Goal: Task Accomplishment & Management: Manage account settings

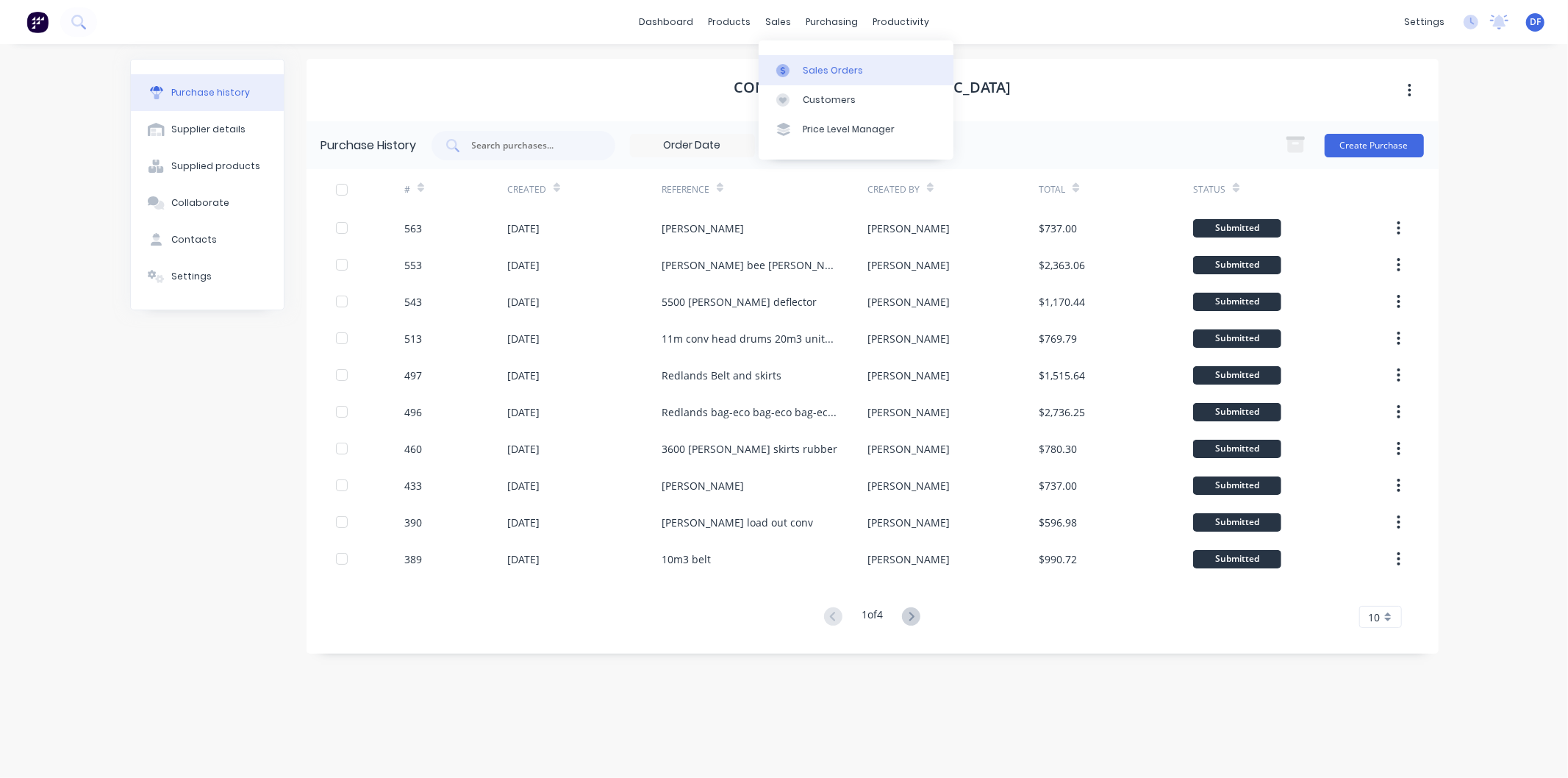
click at [824, 67] on div "Sales Orders" at bounding box center [833, 70] width 60 height 13
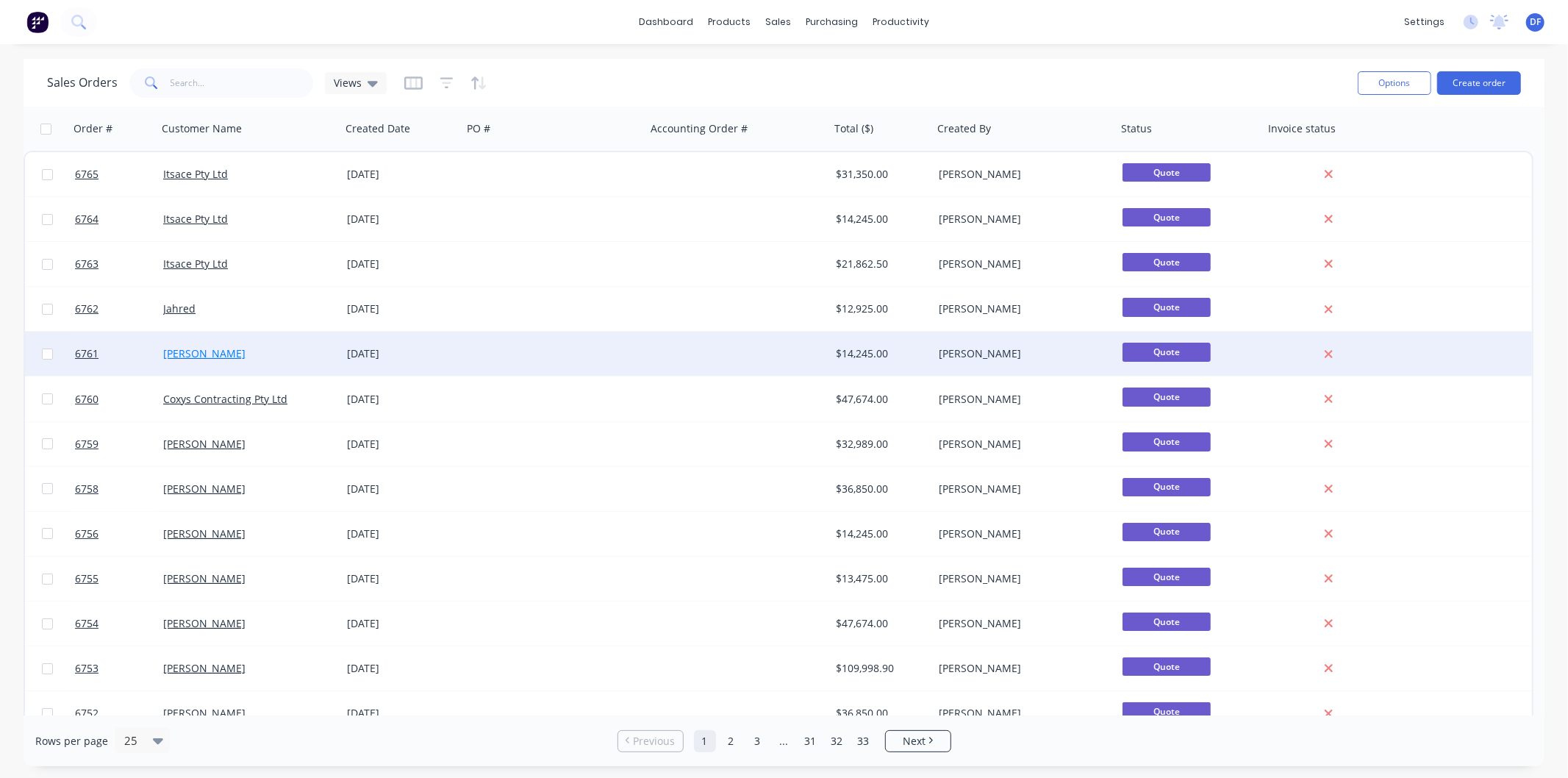
click at [225, 358] on link "[PERSON_NAME]" at bounding box center [204, 353] width 82 height 14
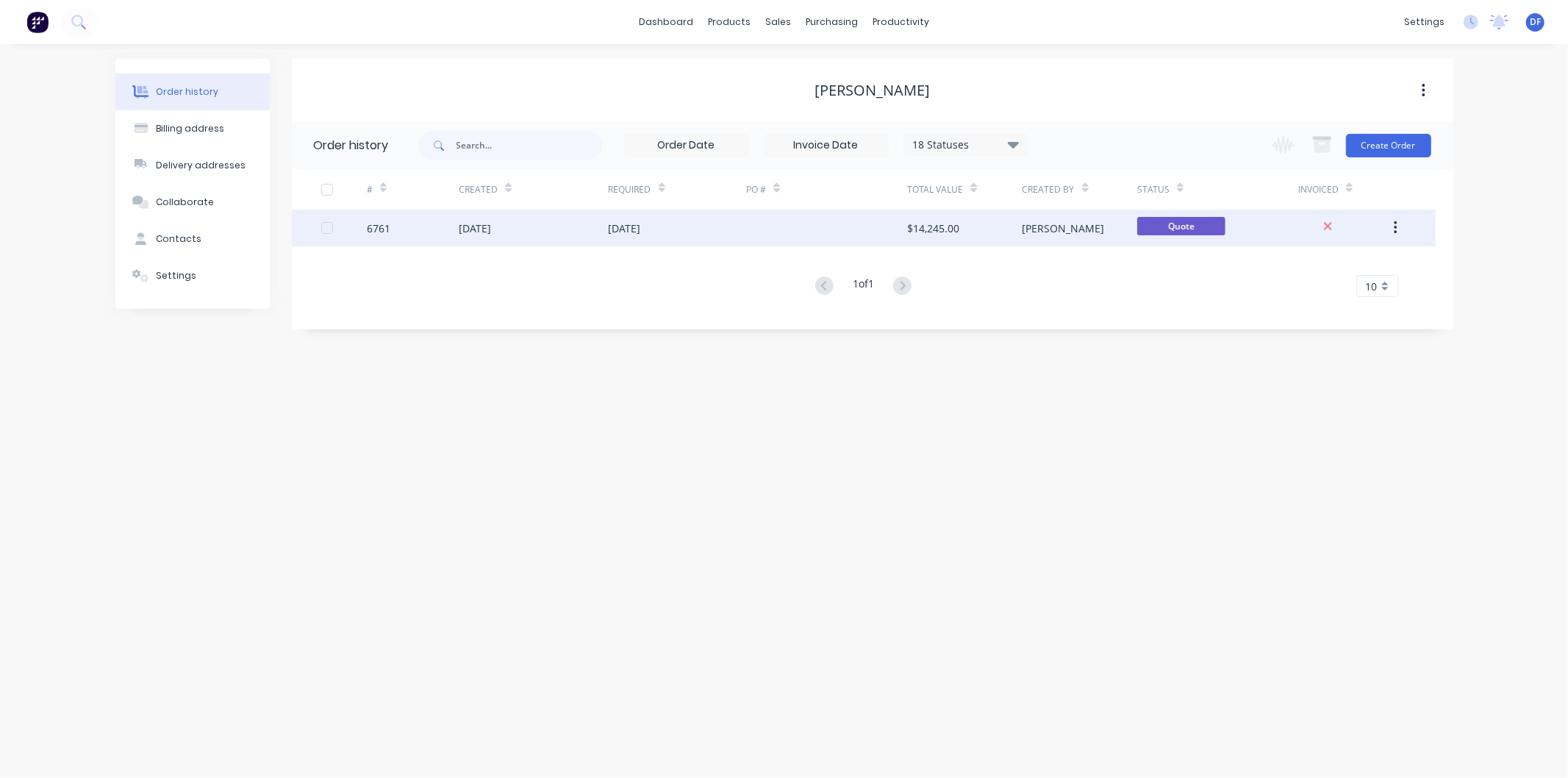
click at [486, 224] on div "[DATE]" at bounding box center [474, 228] width 32 height 16
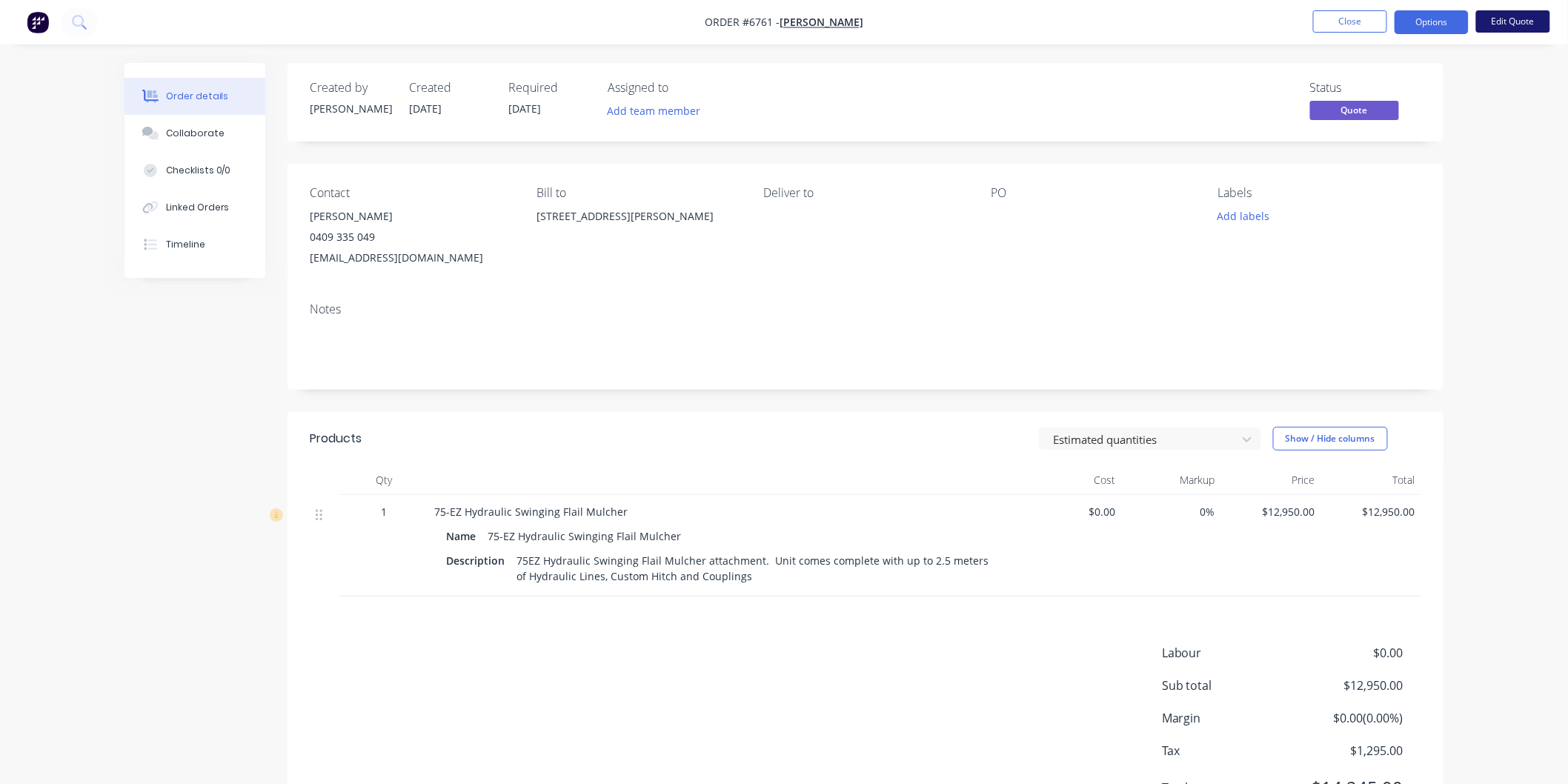
click at [1507, 18] on button "Edit Quote" at bounding box center [1513, 21] width 74 height 22
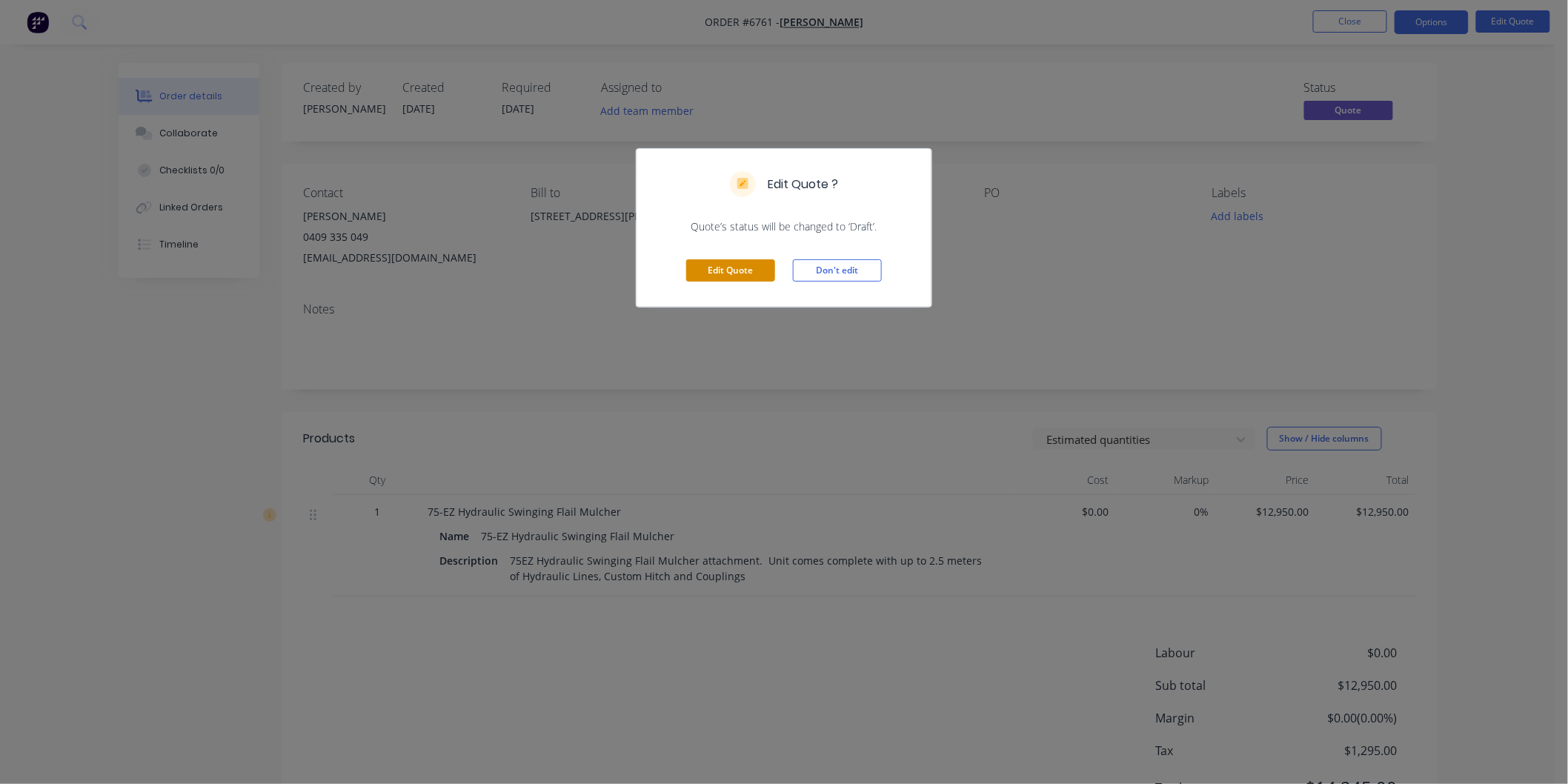
click at [727, 264] on button "Edit Quote" at bounding box center [730, 271] width 89 height 22
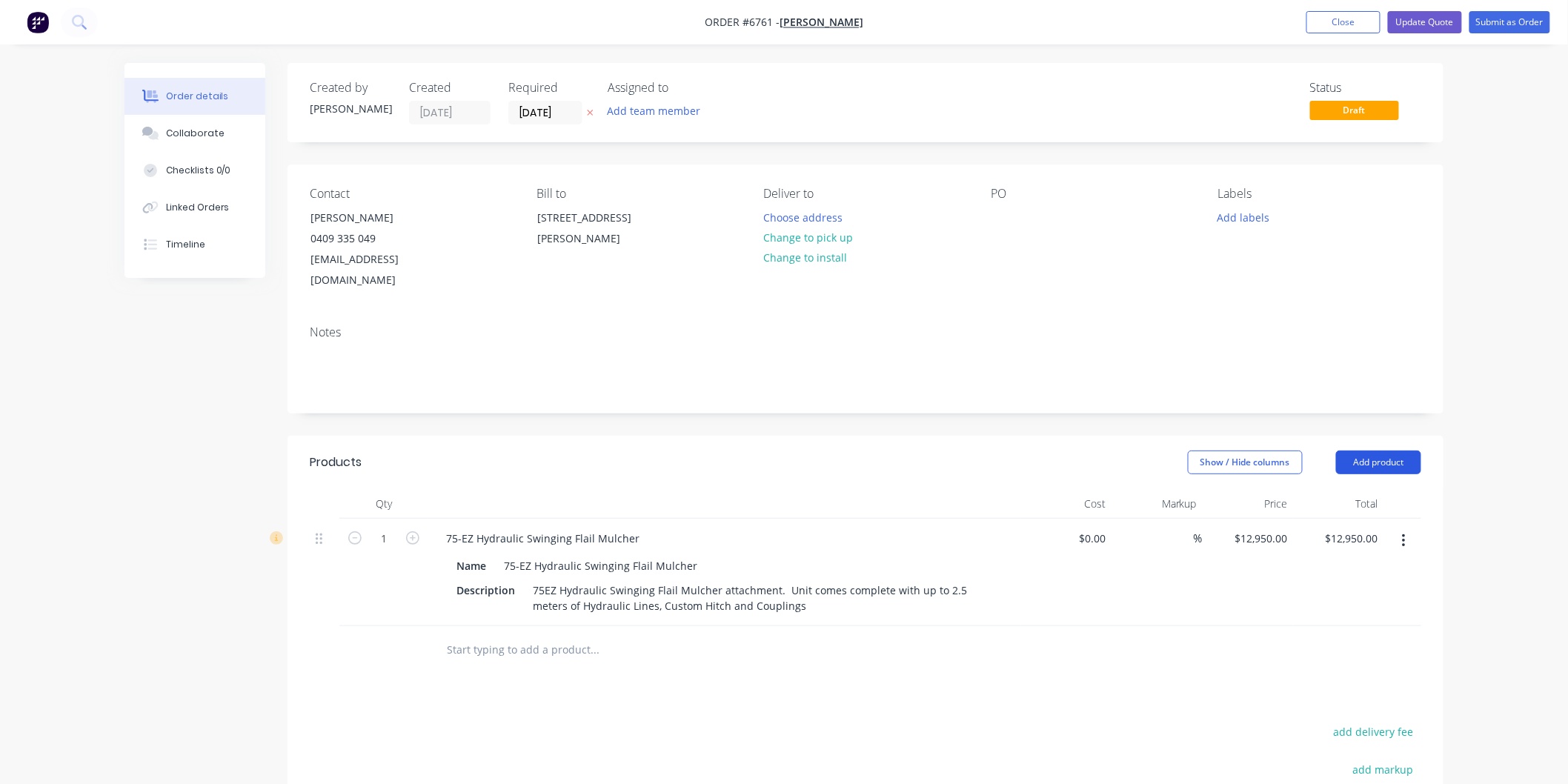
click at [1377, 451] on button "Add product" at bounding box center [1378, 462] width 85 height 23
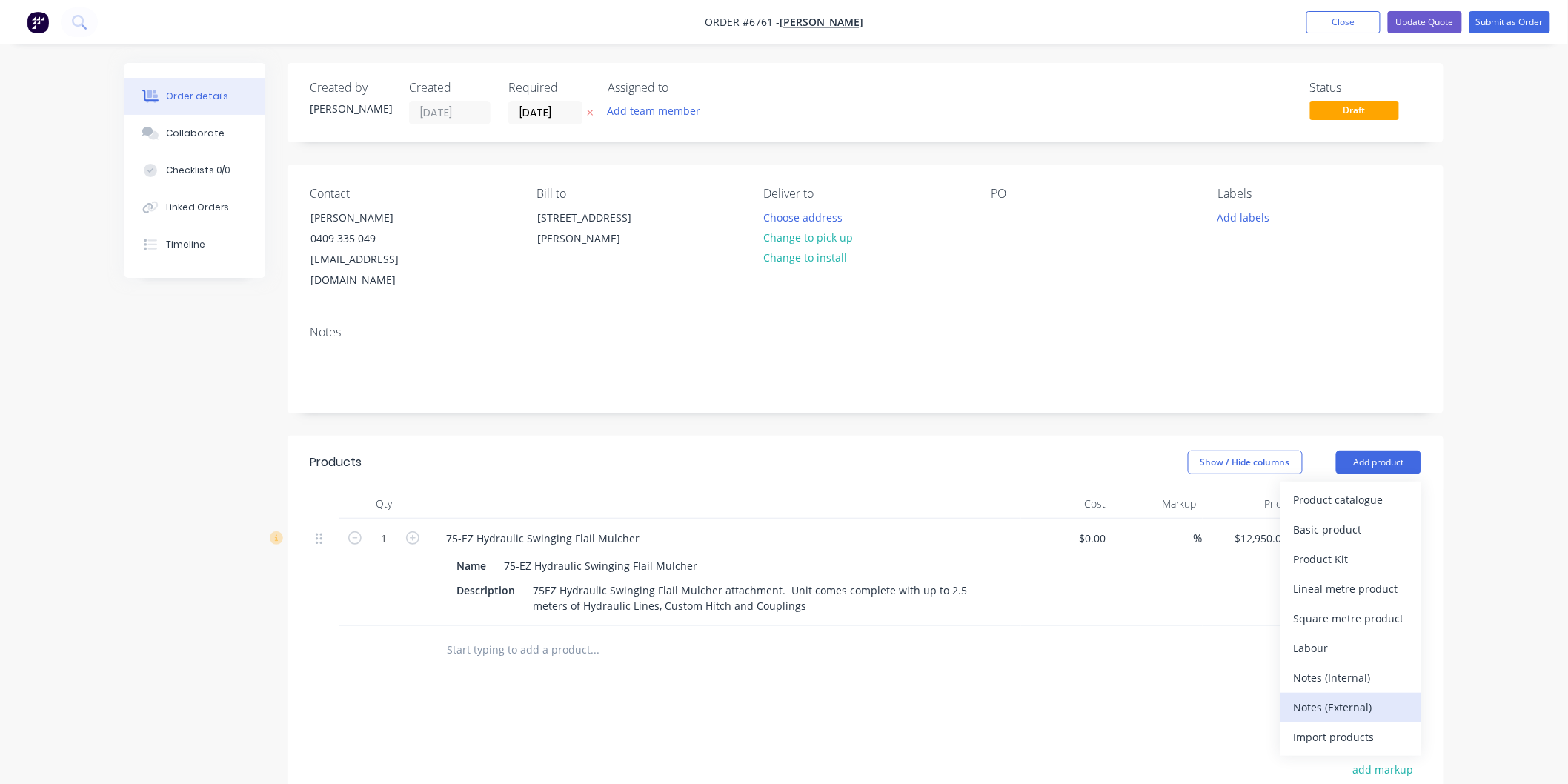
click at [1327, 696] on div "Notes (External)" at bounding box center [1351, 707] width 114 height 21
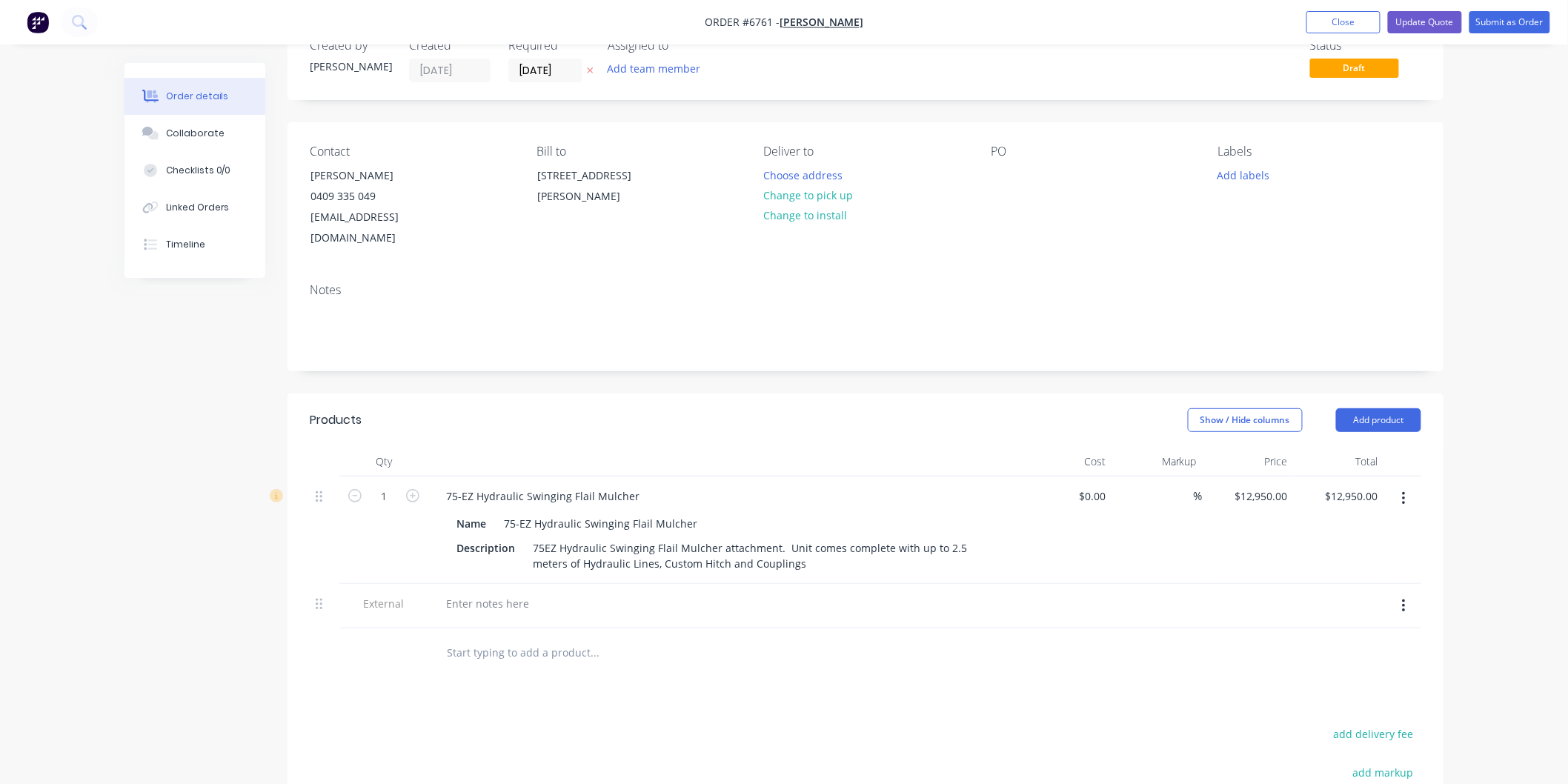
scroll to position [82, 0]
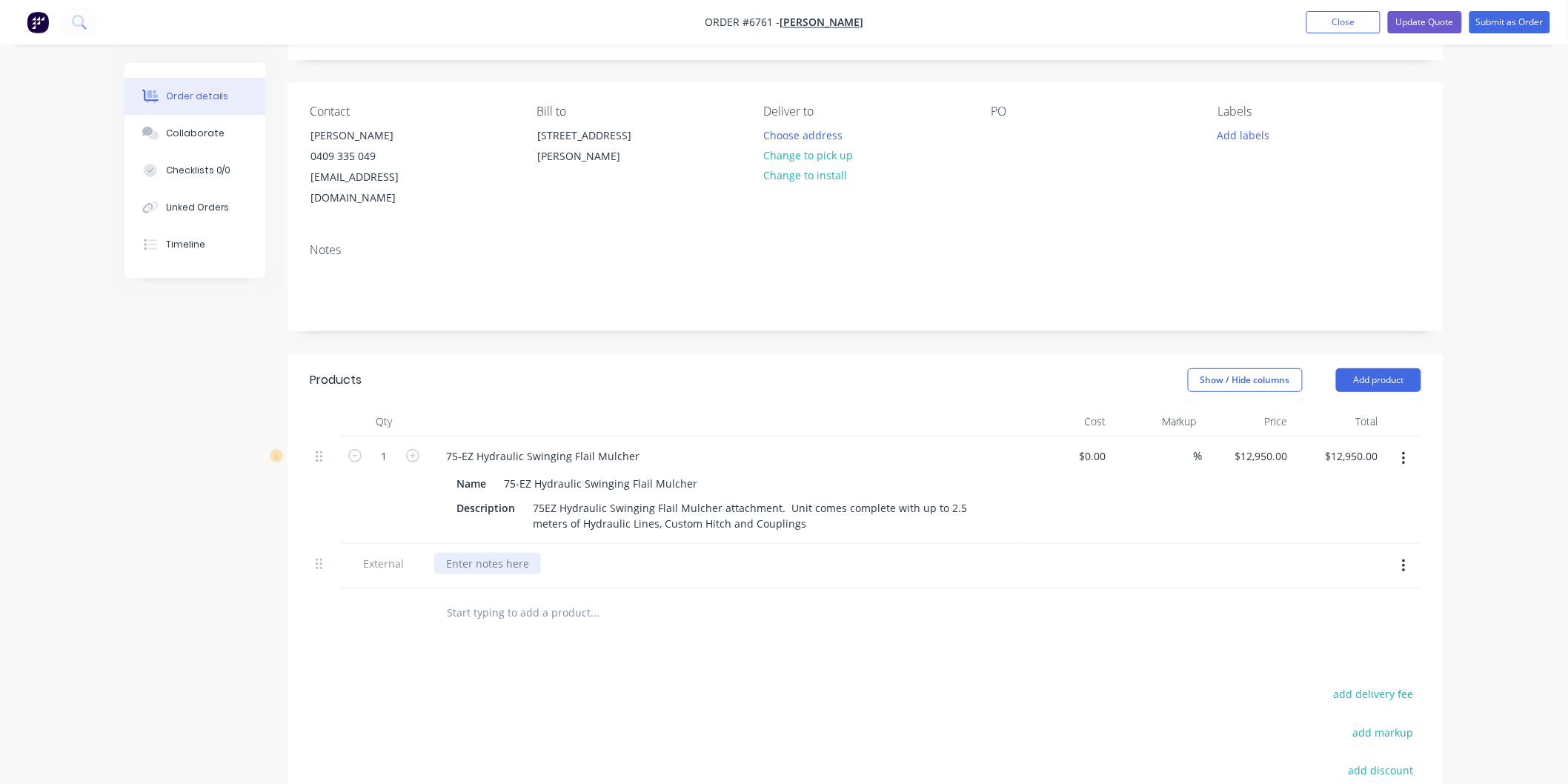
click at [470, 553] on div at bounding box center [487, 563] width 106 height 21
click at [524, 582] on div "Make - EZ Machinery Model - EZ75 SF manufacture - Brand New 2025 make Serial #" at bounding box center [539, 586] width 210 height 68
click at [685, 642] on input "text" at bounding box center [594, 657] width 296 height 30
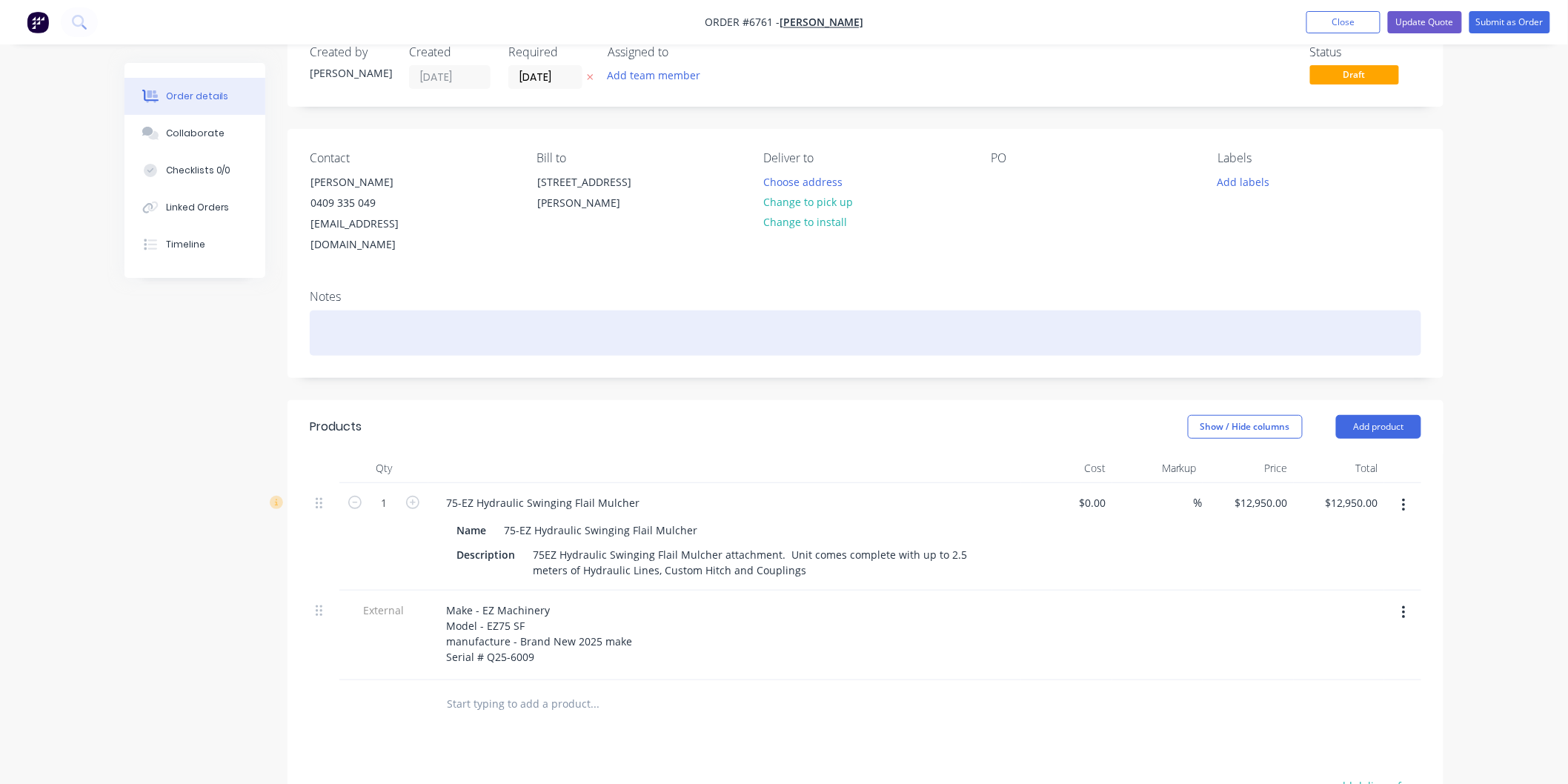
scroll to position [0, 0]
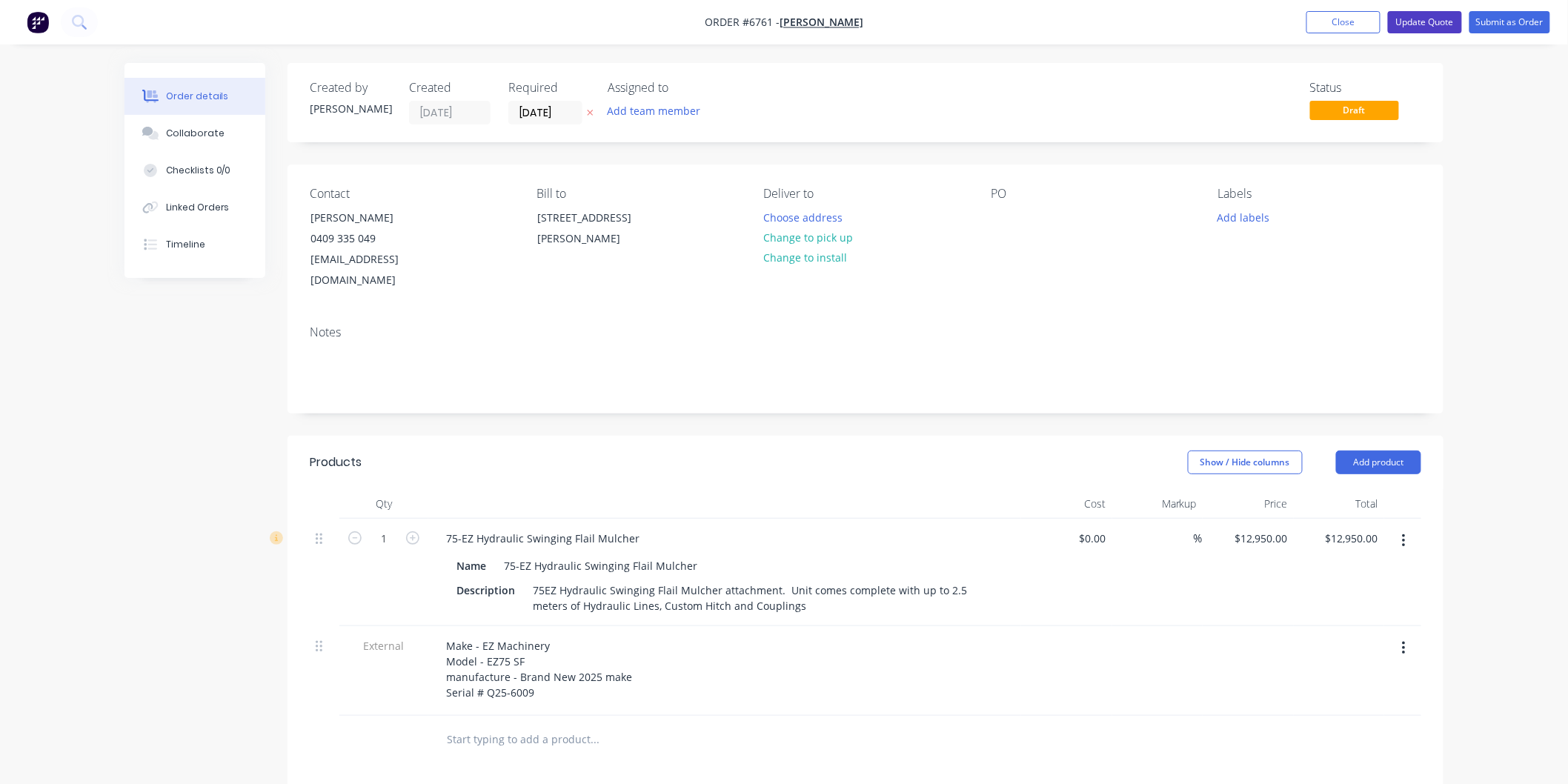
click at [1427, 17] on button "Update Quote" at bounding box center [1424, 22] width 74 height 22
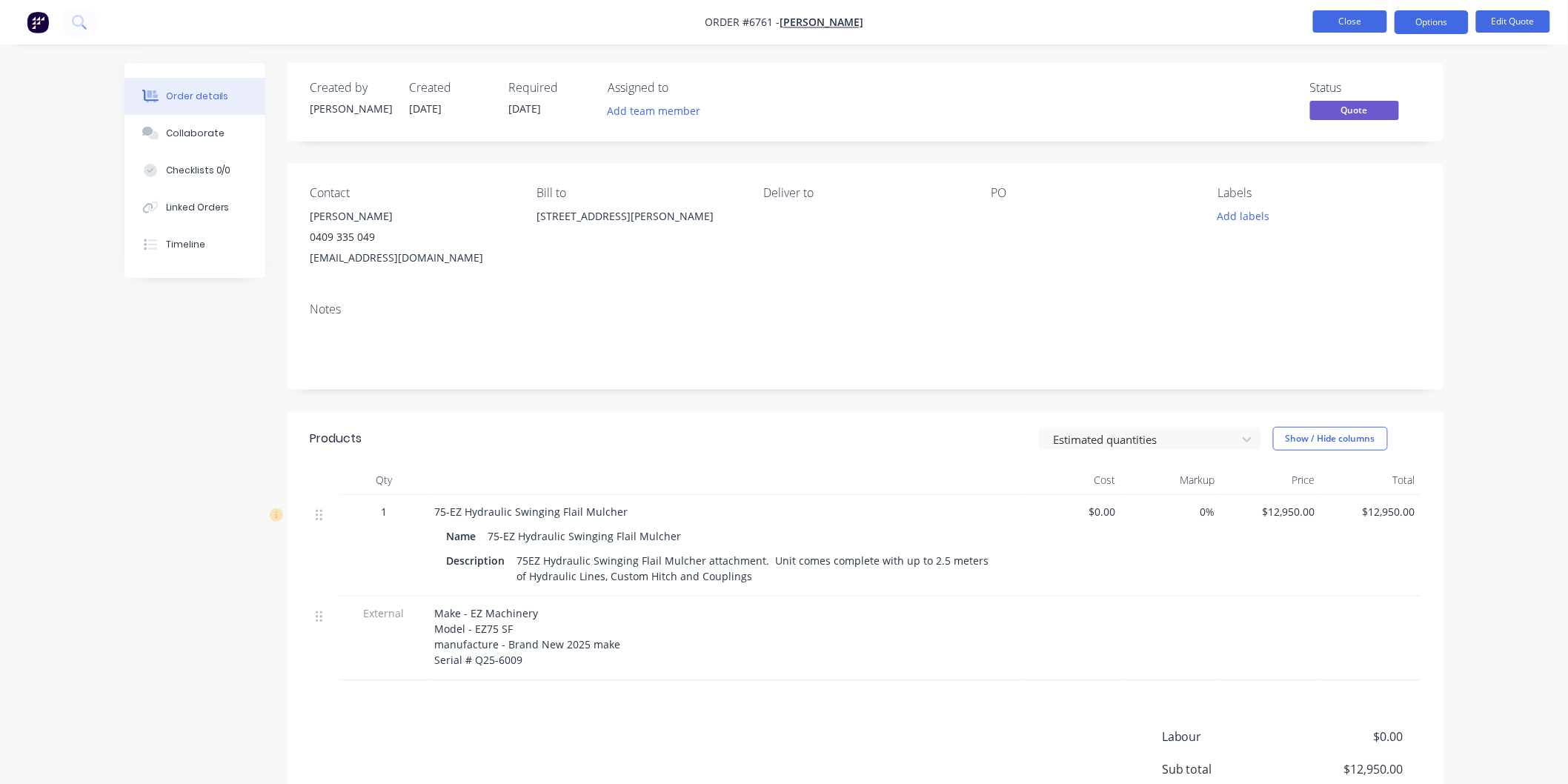
click at [1370, 27] on button "Close" at bounding box center [1349, 21] width 74 height 22
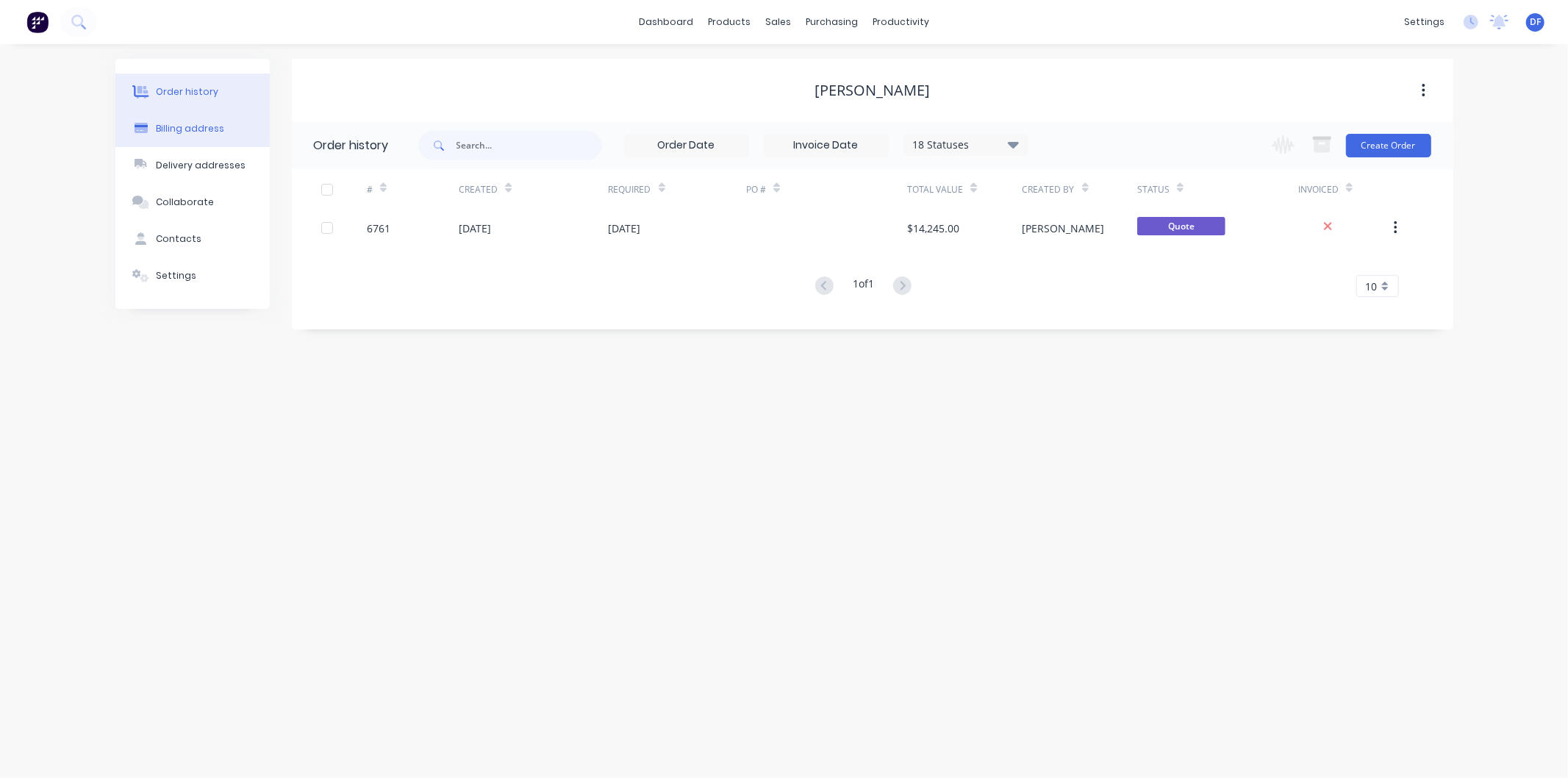
click at [182, 131] on div "Billing address" at bounding box center [190, 129] width 69 height 13
select select "AU"
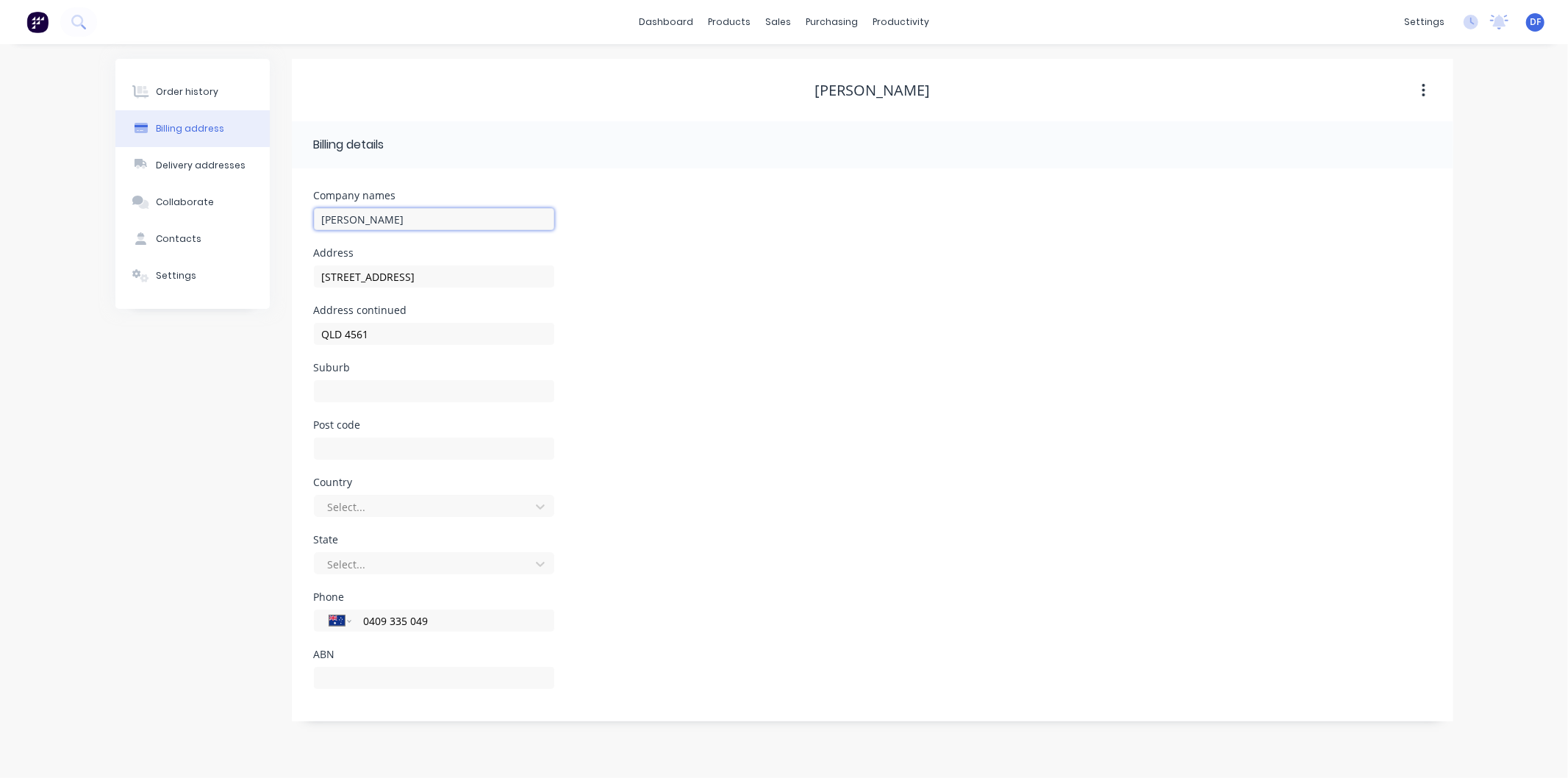
drag, startPoint x: 432, startPoint y: 224, endPoint x: 320, endPoint y: 219, distance: 112.1
click at [320, 219] on input "[PERSON_NAME]" at bounding box center [434, 220] width 241 height 22
type input "[PERSON_NAME] Excavations Pty Ltd"
click at [358, 446] on input "text" at bounding box center [434, 448] width 241 height 22
type input "4561"
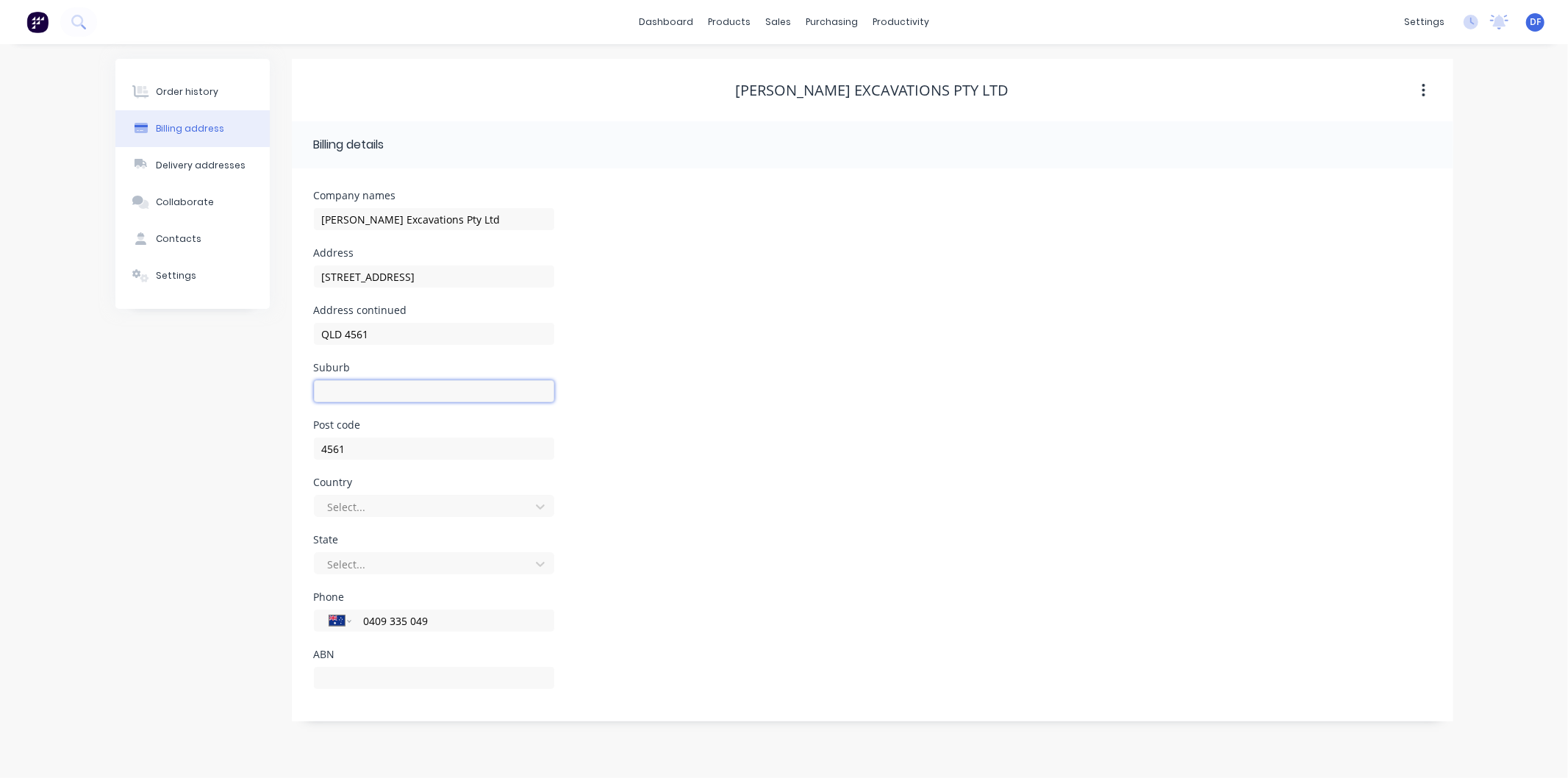
click at [348, 392] on input "text" at bounding box center [434, 391] width 241 height 22
type input "Yandina"
click at [240, 421] on div "Order history Billing address Delivery addresses Collaborate Contacts Settings" at bounding box center [193, 389] width 155 height 662
click at [185, 95] on div "Order history" at bounding box center [186, 92] width 62 height 13
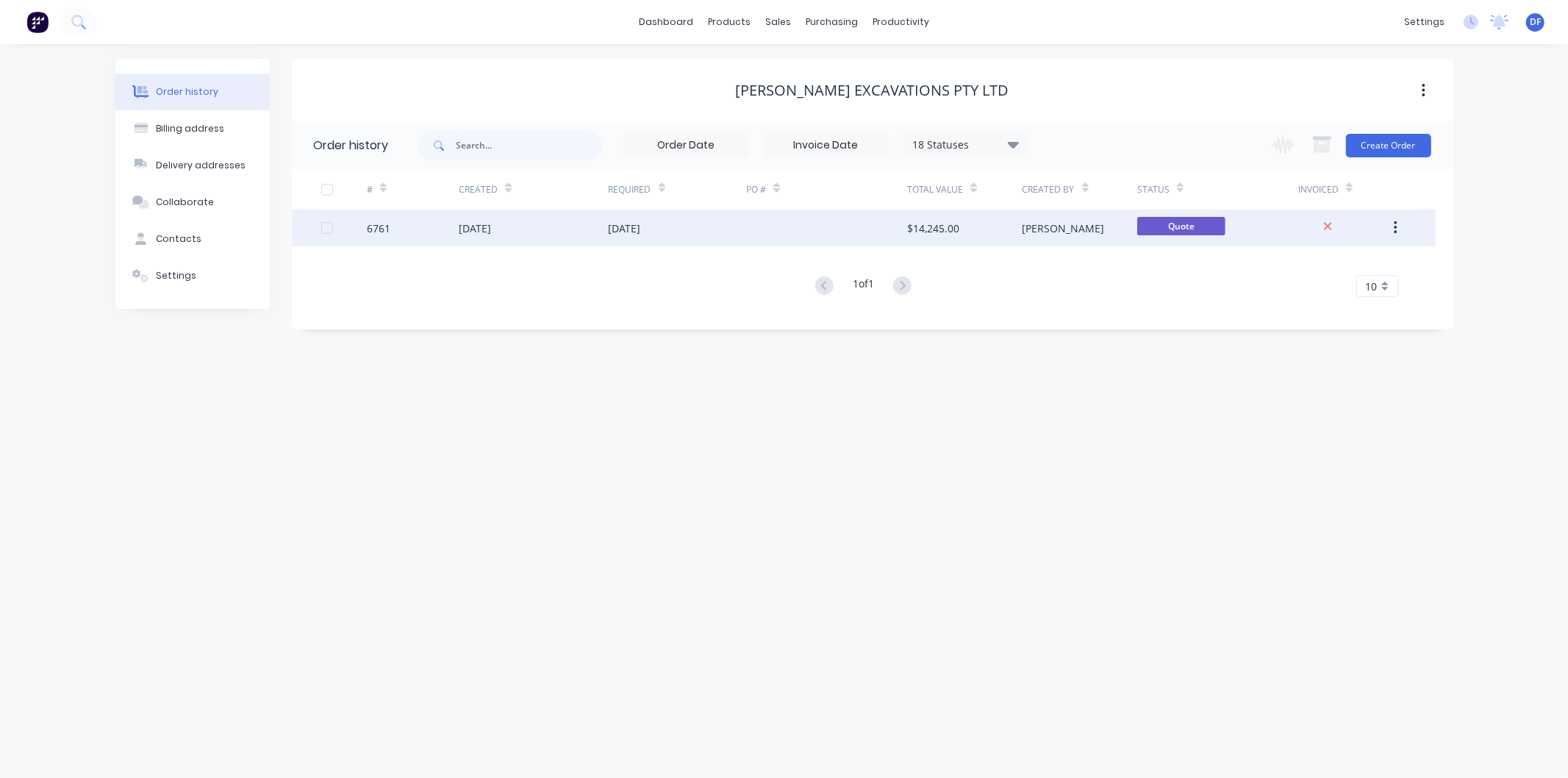
click at [483, 223] on div "[DATE]" at bounding box center [474, 228] width 32 height 16
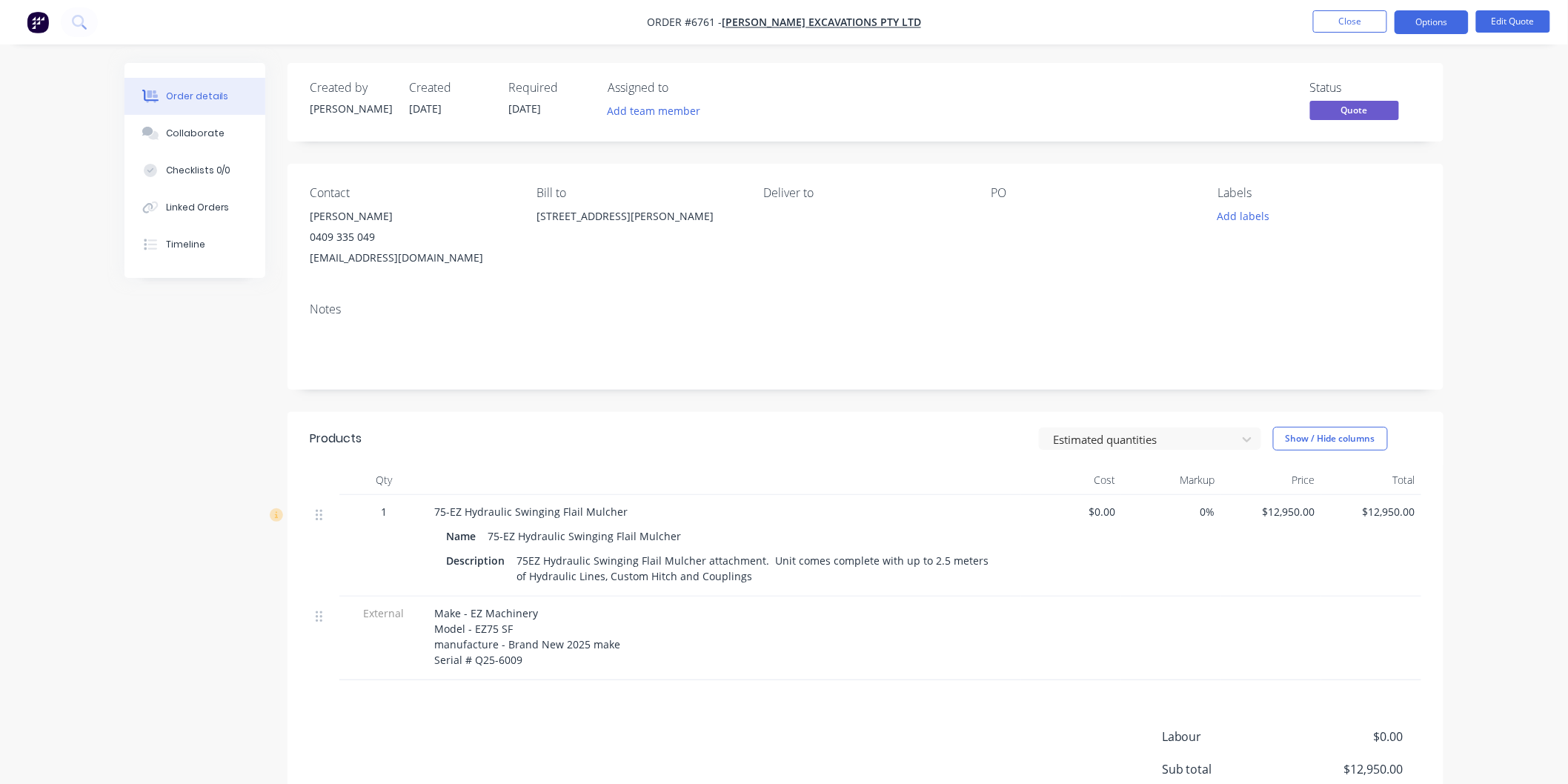
click at [360, 224] on div "[PERSON_NAME]" at bounding box center [411, 217] width 203 height 21
click at [1504, 16] on button "Edit Quote" at bounding box center [1513, 21] width 74 height 22
click at [1504, 16] on div "Edit Quote ? Quote’s status will be changed to ‘Draft’. Edit Quote Don't edit" at bounding box center [784, 392] width 1568 height 784
drag, startPoint x: 1504, startPoint y: 16, endPoint x: 1475, endPoint y: 33, distance: 33.6
click at [1504, 16] on div "Edit Quote ? Quote’s status will be changed to ‘Draft’. Edit Quote Don't edit" at bounding box center [784, 392] width 1568 height 784
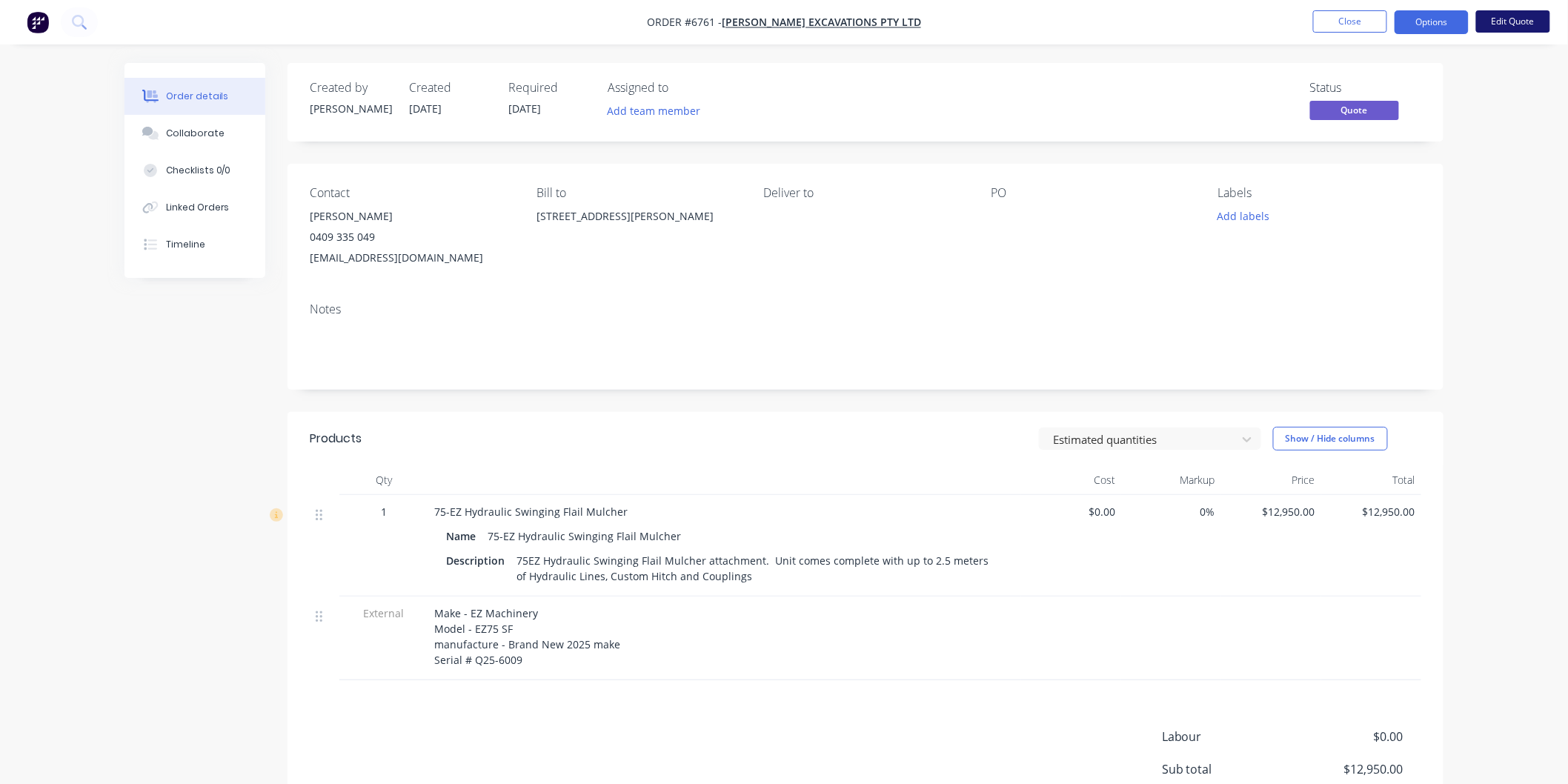
click at [1501, 19] on button "Edit Quote" at bounding box center [1513, 21] width 74 height 22
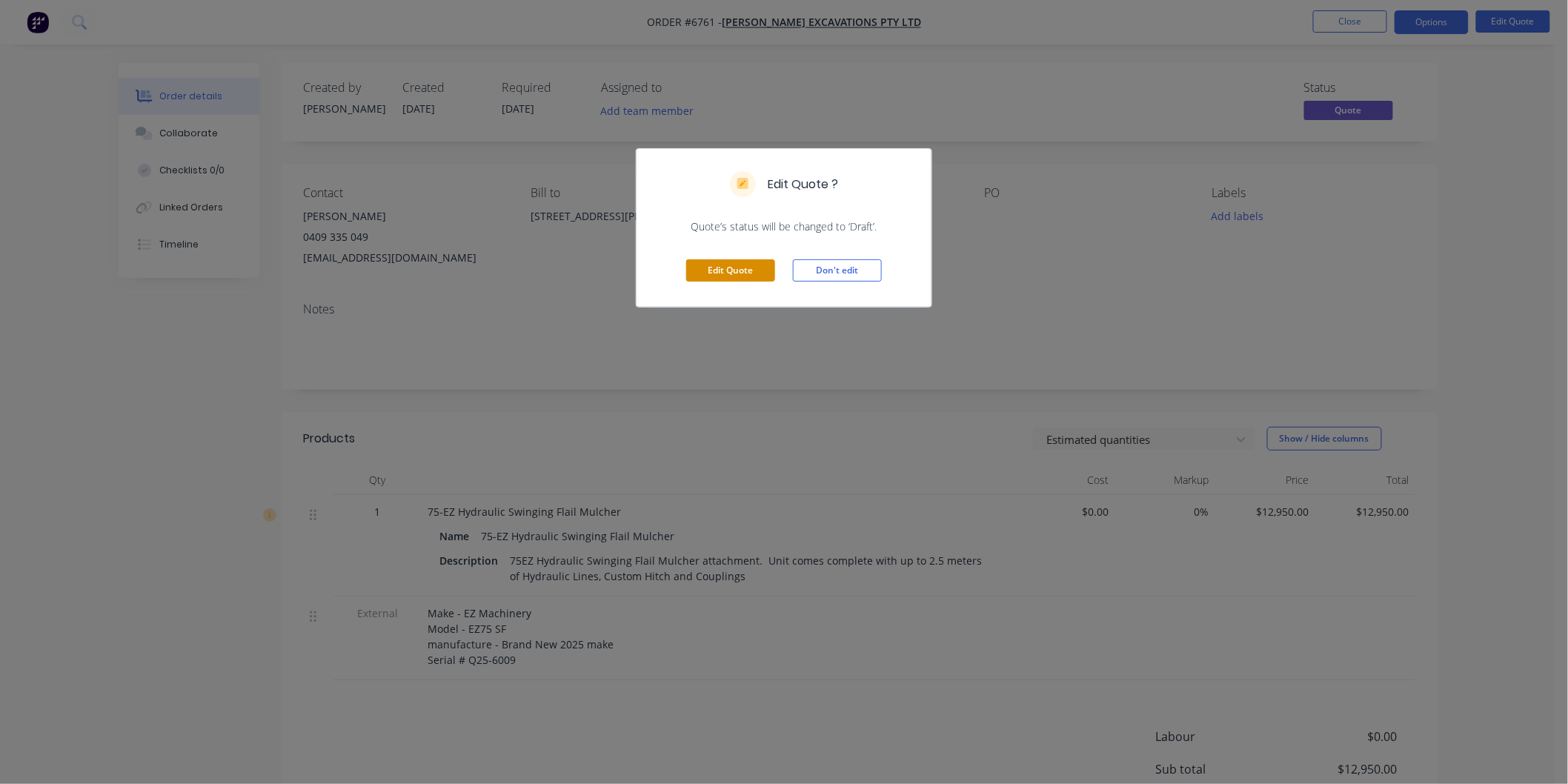
click at [737, 261] on button "Edit Quote" at bounding box center [730, 271] width 89 height 22
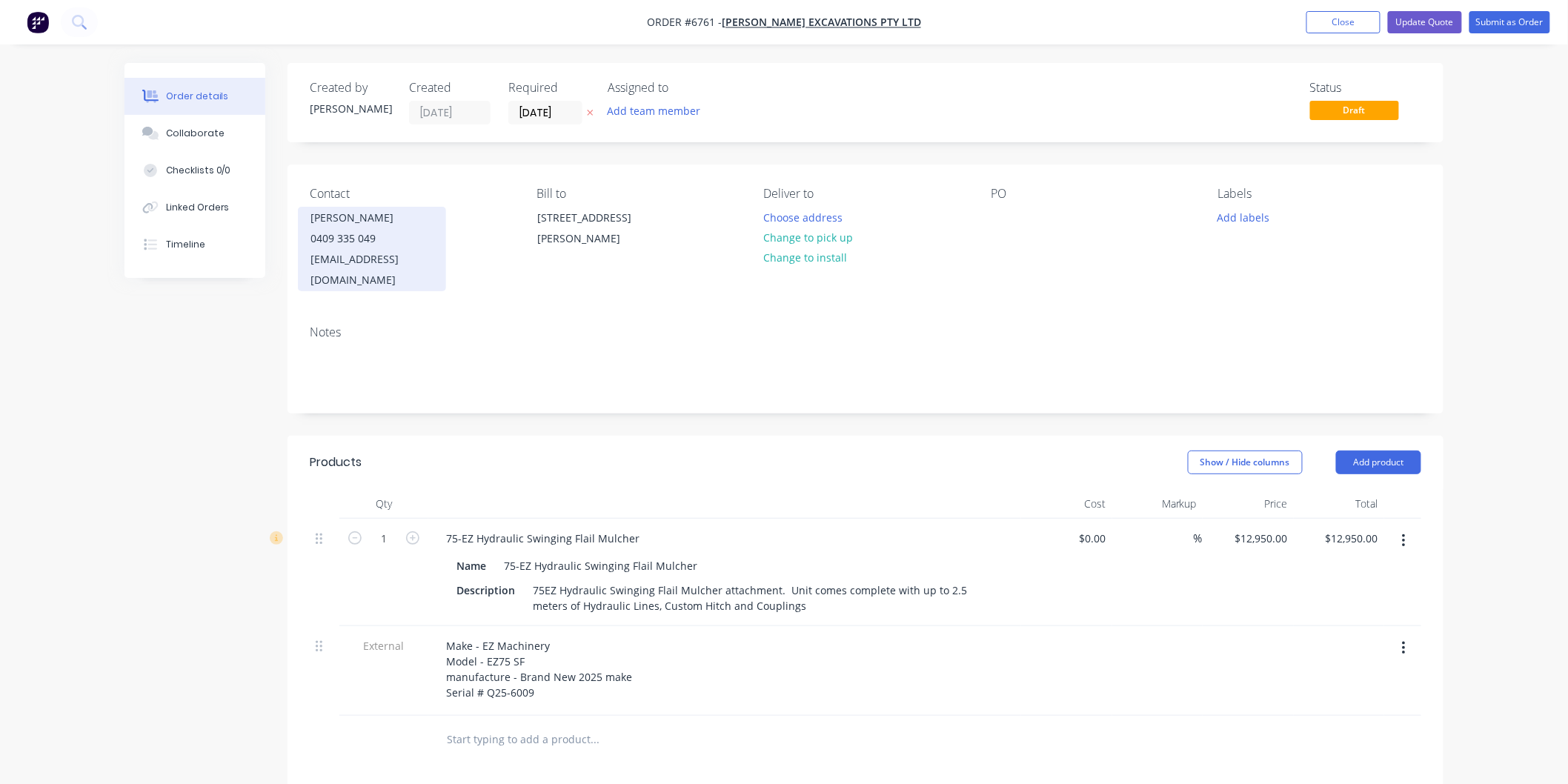
click at [348, 245] on div "0409 335 049" at bounding box center [373, 238] width 123 height 21
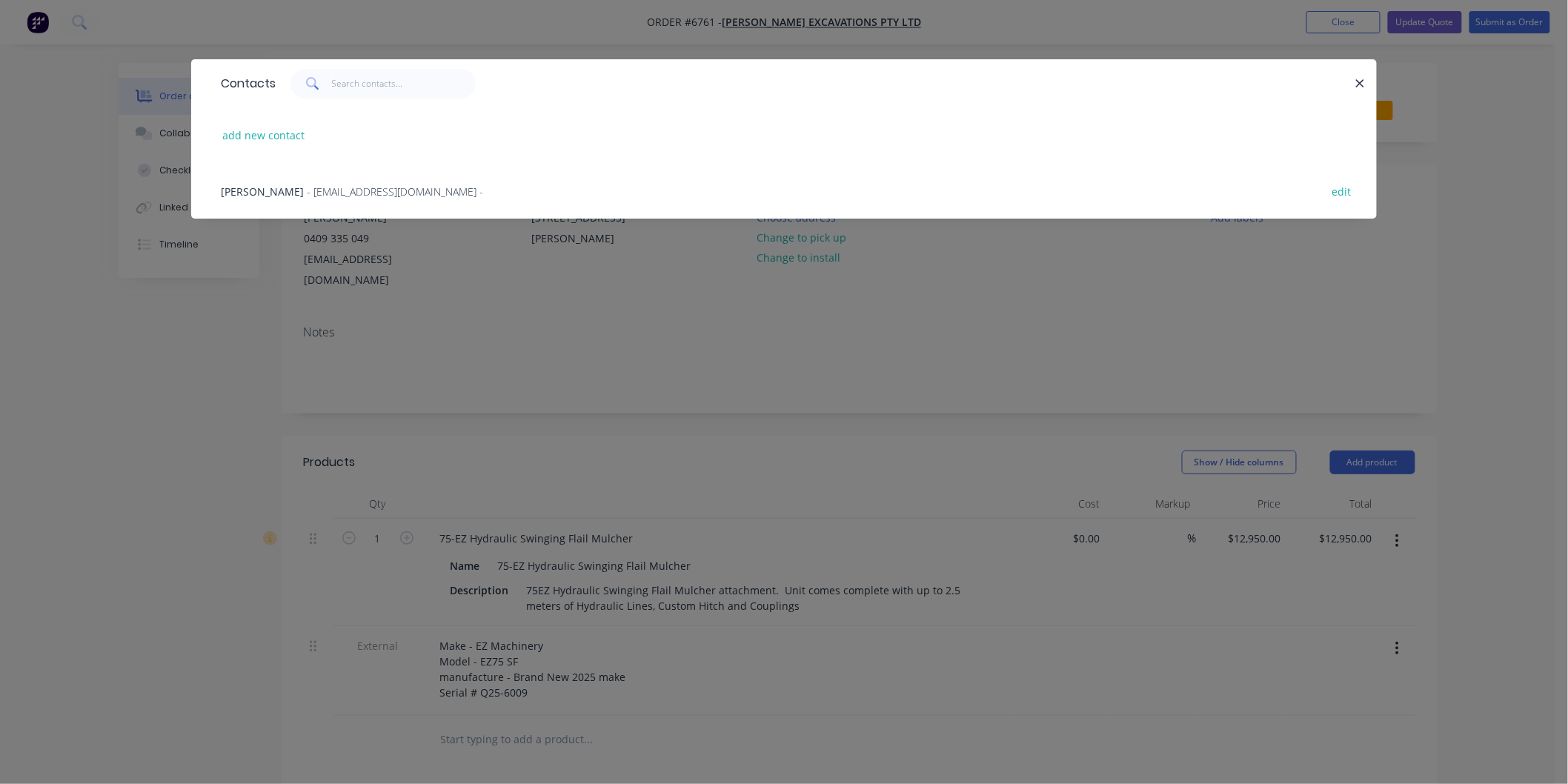
click at [346, 189] on span "- [EMAIL_ADDRESS][DOMAIN_NAME] -" at bounding box center [395, 191] width 177 height 14
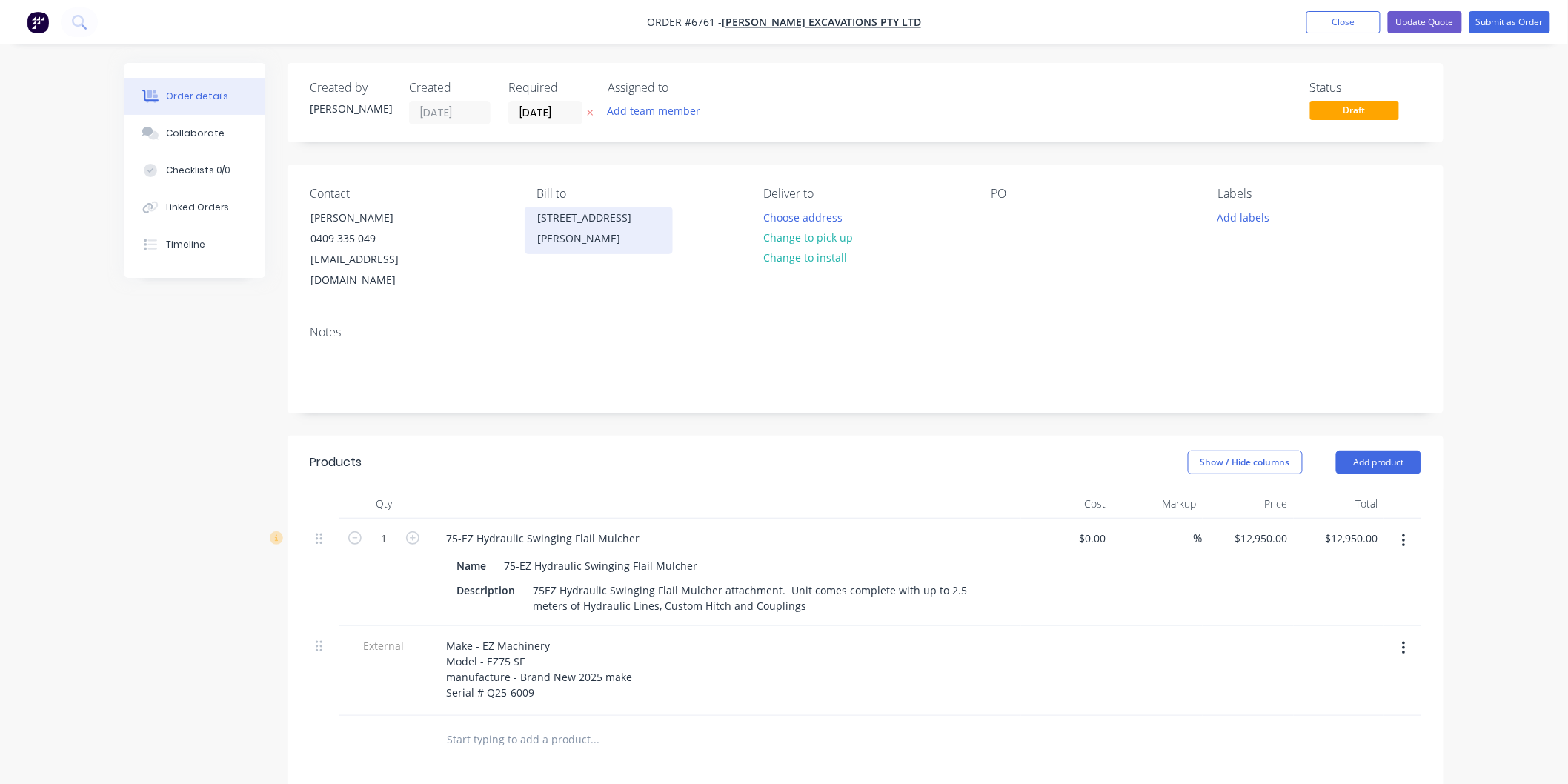
click at [601, 217] on div "[STREET_ADDRESS][PERSON_NAME]" at bounding box center [599, 228] width 123 height 41
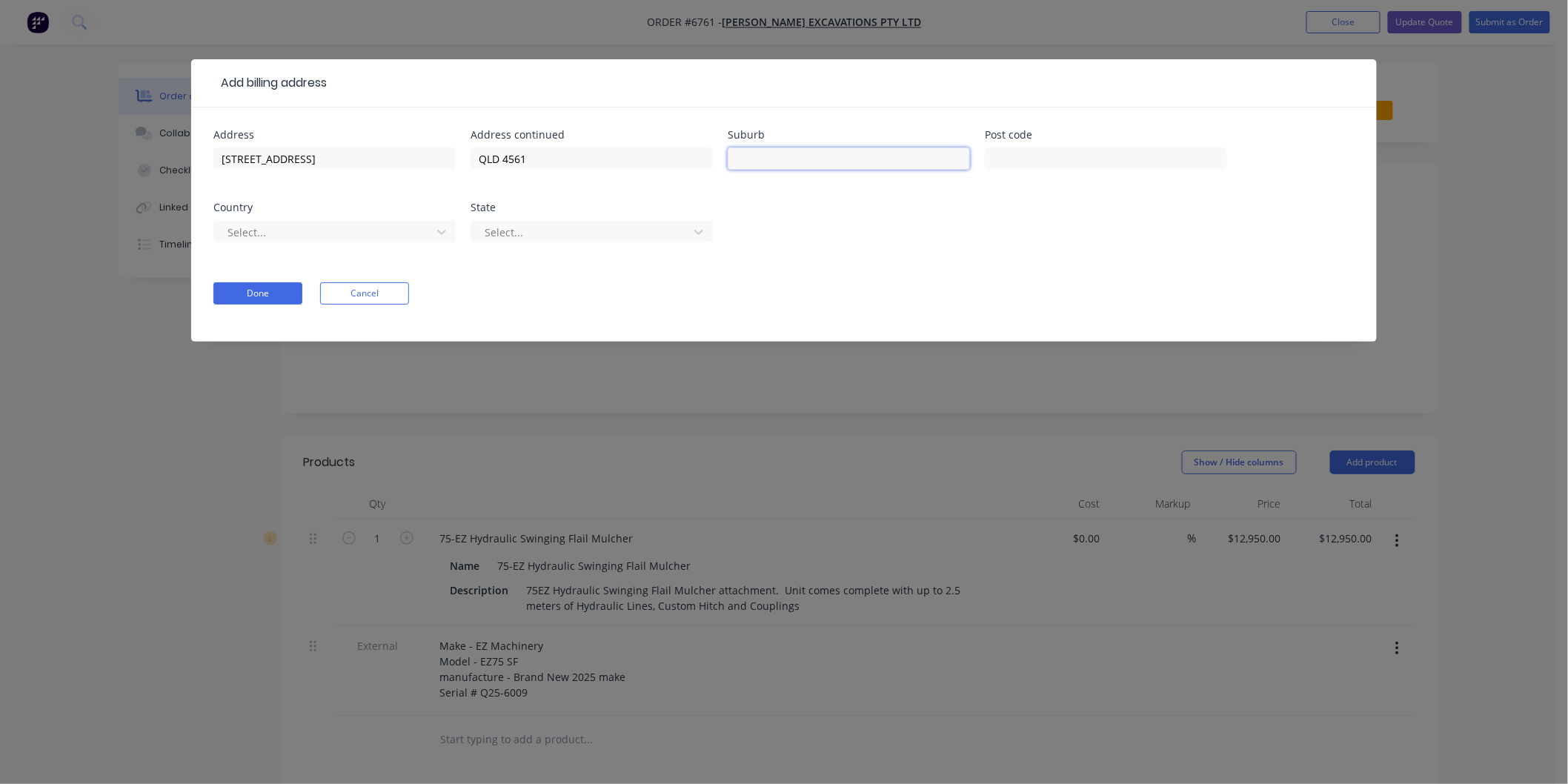
click at [788, 157] on input "text" at bounding box center [849, 159] width 243 height 22
type input "Yandina"
click at [1014, 153] on input "text" at bounding box center [1107, 159] width 243 height 22
type input "4561"
click at [565, 231] on div at bounding box center [582, 232] width 198 height 19
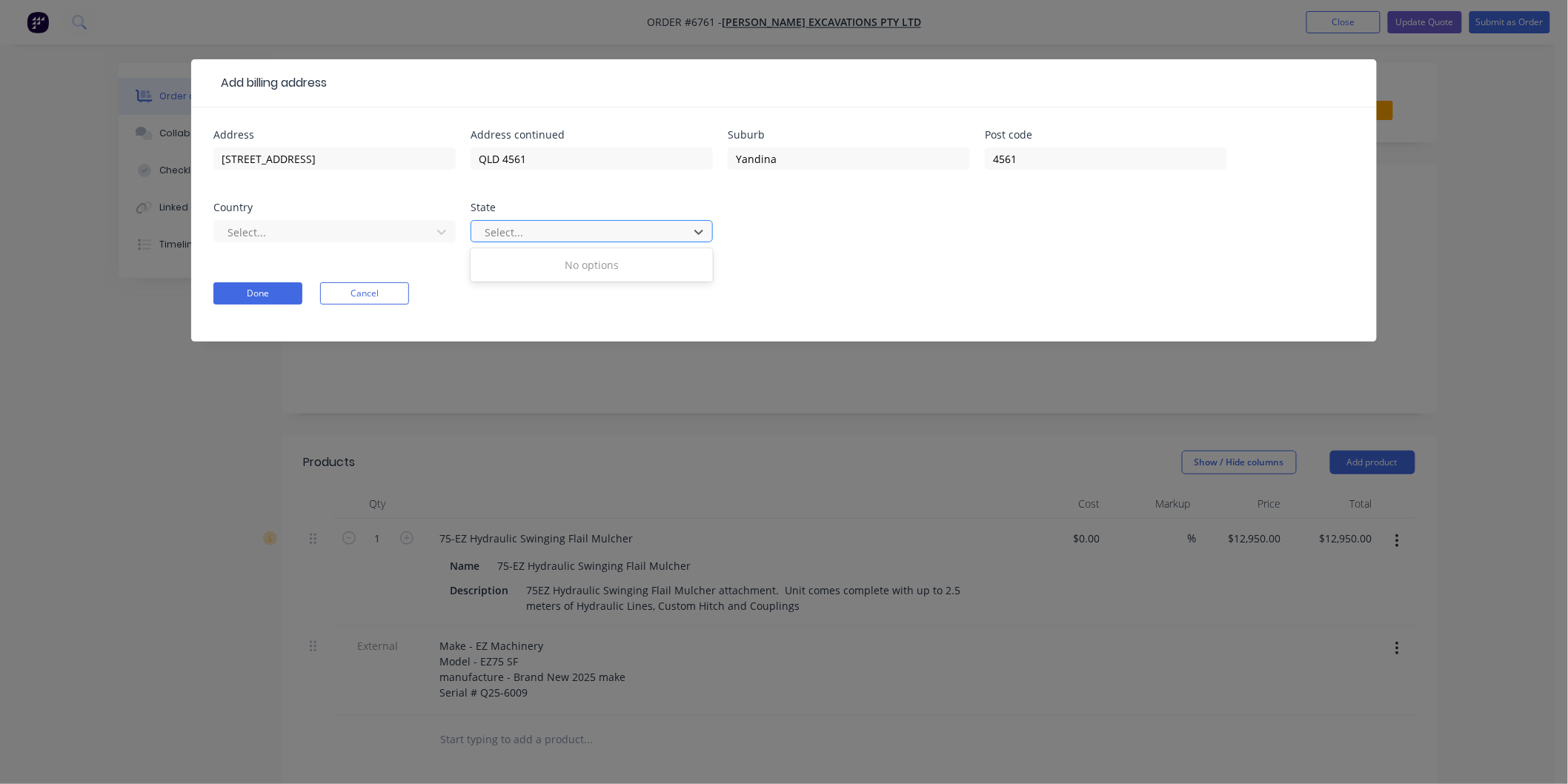
click at [591, 238] on div at bounding box center [582, 232] width 198 height 19
drag, startPoint x: 541, startPoint y: 160, endPoint x: 472, endPoint y: 158, distance: 69.0
click at [472, 158] on input "QLD 4561" at bounding box center [592, 159] width 243 height 22
click at [580, 196] on div "Address [STREET_ADDRESS] Address continued Suburb Yandina Post code 4561 Countr…" at bounding box center [784, 195] width 1141 height 131
click at [523, 231] on div at bounding box center [582, 232] width 198 height 19
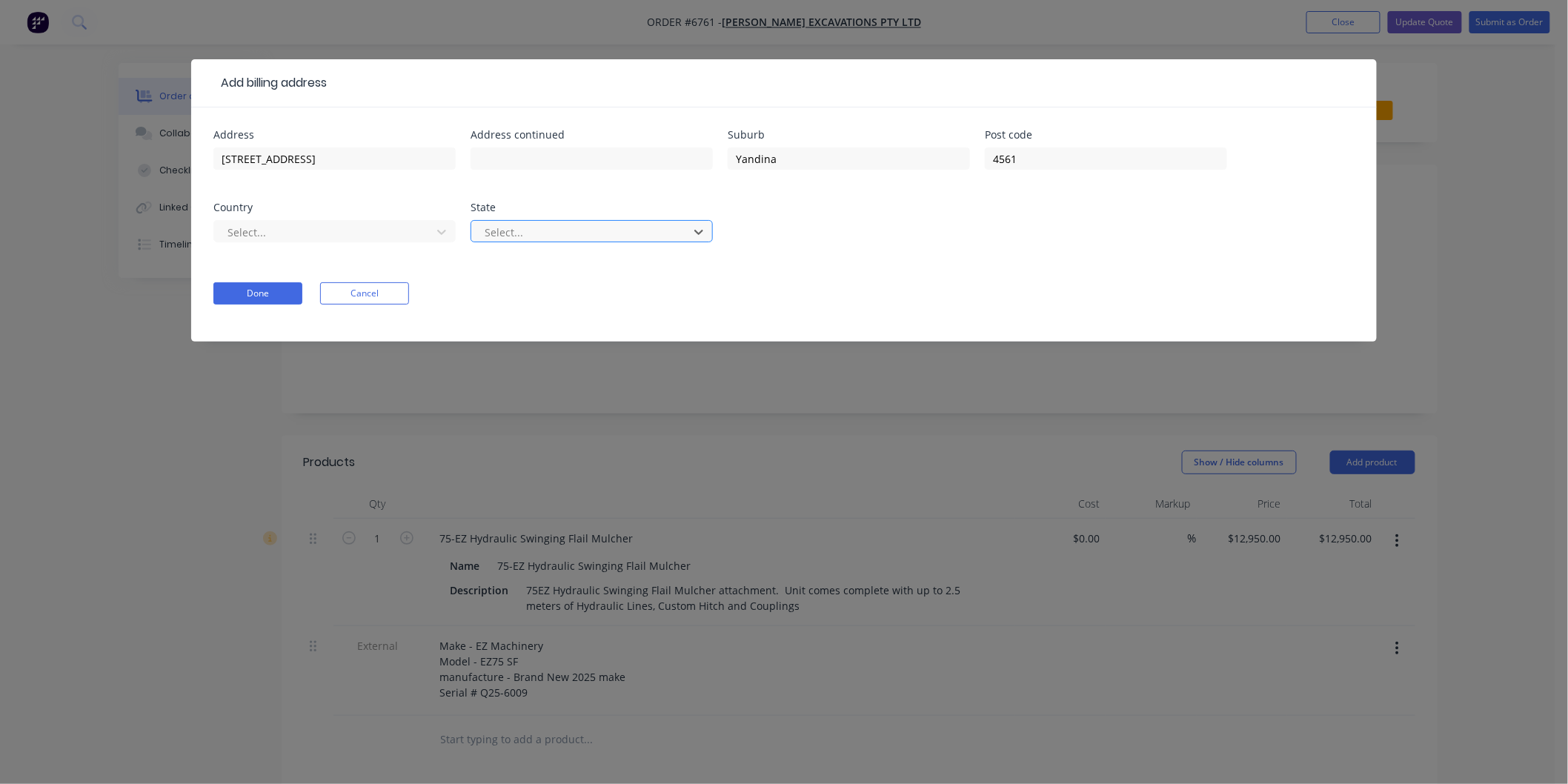
click at [555, 232] on div at bounding box center [582, 232] width 198 height 19
click at [811, 231] on div "Address [STREET_ADDRESS] Address continued Suburb Yandina Post code 4561 Countr…" at bounding box center [784, 195] width 1141 height 131
drag, startPoint x: 808, startPoint y: 231, endPoint x: 789, endPoint y: 228, distance: 19.2
click at [812, 223] on div "Address [STREET_ADDRESS] Address continued Suburb Yandina Post code 4561 Countr…" at bounding box center [784, 195] width 1141 height 131
click at [273, 291] on button "Done" at bounding box center [258, 293] width 89 height 22
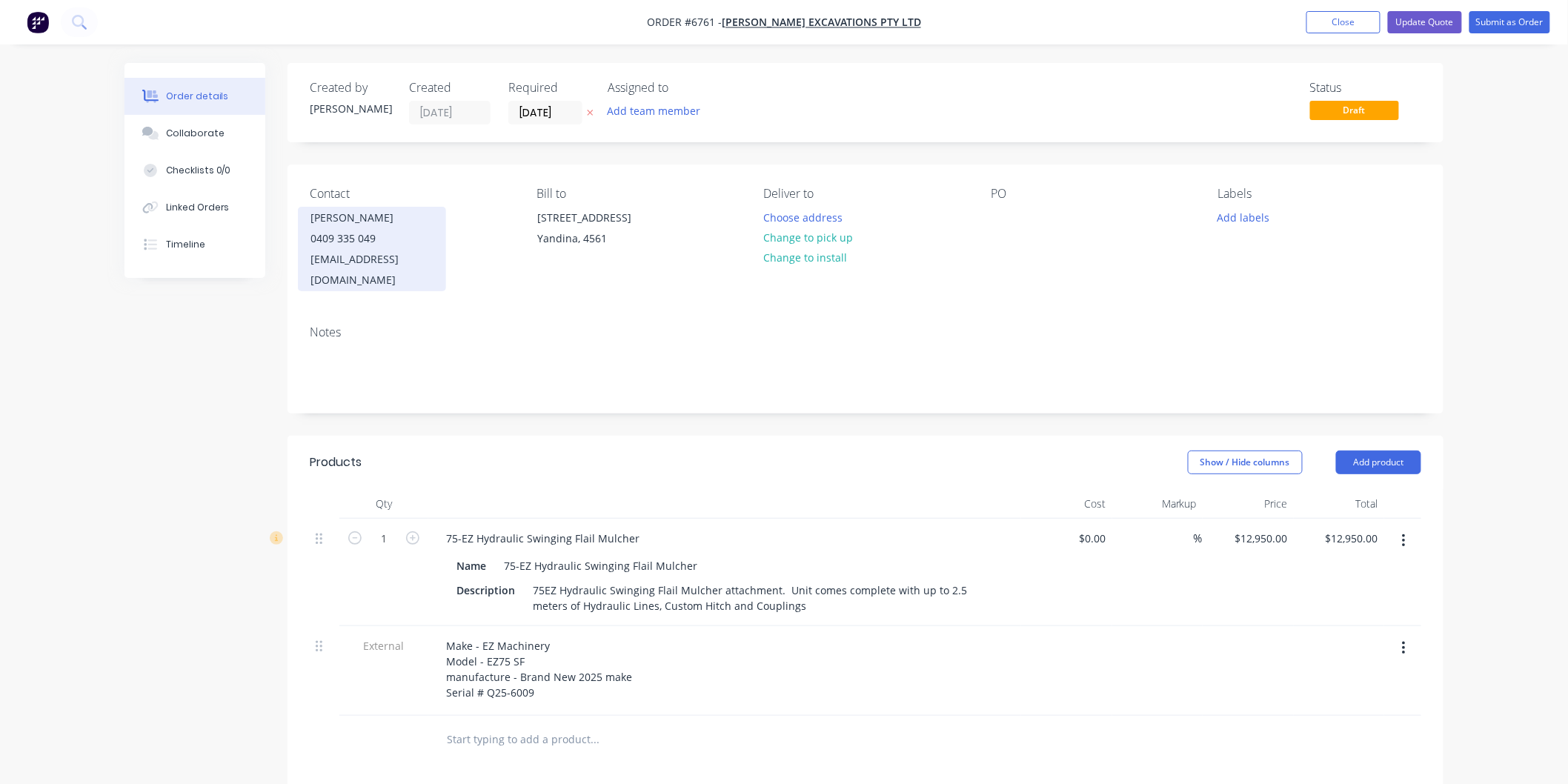
click at [358, 220] on div "[PERSON_NAME]" at bounding box center [373, 217] width 123 height 21
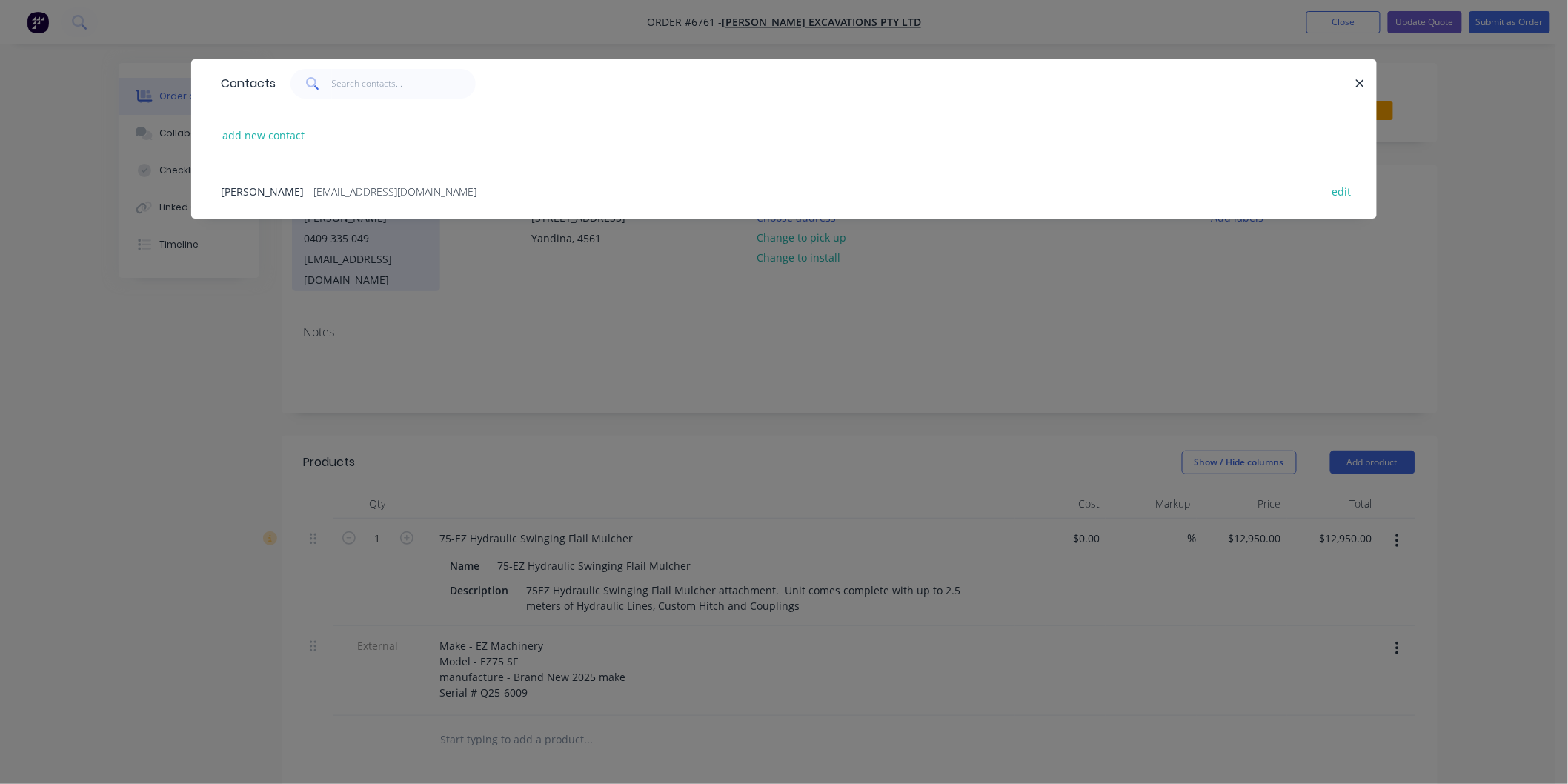
click at [358, 220] on div "Contacts add new contact [PERSON_NAME] - [EMAIL_ADDRESS][DOMAIN_NAME] - edit" at bounding box center [784, 149] width 1186 height 181
click at [495, 294] on div "Contacts add new contact [PERSON_NAME] - [EMAIL_ADDRESS][DOMAIN_NAME] - edit" at bounding box center [784, 392] width 1568 height 784
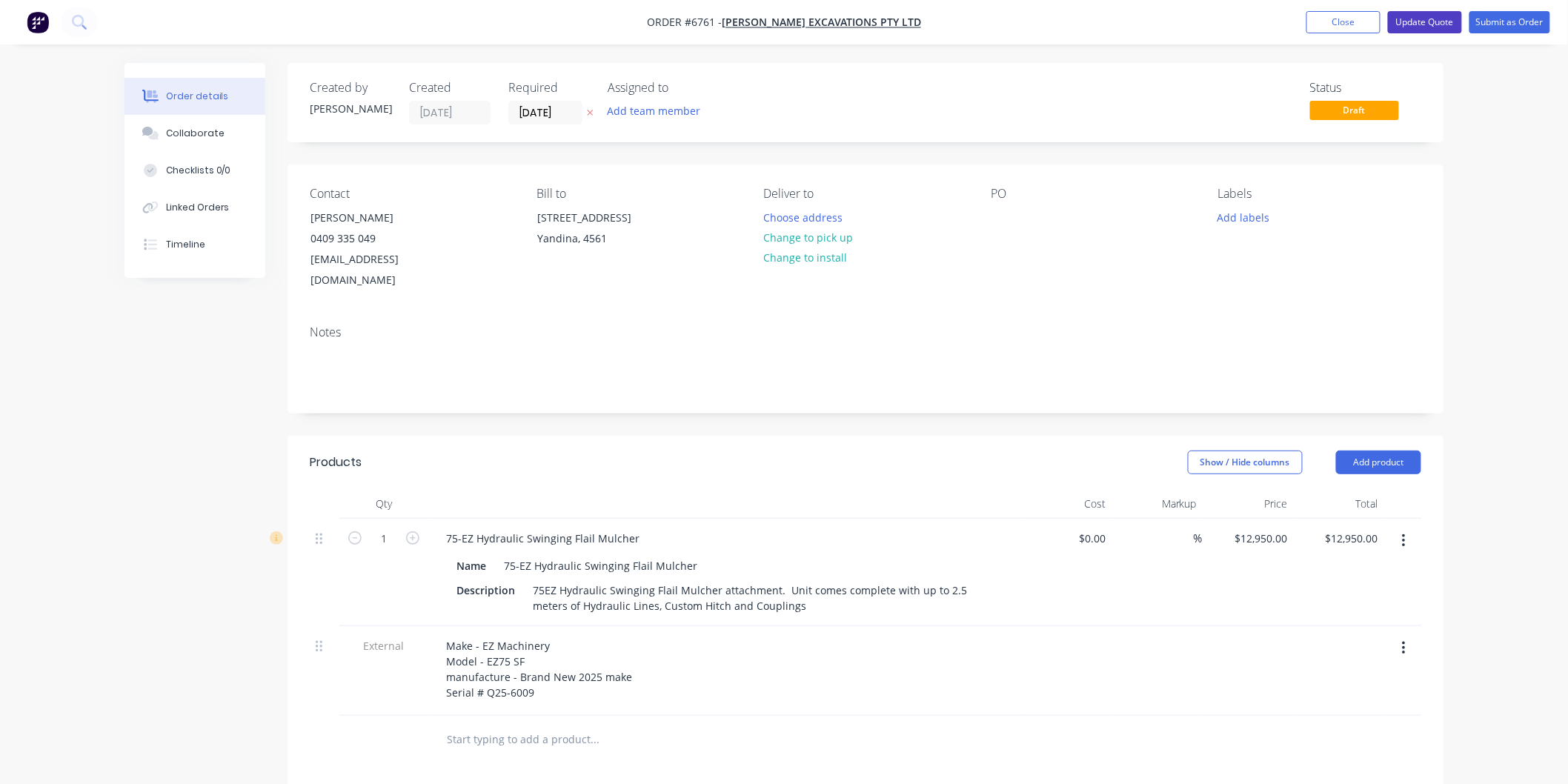
click at [1421, 20] on button "Update Quote" at bounding box center [1424, 22] width 74 height 22
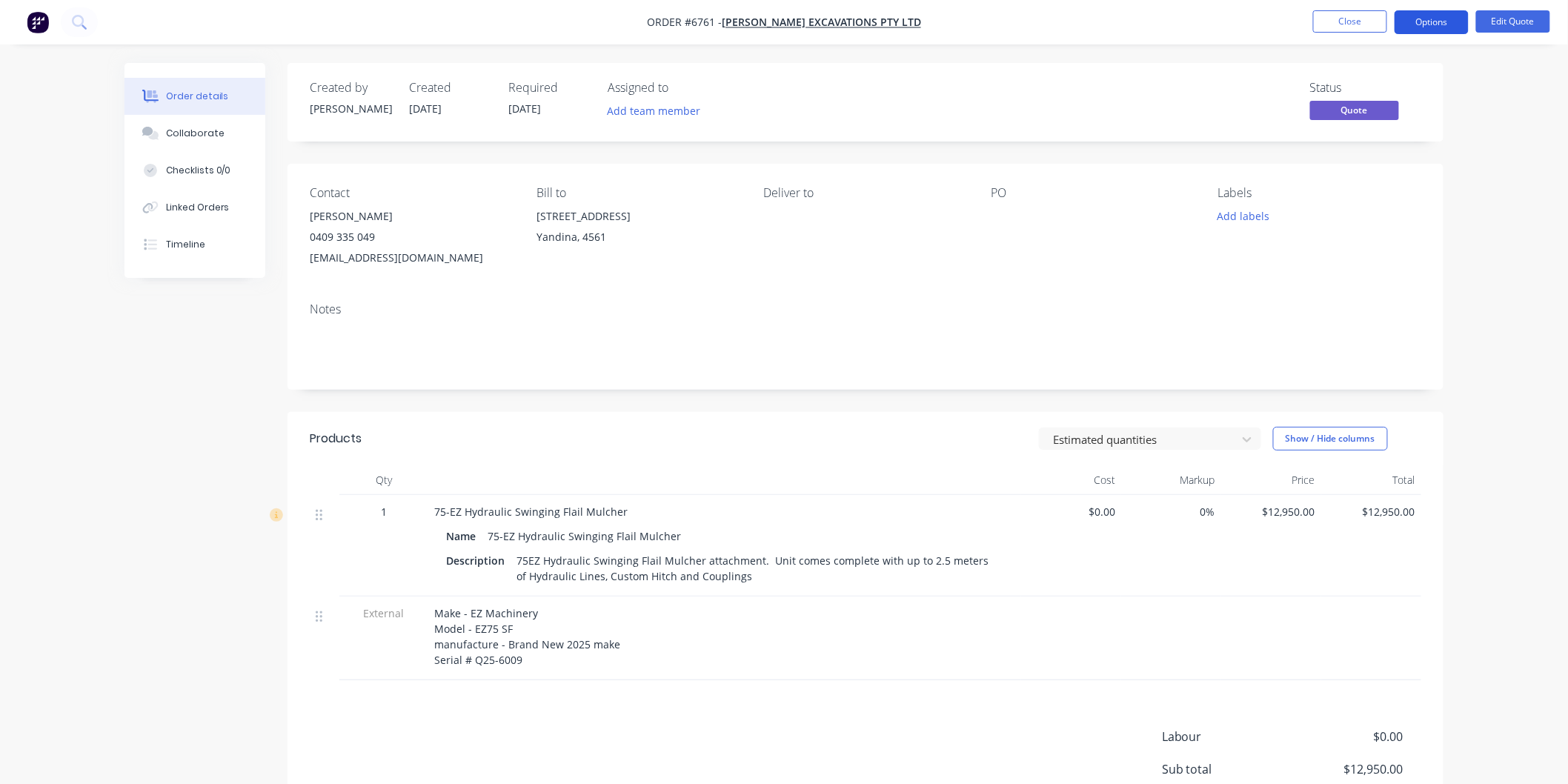
click at [1439, 18] on button "Options" at bounding box center [1432, 21] width 74 height 23
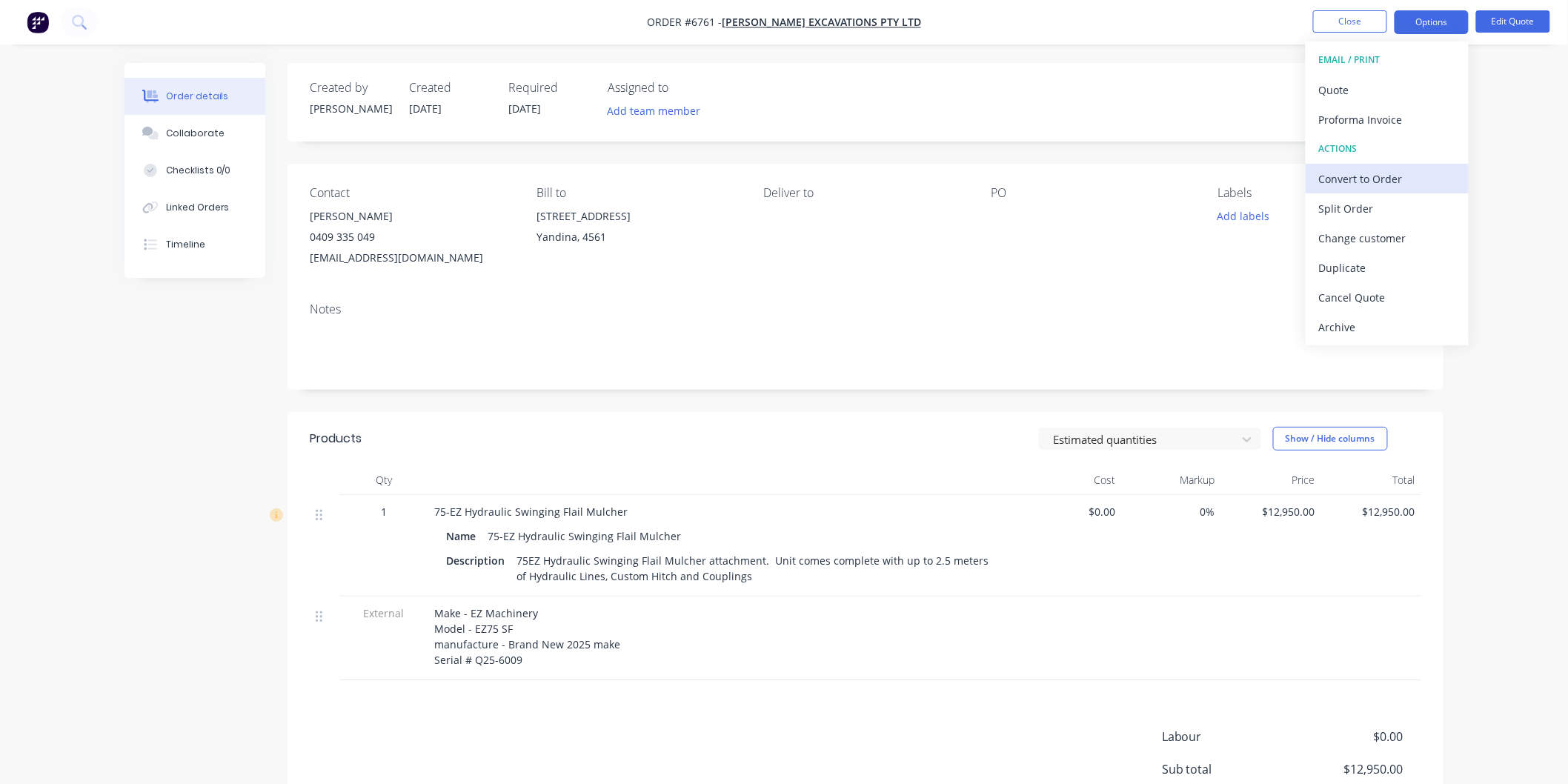
click at [1360, 175] on div "Convert to Order" at bounding box center [1388, 178] width 136 height 21
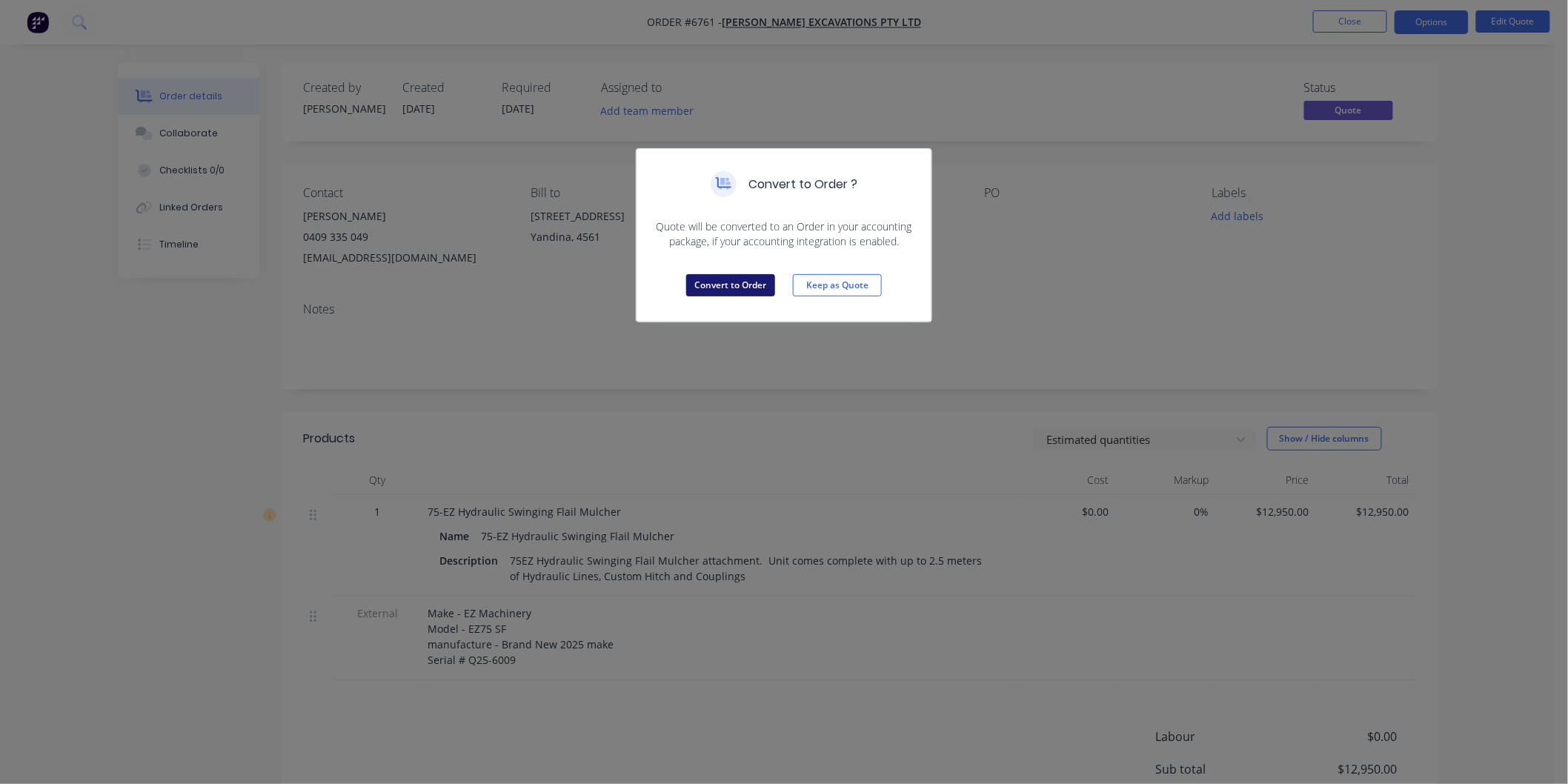
click at [735, 286] on button "Convert to Order" at bounding box center [730, 286] width 89 height 22
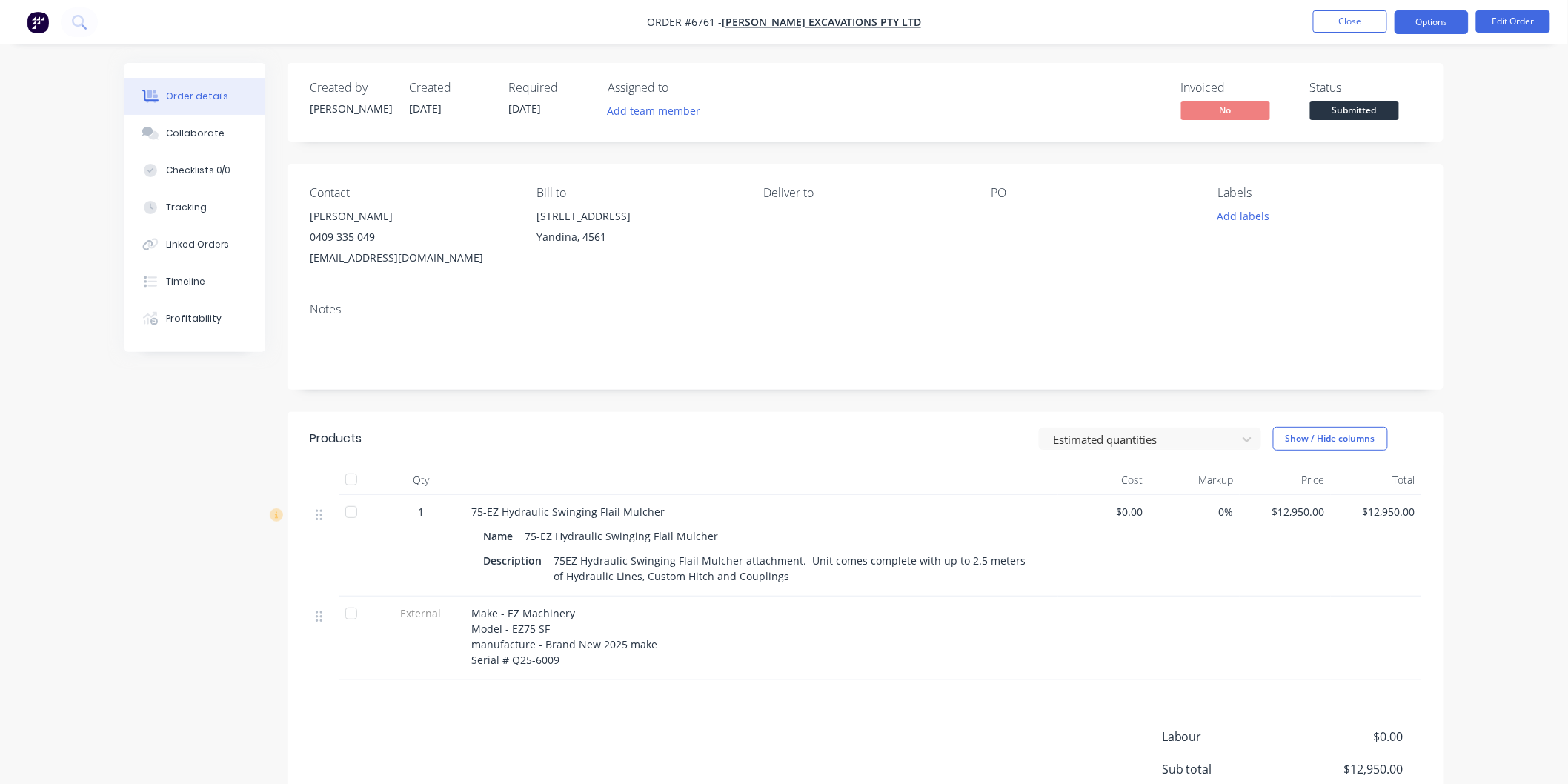
click at [1434, 22] on button "Options" at bounding box center [1432, 21] width 74 height 23
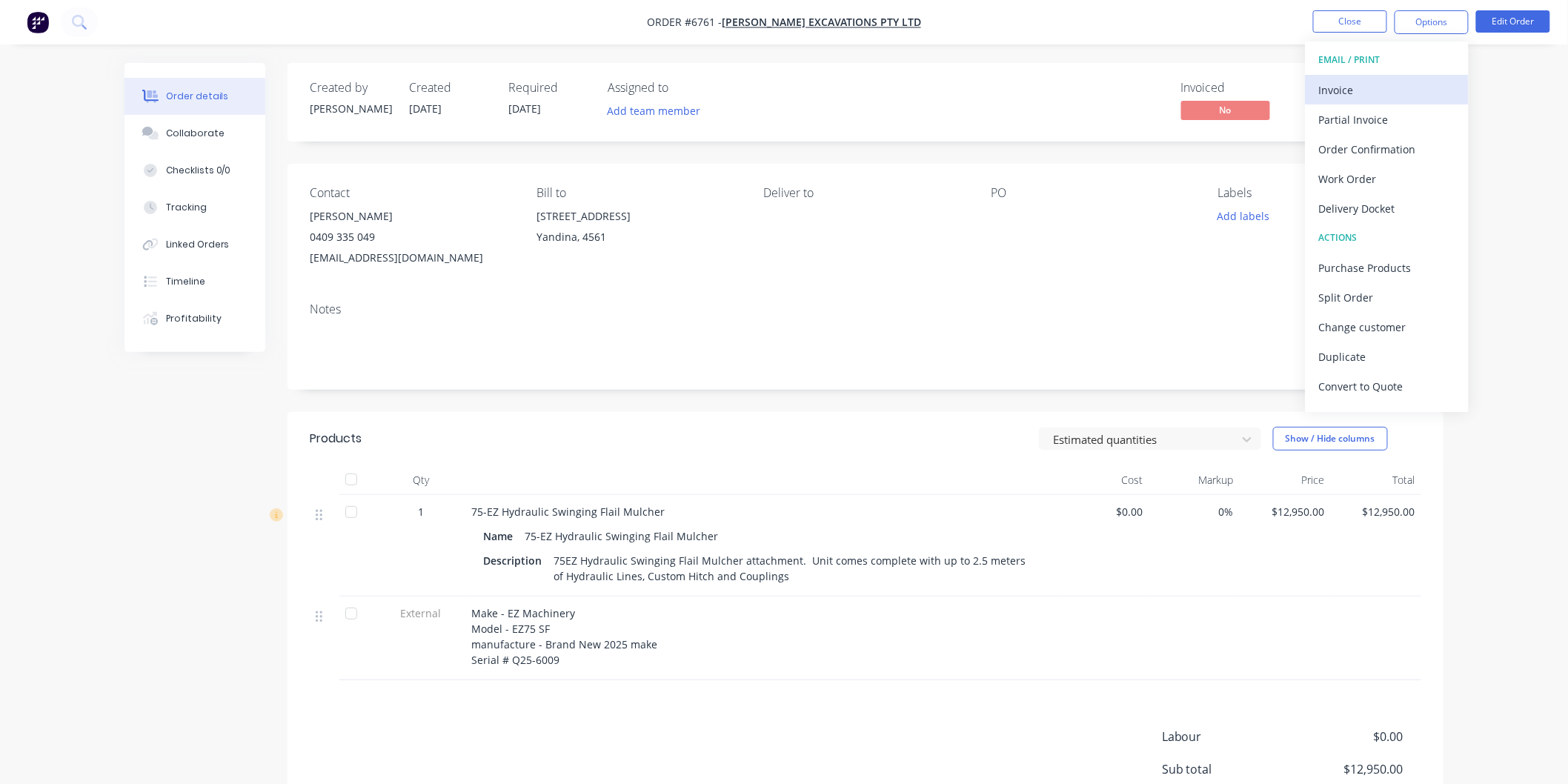
click at [1359, 81] on div "Invoice" at bounding box center [1388, 90] width 136 height 21
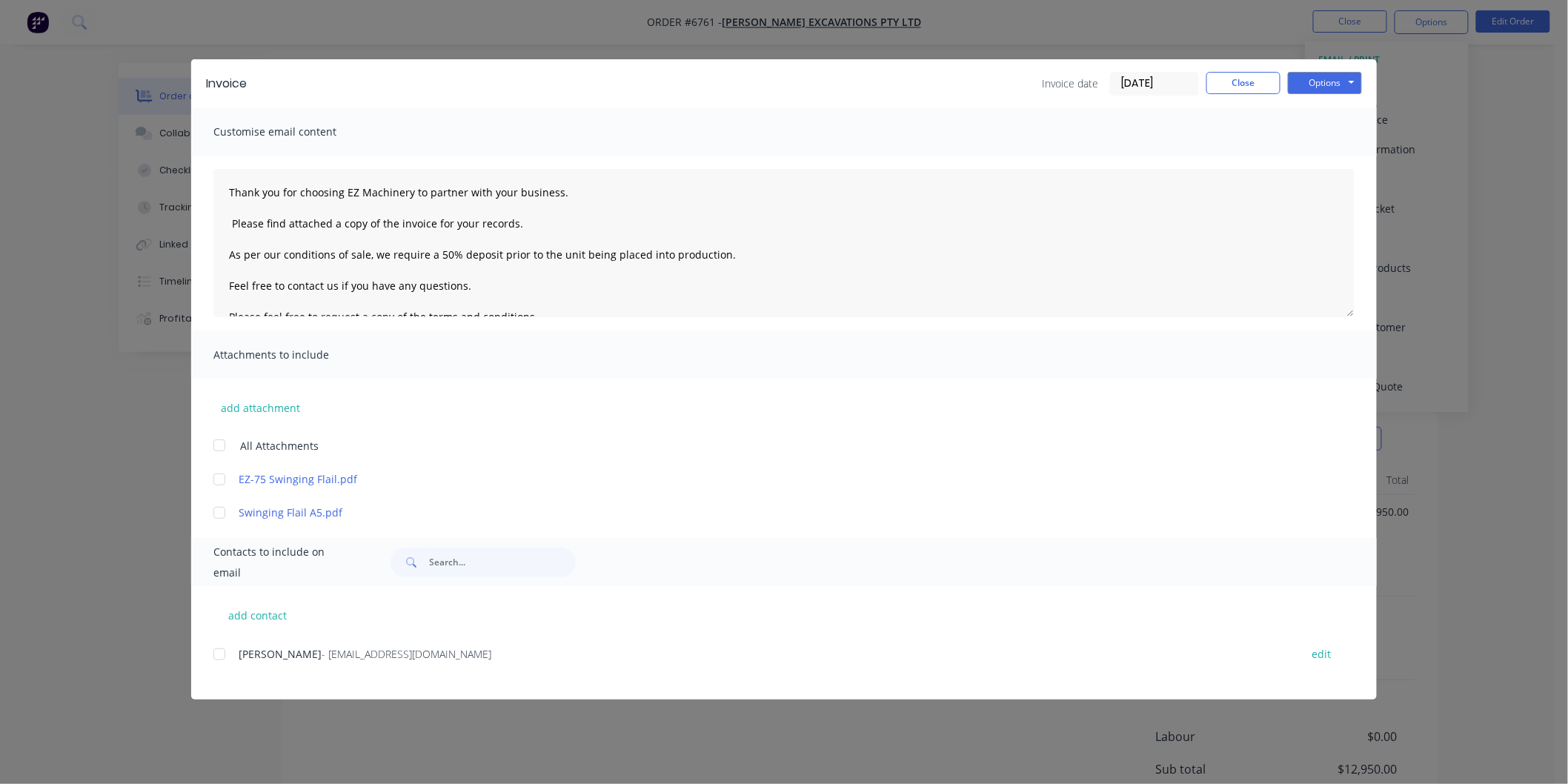
click at [218, 654] on div at bounding box center [219, 654] width 30 height 30
click at [255, 409] on button "add attachment" at bounding box center [261, 408] width 94 height 22
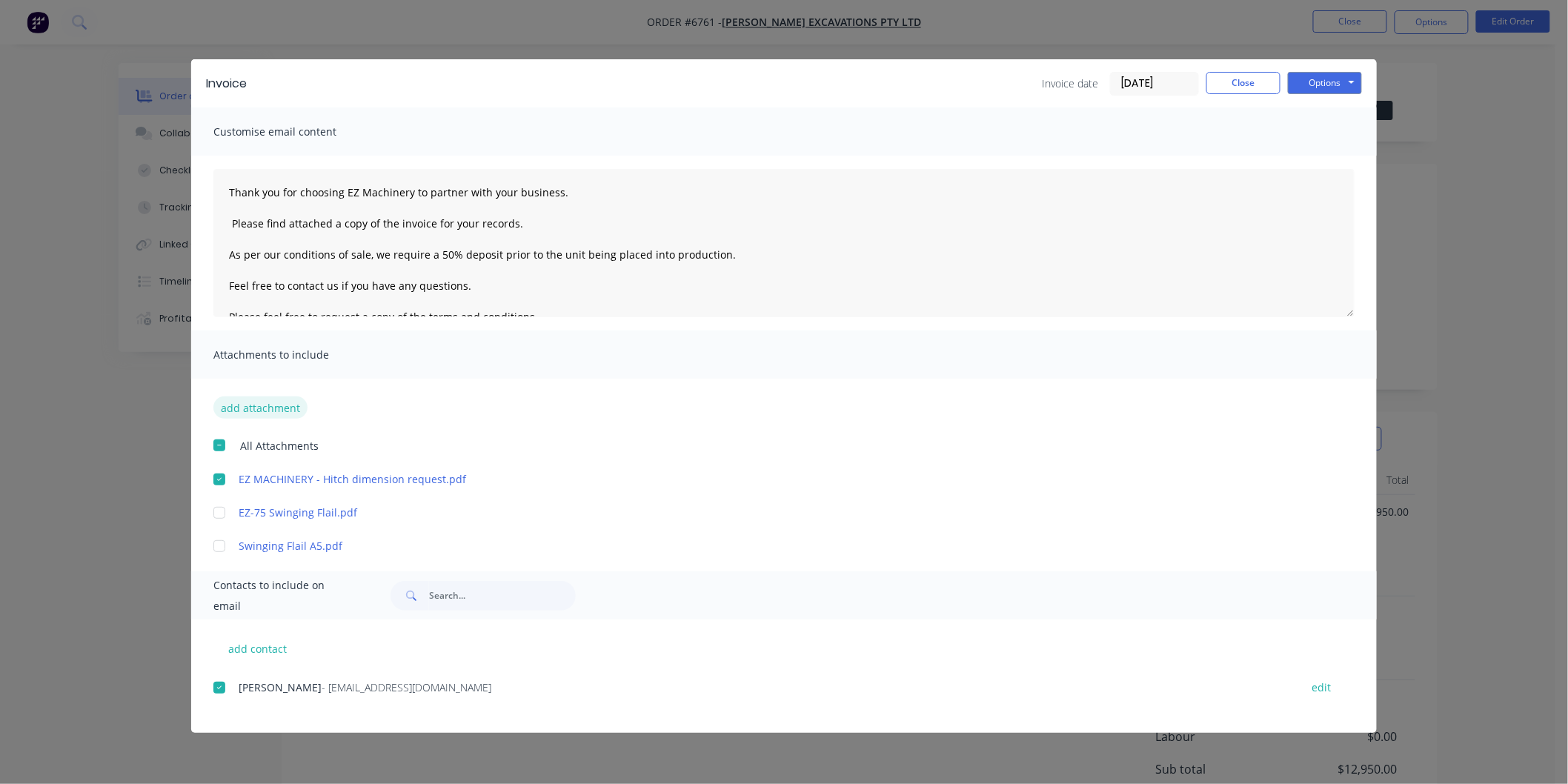
click at [261, 400] on button "add attachment" at bounding box center [261, 408] width 94 height 22
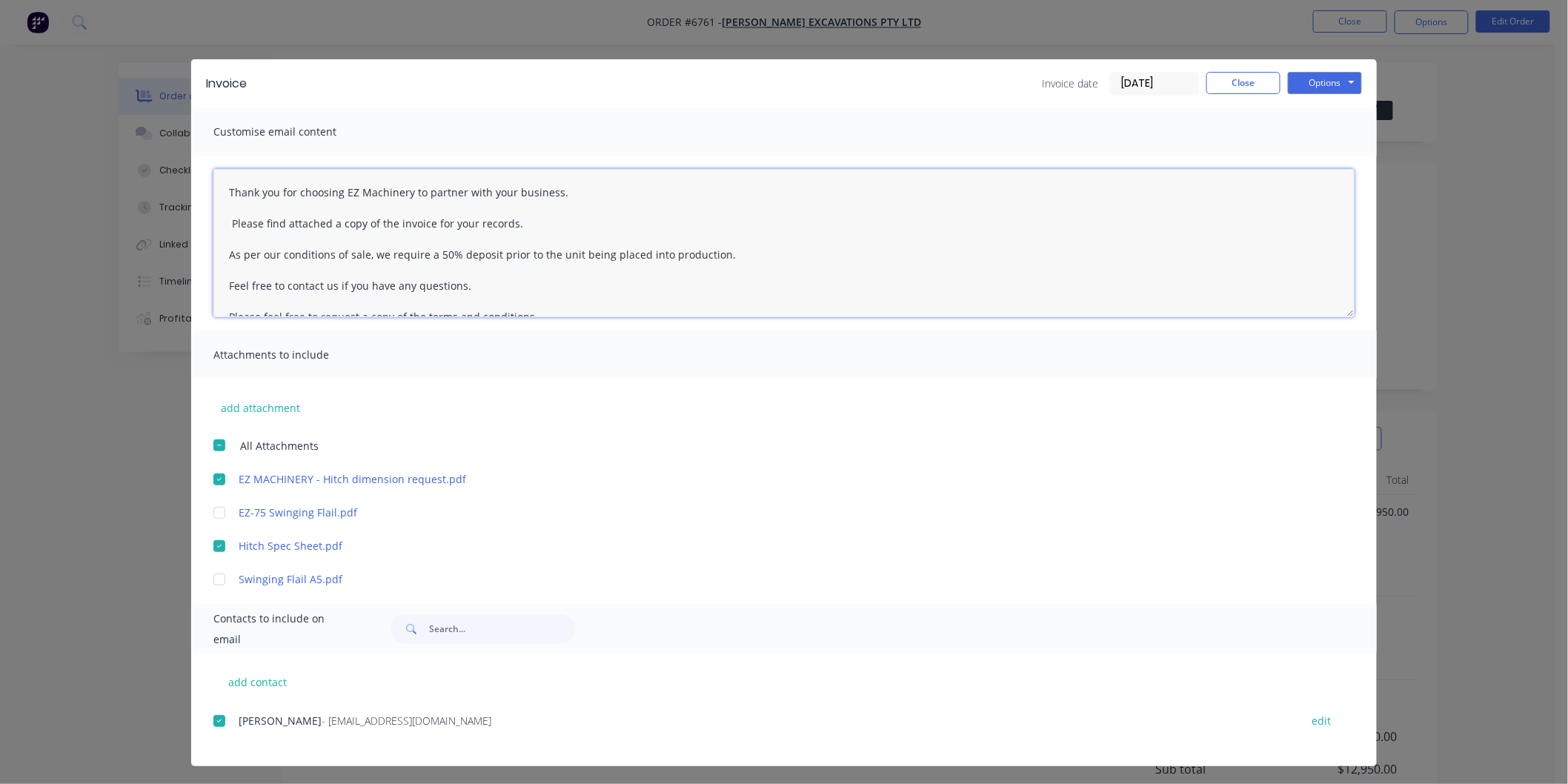
click at [219, 189] on textarea "Thank you for choosing EZ Machinery to partner with your business. Please find …" at bounding box center [784, 243] width 1141 height 148
drag, startPoint x: 725, startPoint y: 282, endPoint x: 423, endPoint y: 285, distance: 302.0
click at [423, 285] on textarea "[PERSON_NAME] Thank you for choosing EZ Machinery to partner with your business…" at bounding box center [784, 243] width 1141 height 148
click at [514, 253] on textarea "[PERSON_NAME] Thank you for choosing EZ Machinery to partner with your business…" at bounding box center [784, 243] width 1141 height 148
click at [567, 285] on textarea "[PERSON_NAME] Thank you for choosing EZ Machinery to partner with your business…" at bounding box center [784, 243] width 1141 height 148
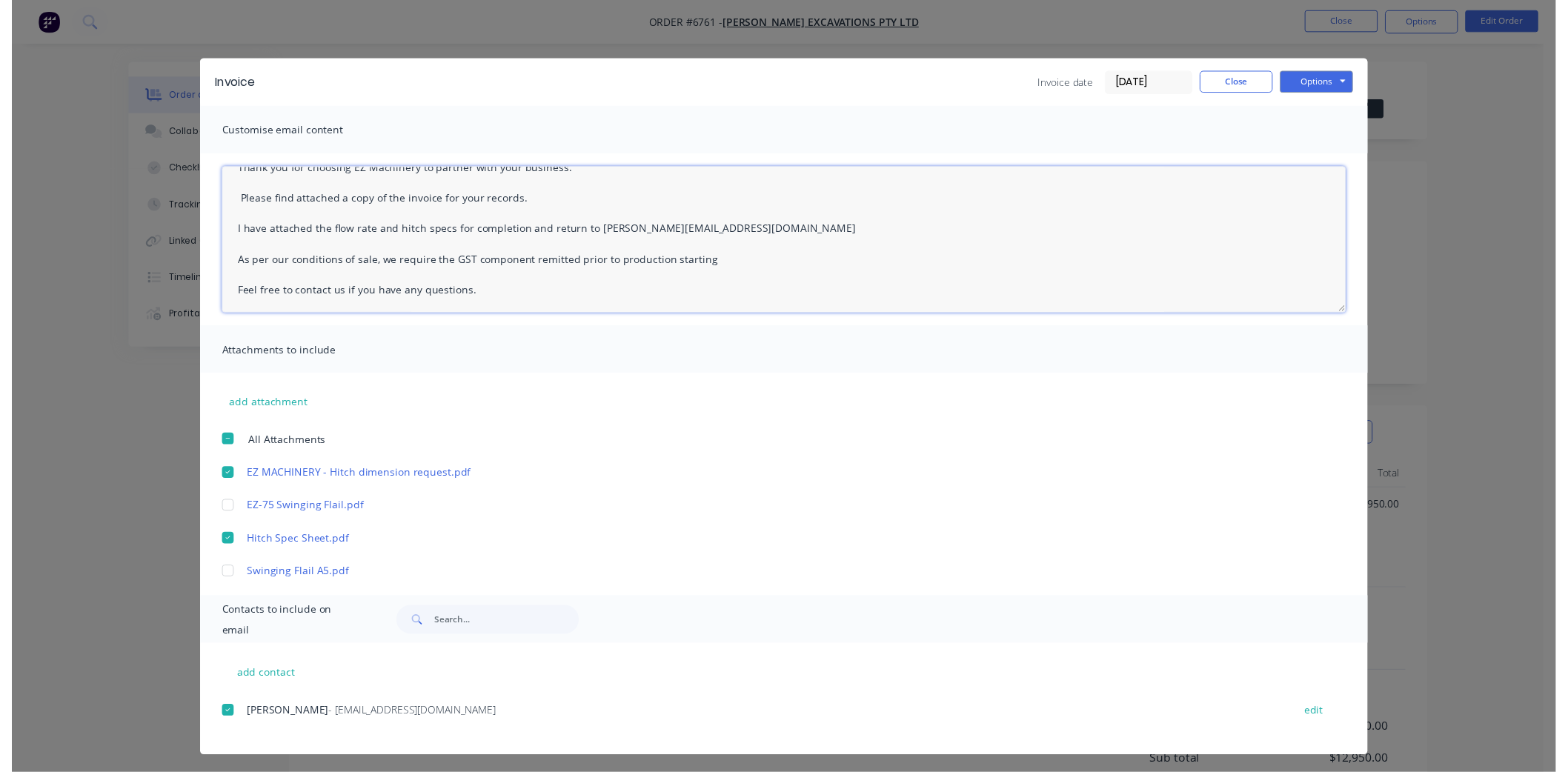
scroll to position [82, 0]
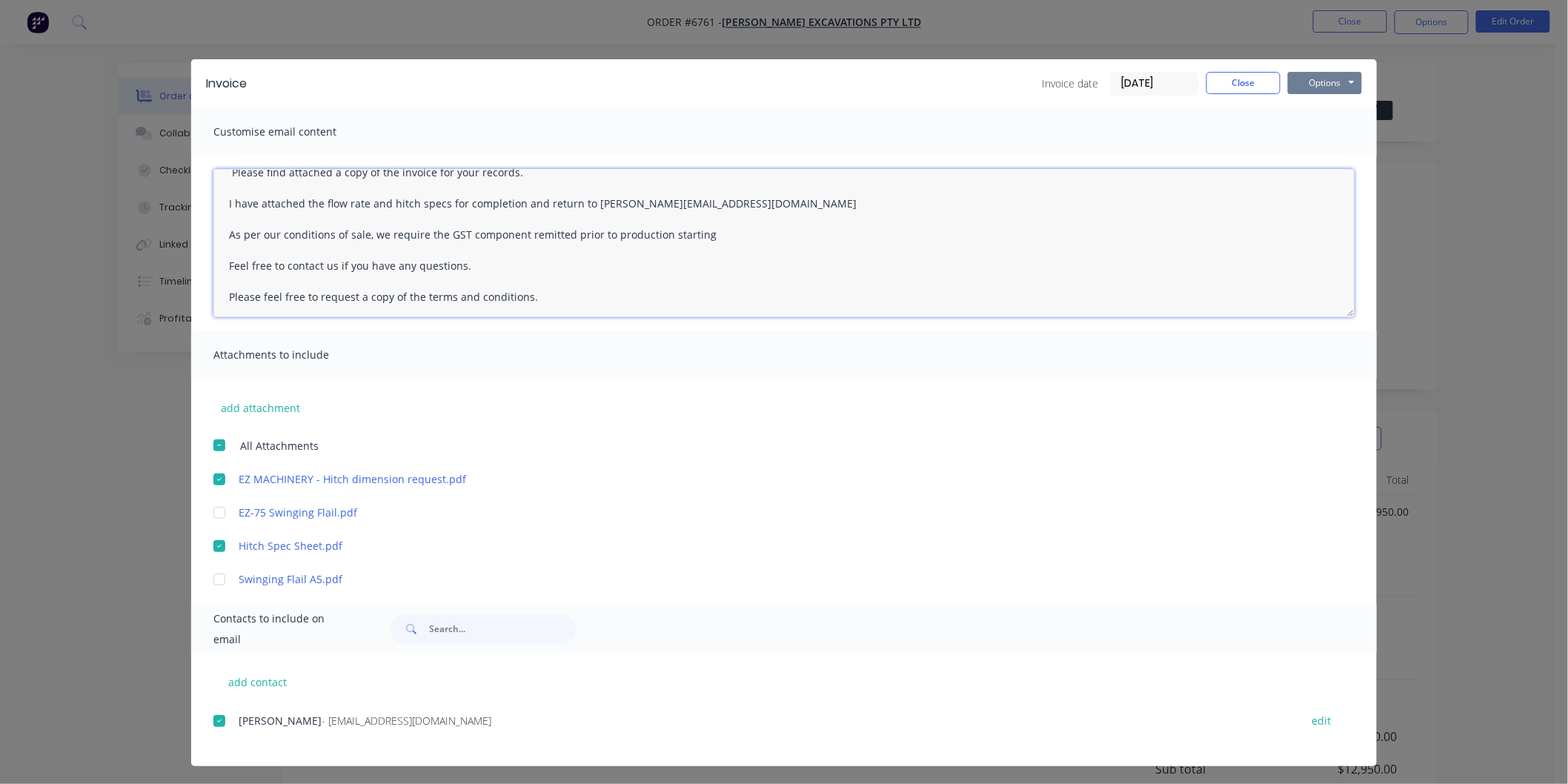
type textarea "[PERSON_NAME] Thank you for choosing EZ Machinery to partner with your business…"
click at [1310, 77] on button "Options" at bounding box center [1324, 83] width 74 height 22
click at [1316, 158] on button "Email" at bounding box center [1335, 158] width 95 height 24
click at [1235, 72] on button "Close" at bounding box center [1243, 83] width 74 height 22
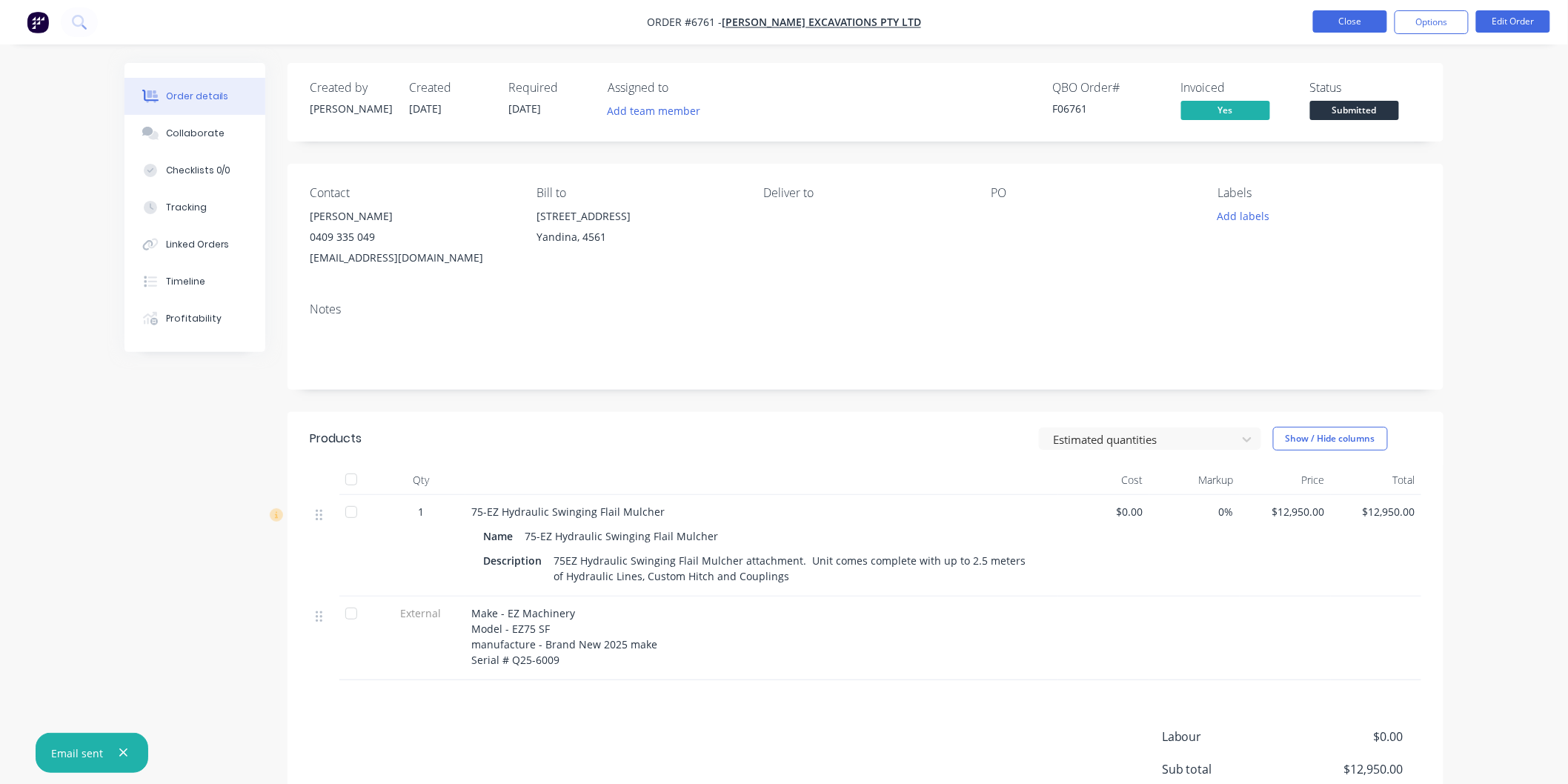
click at [1360, 16] on button "Close" at bounding box center [1349, 21] width 74 height 22
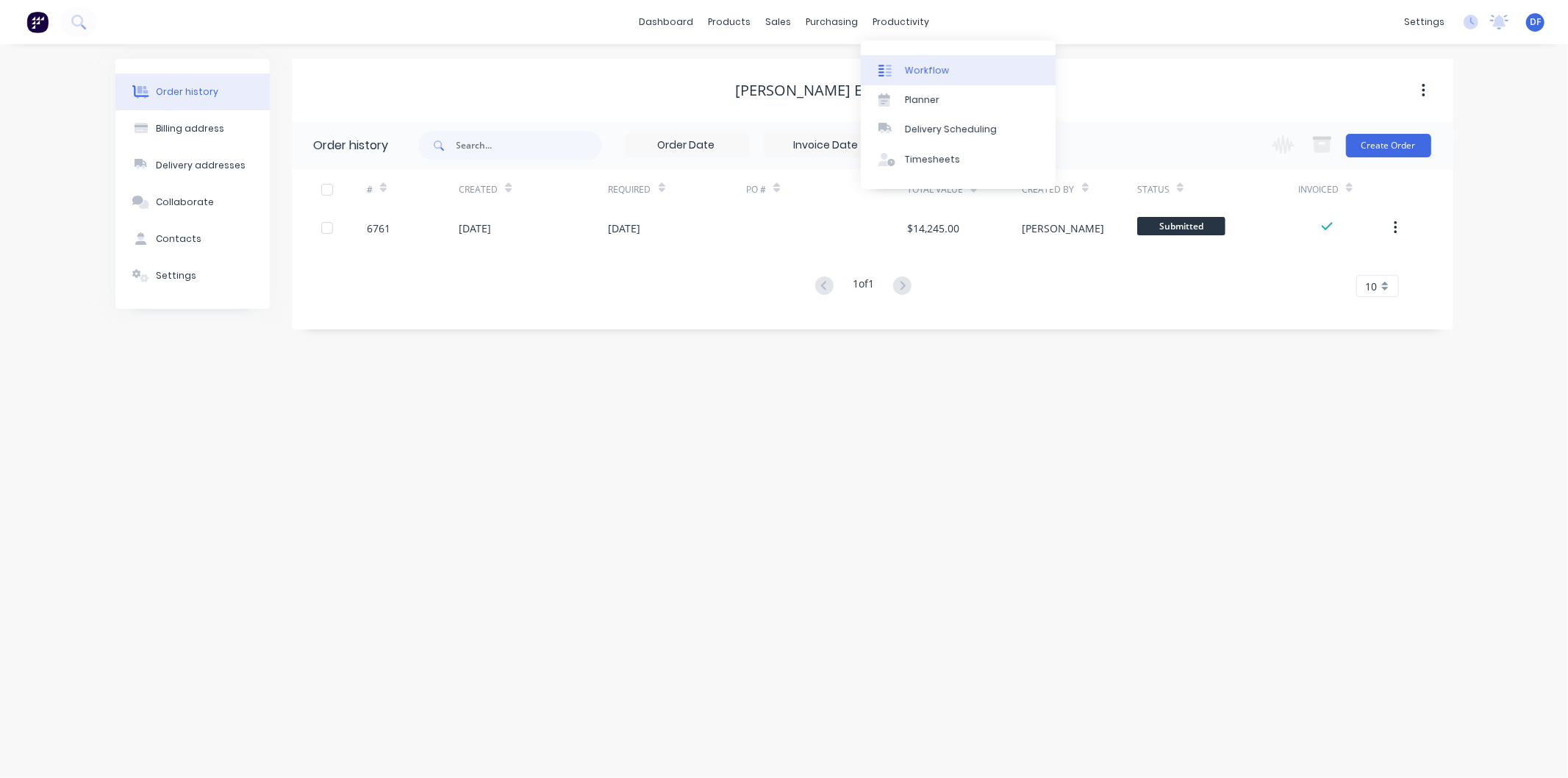
click at [914, 64] on div "Workflow" at bounding box center [927, 70] width 44 height 13
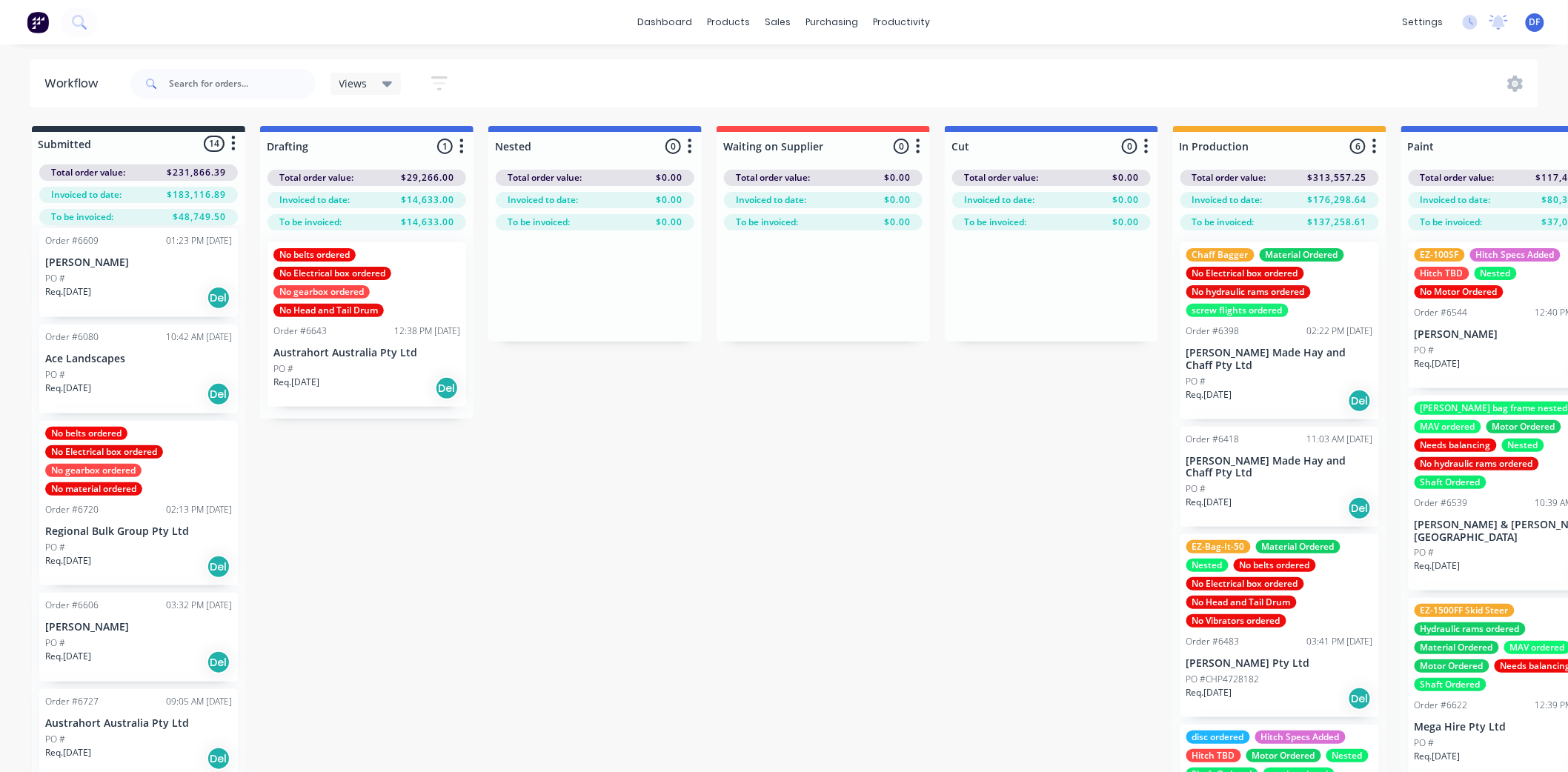
scroll to position [494, 0]
click at [92, 523] on p "Regional Bulk Group Pty Ltd" at bounding box center [138, 528] width 187 height 12
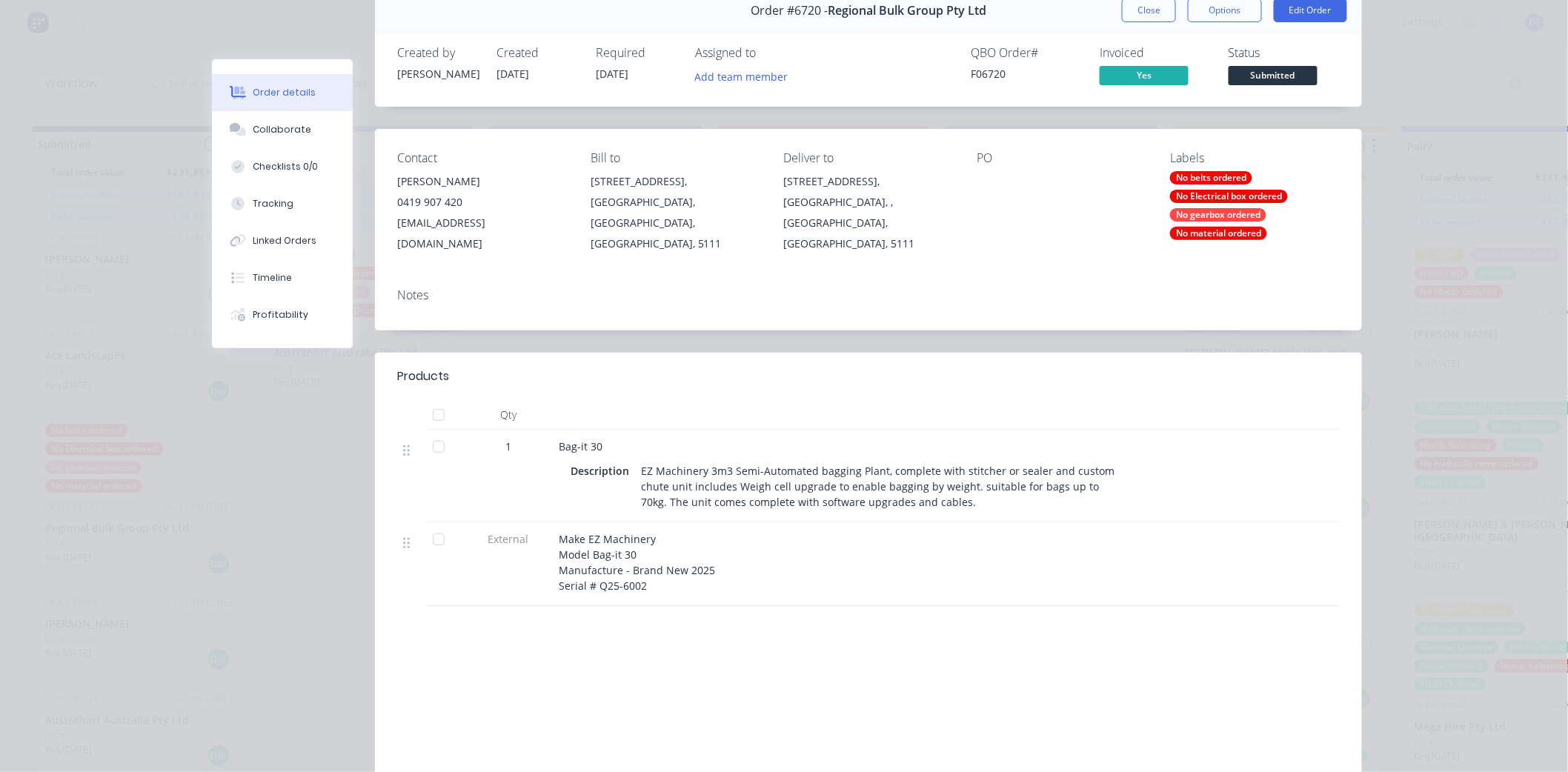
scroll to position [0, 0]
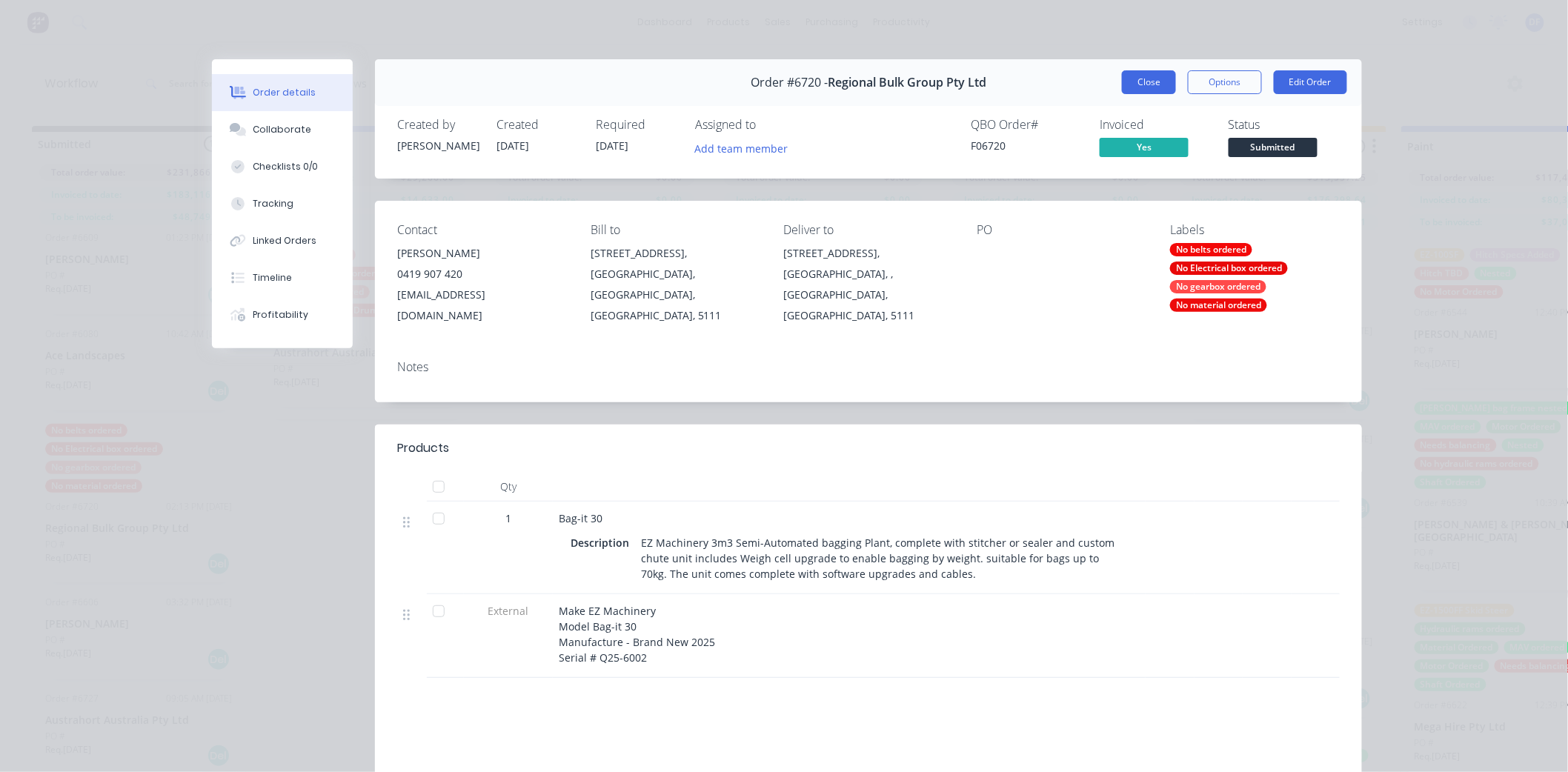
click at [1144, 78] on button "Close" at bounding box center [1150, 81] width 54 height 23
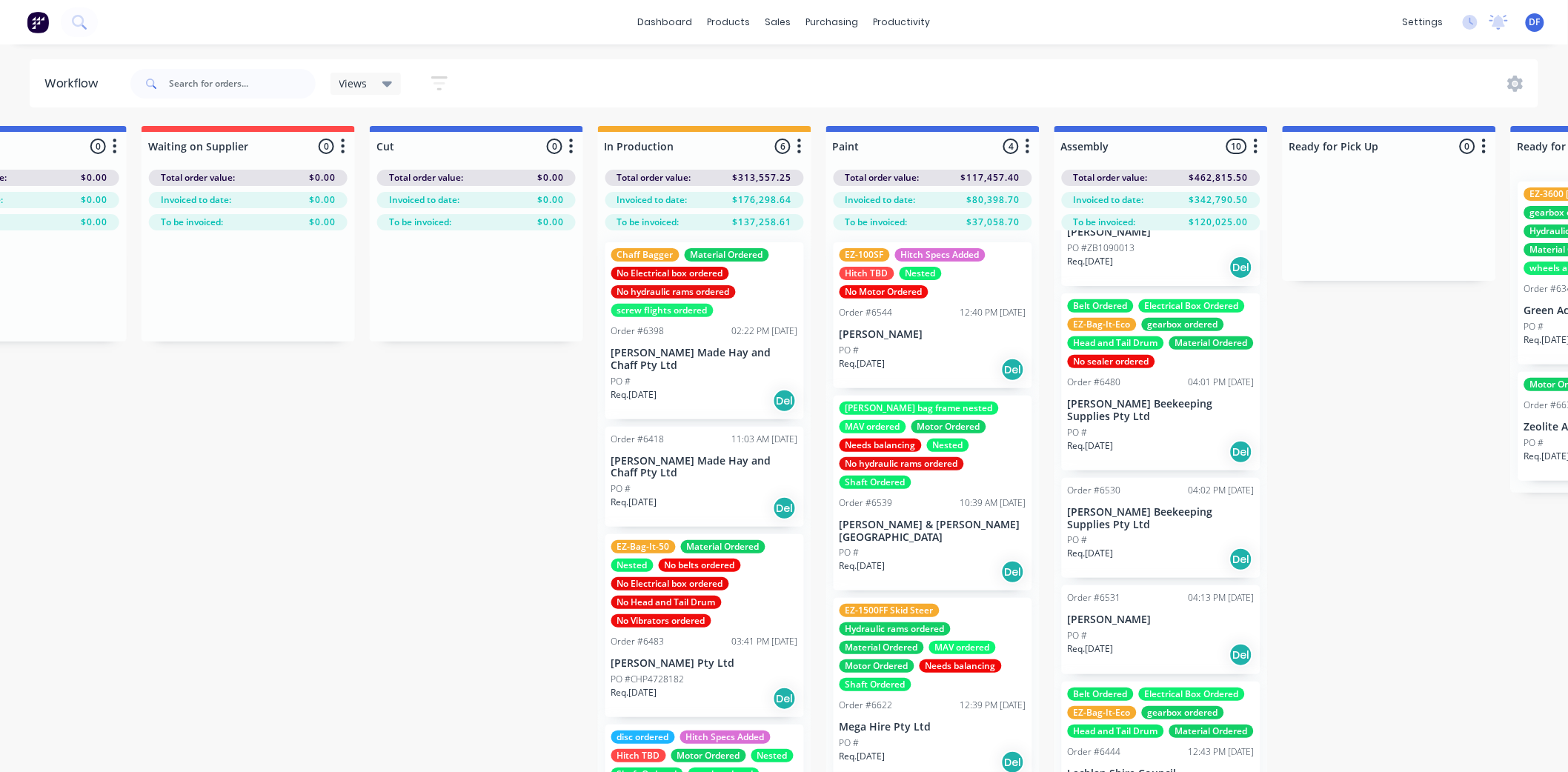
scroll to position [823, 0]
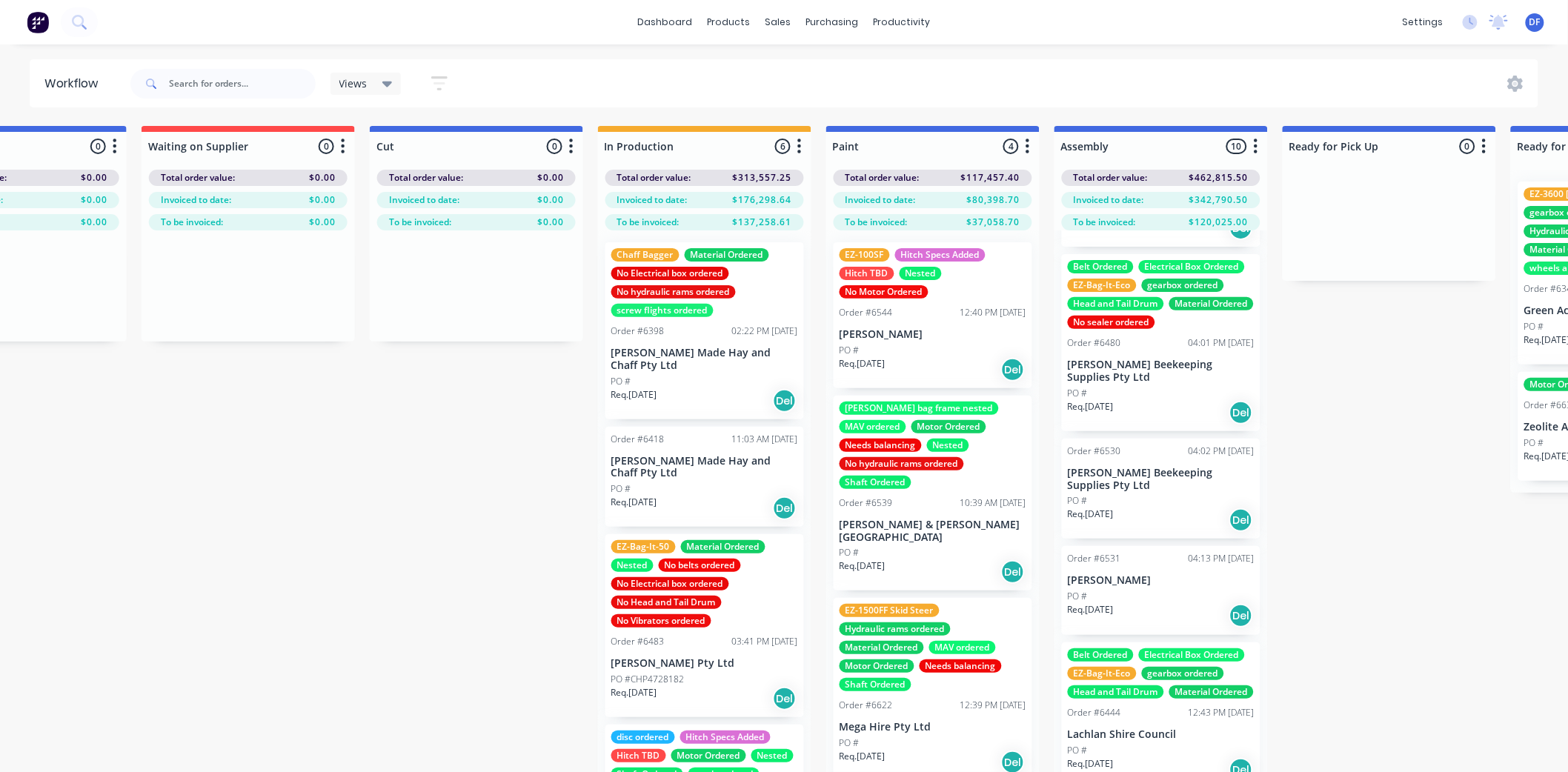
click at [1129, 492] on p "[PERSON_NAME] Beekeeping Supplies Pty Ltd" at bounding box center [1162, 479] width 187 height 25
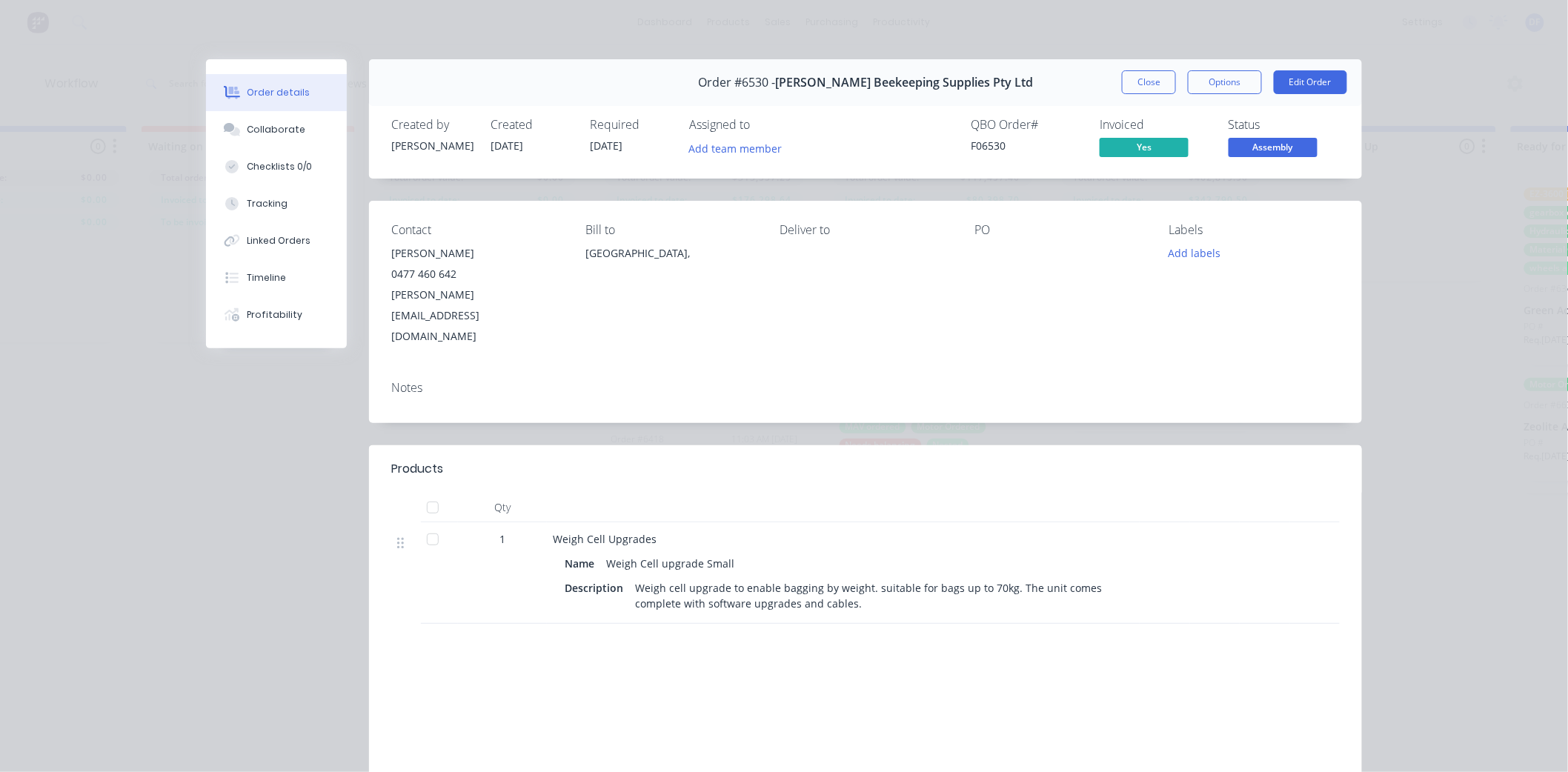
scroll to position [0, 0]
click at [1138, 79] on button "Close" at bounding box center [1150, 81] width 54 height 23
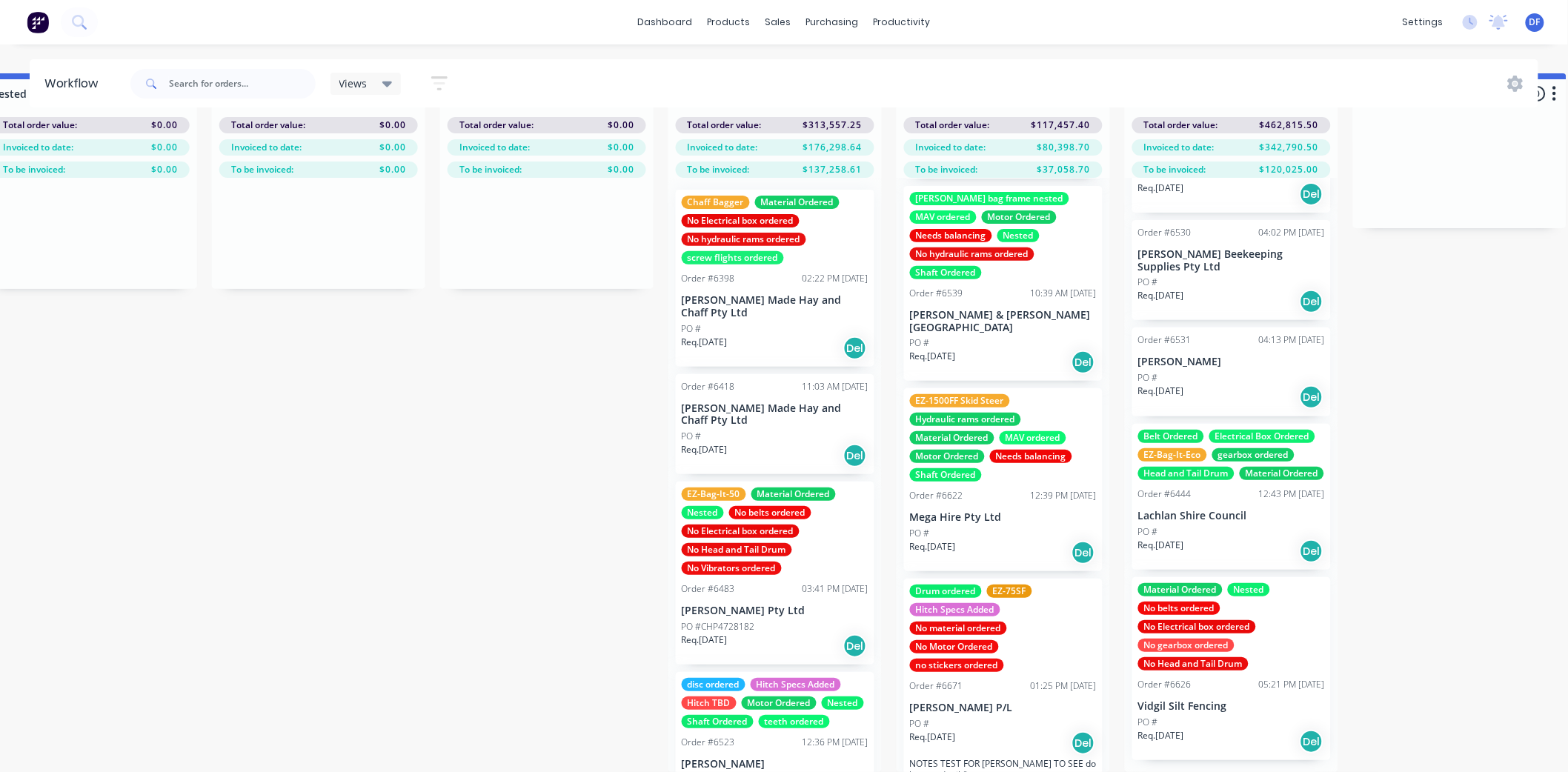
scroll to position [1031, 0]
click at [1224, 640] on div "No gearbox ordered" at bounding box center [1186, 645] width 96 height 13
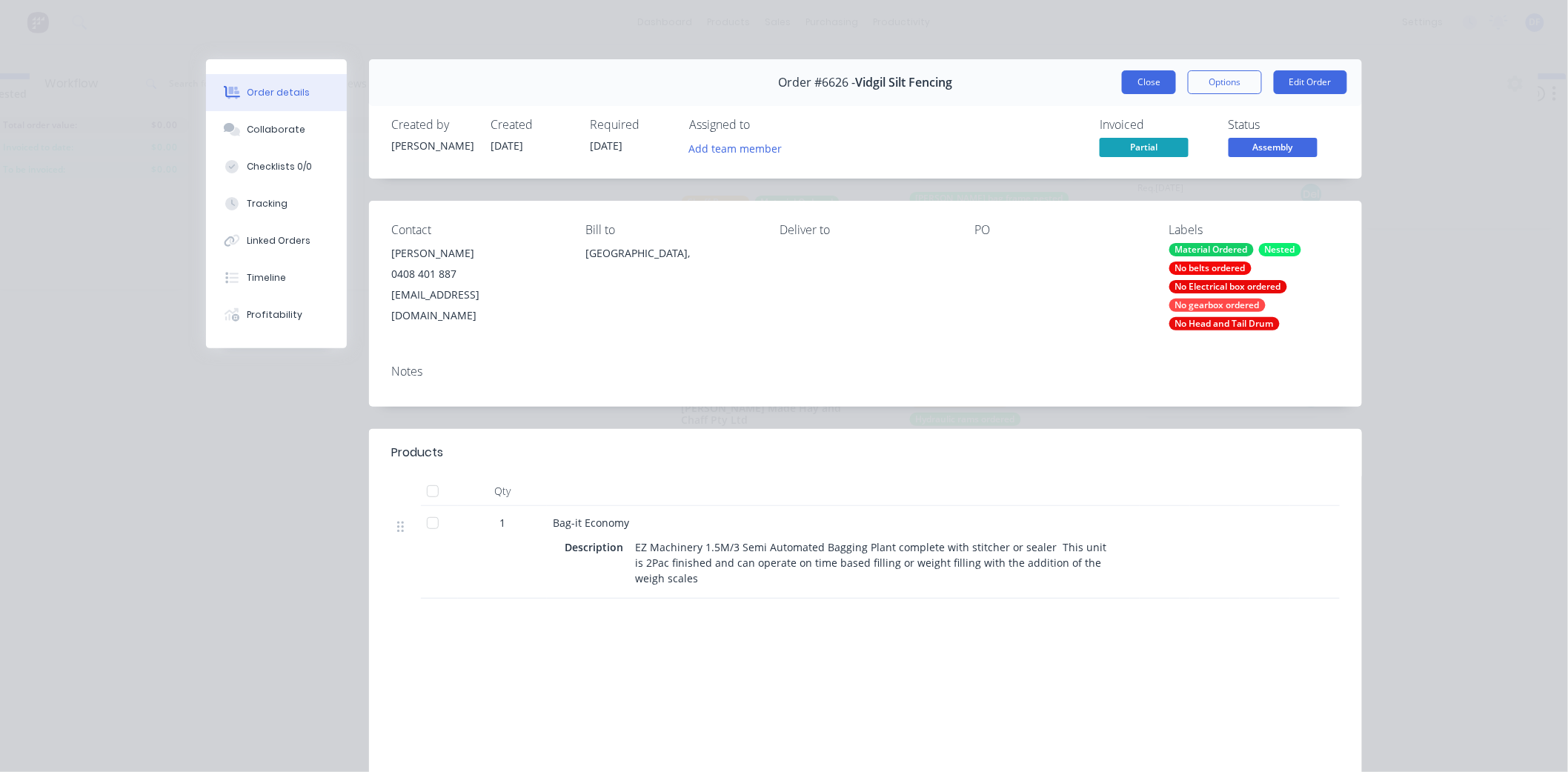
click at [1138, 85] on button "Close" at bounding box center [1150, 81] width 54 height 23
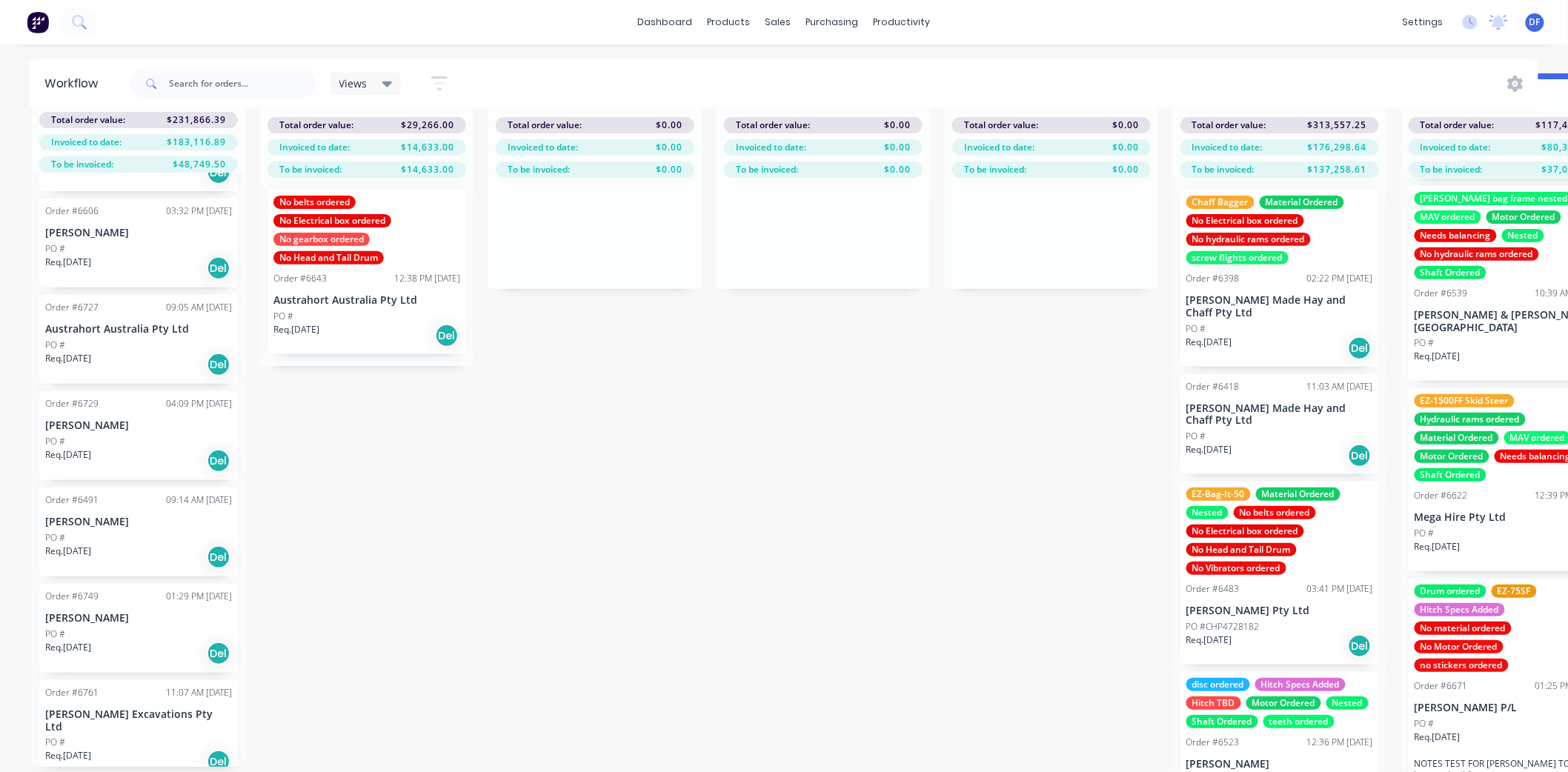
scroll to position [833, 0]
click at [106, 530] on div "PO #" at bounding box center [138, 537] width 187 height 13
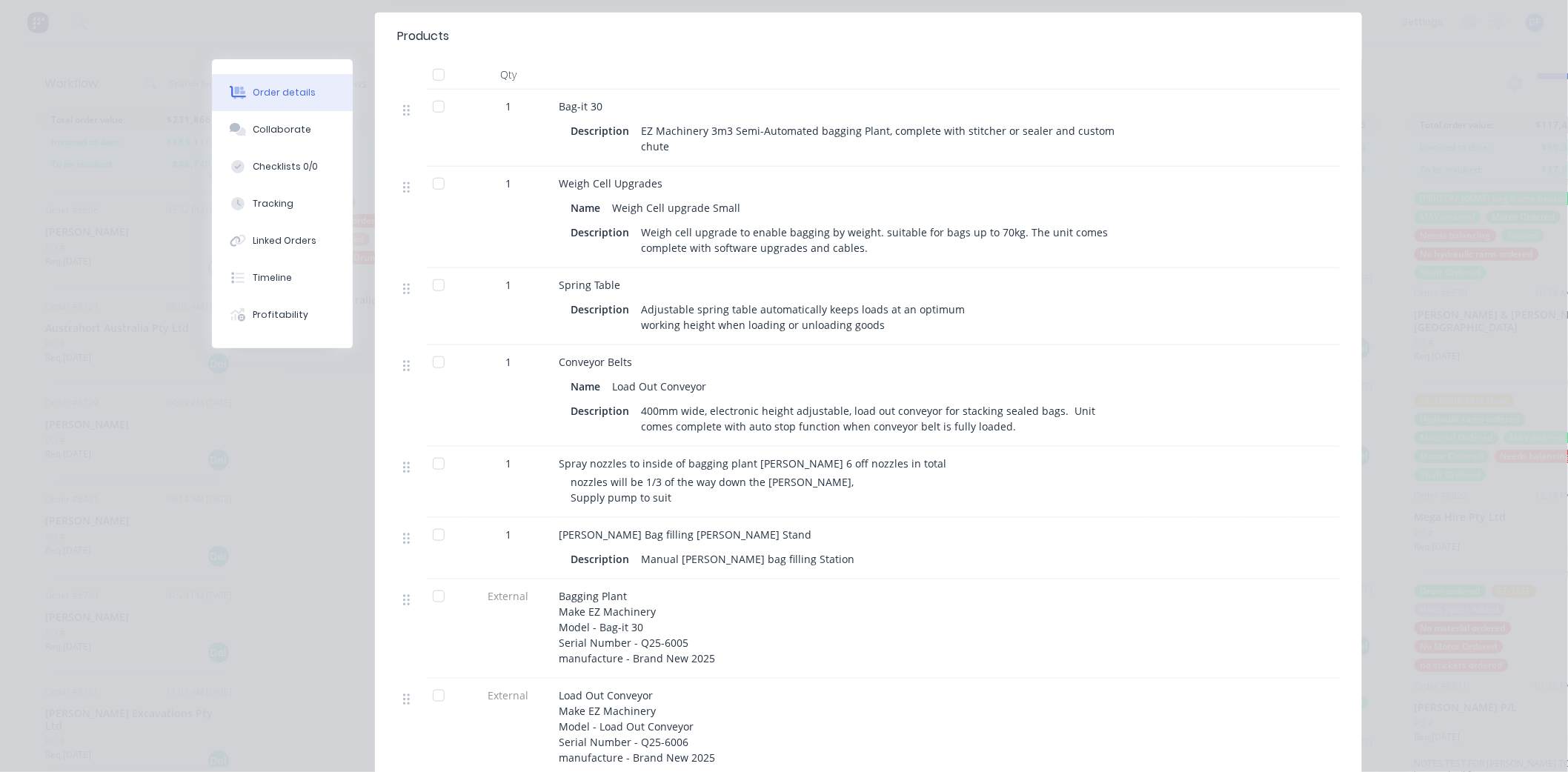
scroll to position [411, 0]
drag, startPoint x: 659, startPoint y: 776, endPoint x: 327, endPoint y: 728, distance: 335.5
click at [331, 732] on div "Order #6491 - [PERSON_NAME] Close Options Edit Order Created by [PERSON_NAME] C…" at bounding box center [787, 395] width 1151 height 1494
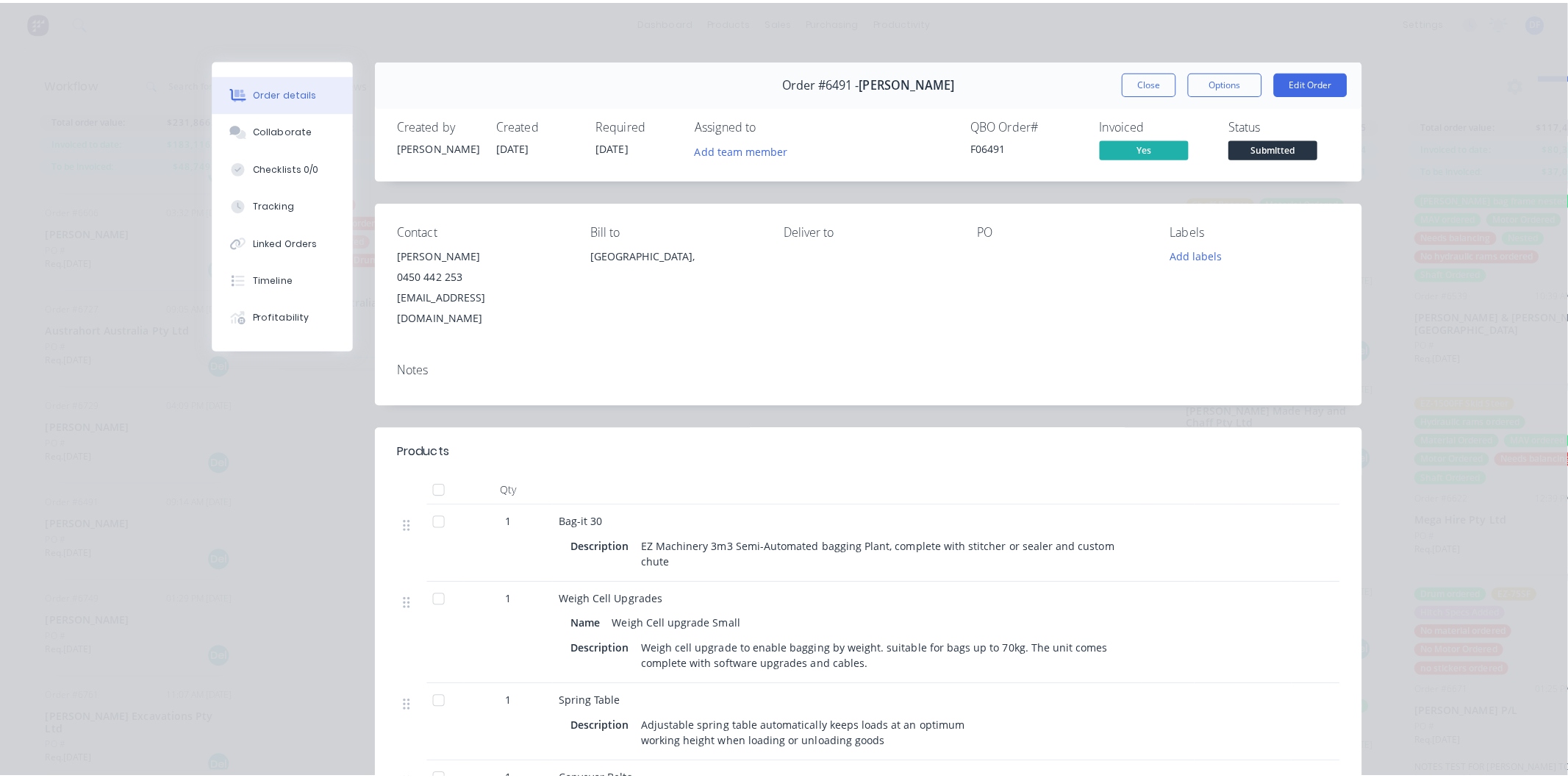
scroll to position [0, 0]
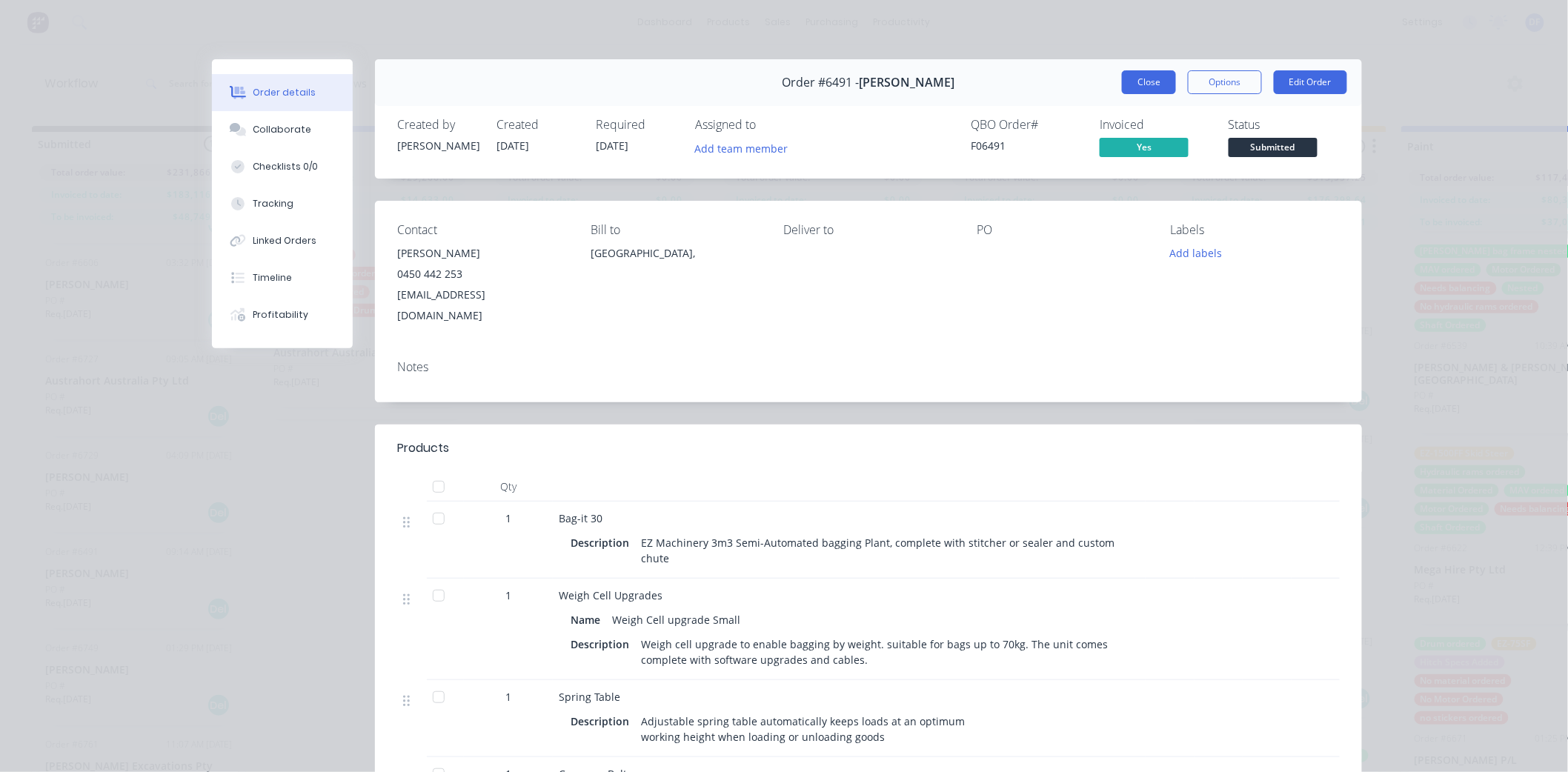
click at [1129, 81] on button "Close" at bounding box center [1150, 81] width 54 height 23
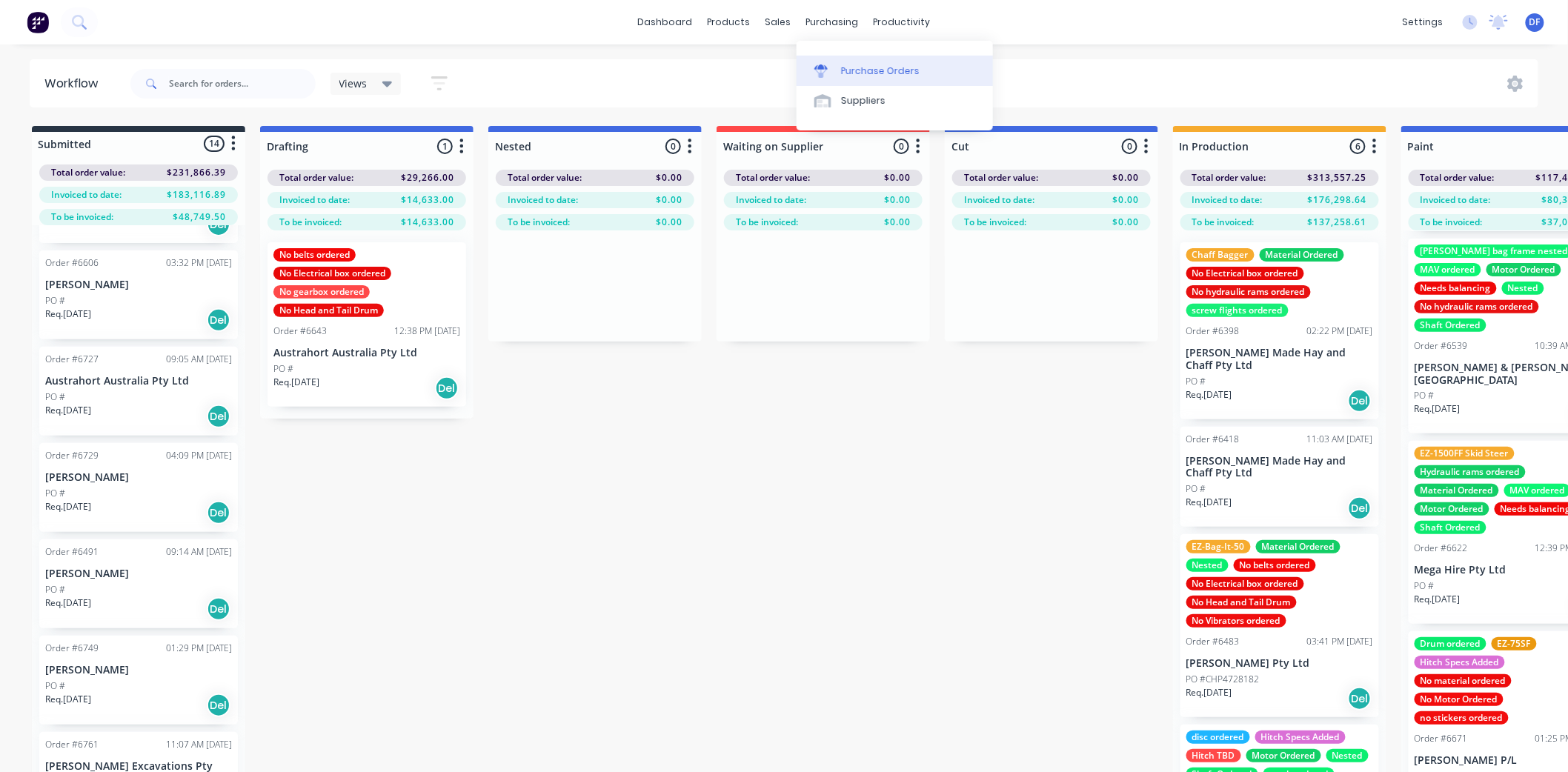
click at [865, 65] on div "Purchase Orders" at bounding box center [881, 71] width 78 height 13
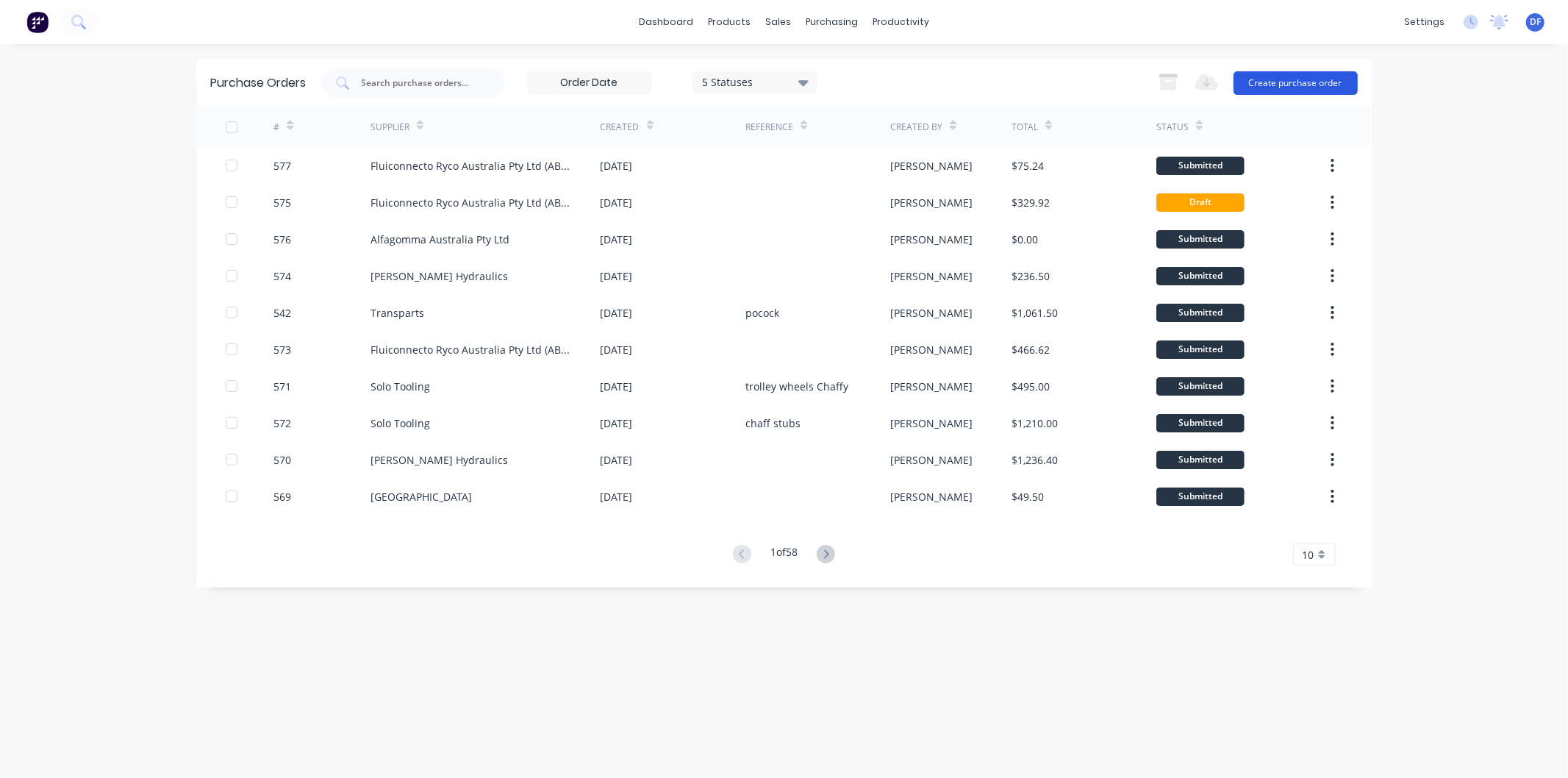
click at [1265, 80] on button "Create purchase order" at bounding box center [1296, 82] width 124 height 23
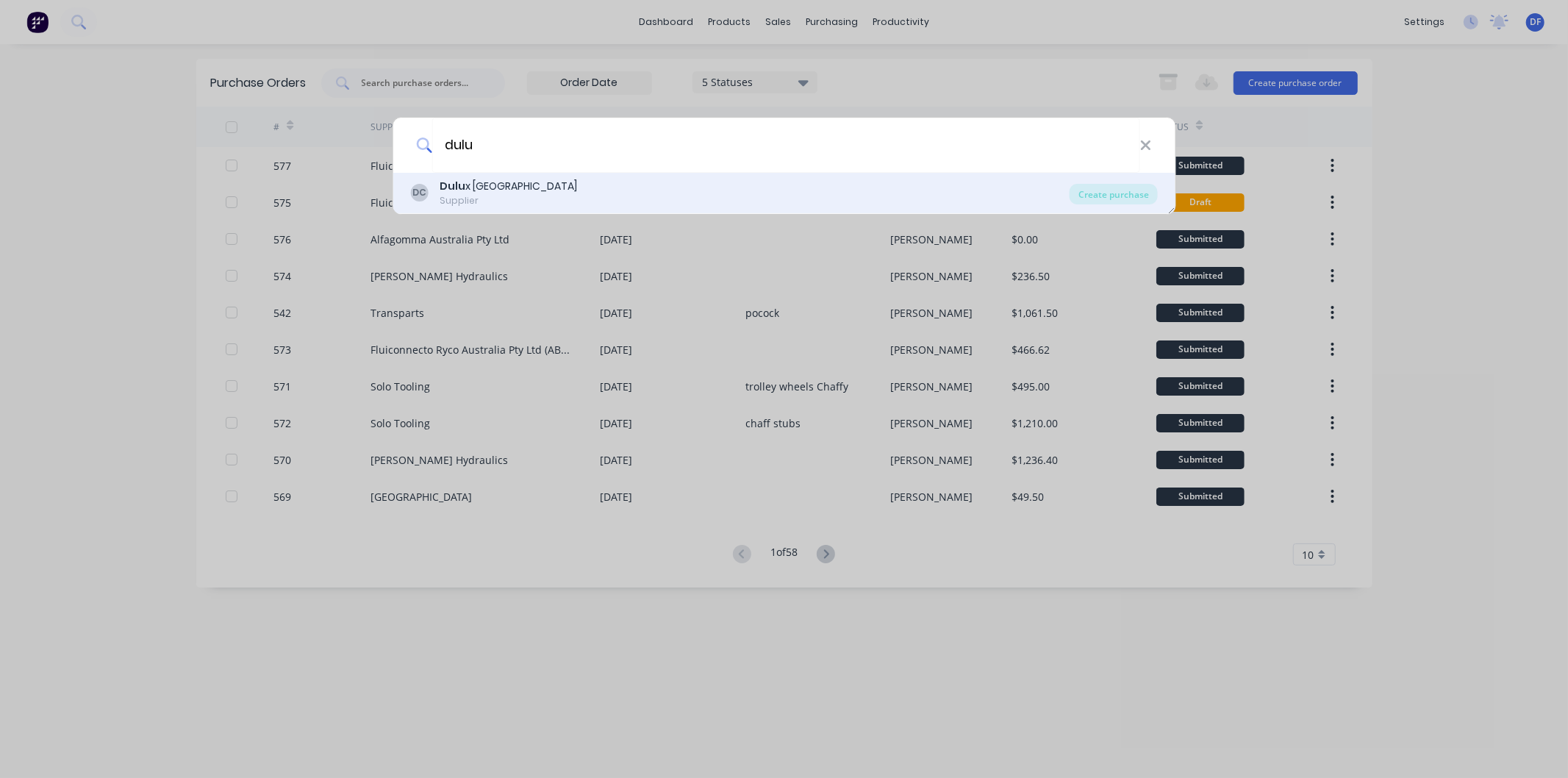
type input "dulu"
click at [475, 191] on div "[GEOGRAPHIC_DATA]" at bounding box center [508, 186] width 137 height 16
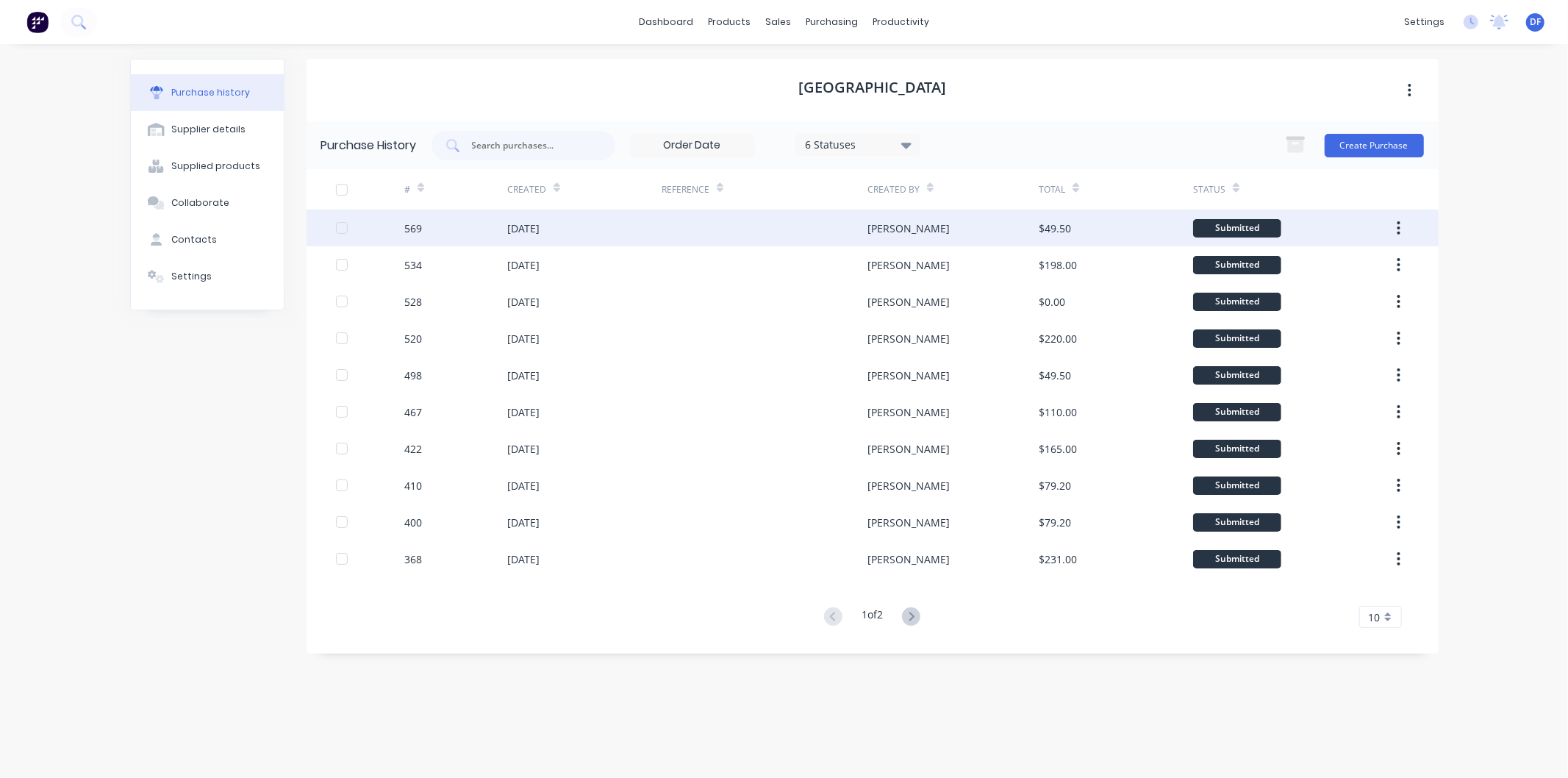
click at [540, 229] on div "[DATE]" at bounding box center [523, 228] width 32 height 16
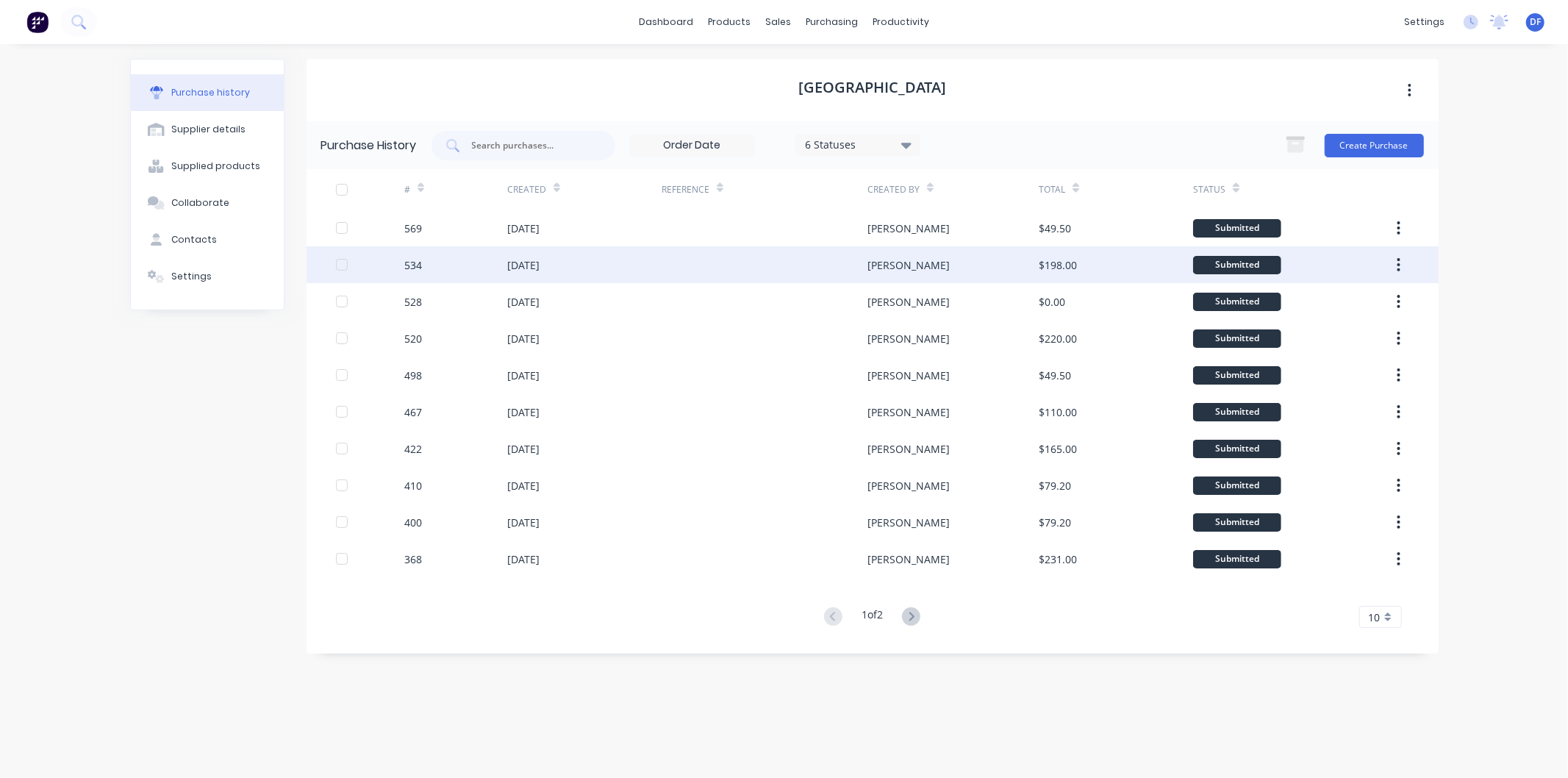
click at [535, 262] on div "[DATE]" at bounding box center [523, 265] width 32 height 16
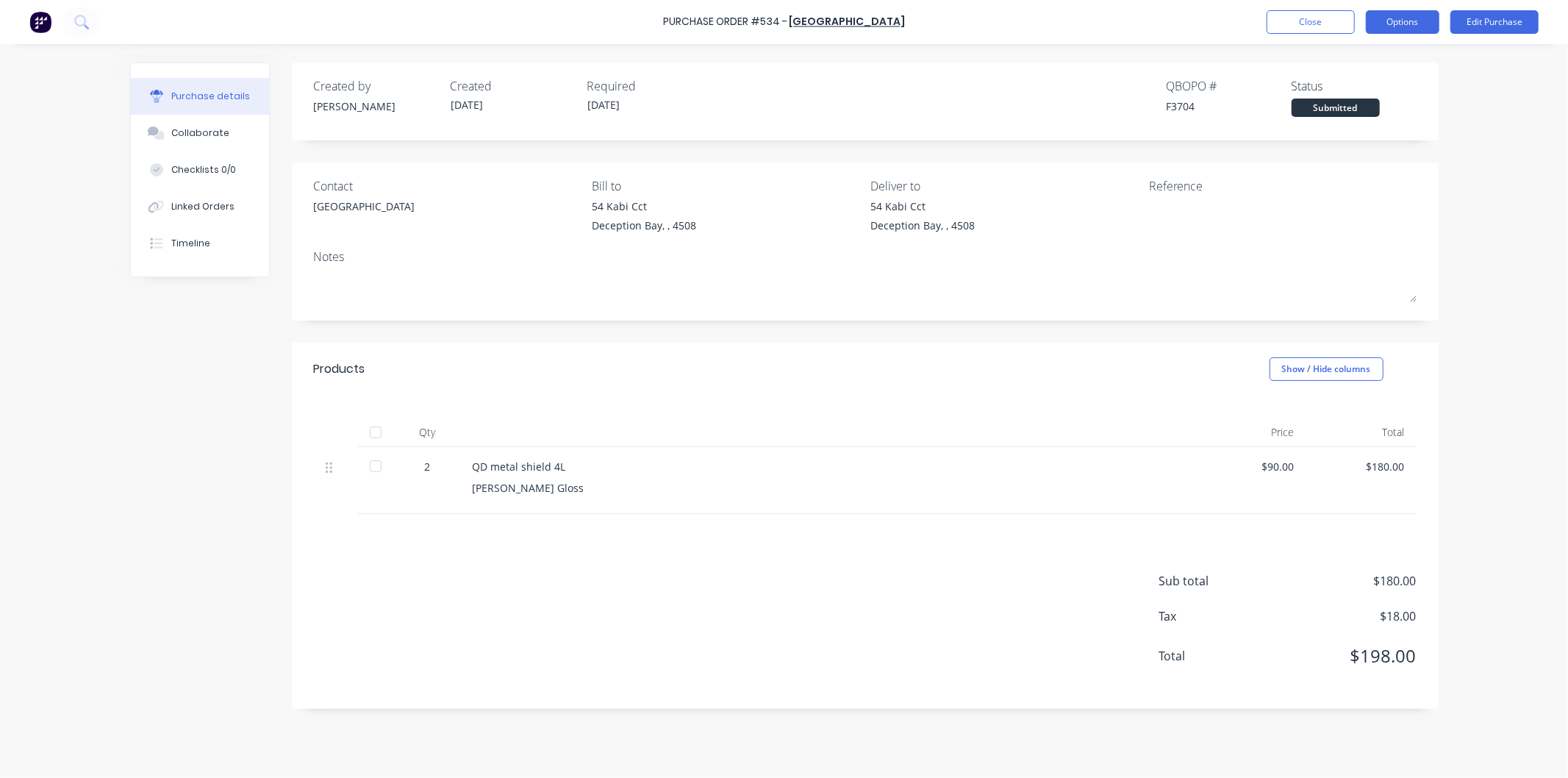
click at [1394, 19] on button "Options" at bounding box center [1402, 21] width 73 height 23
click at [1325, 148] on div "Duplicate" at bounding box center [1369, 147] width 113 height 21
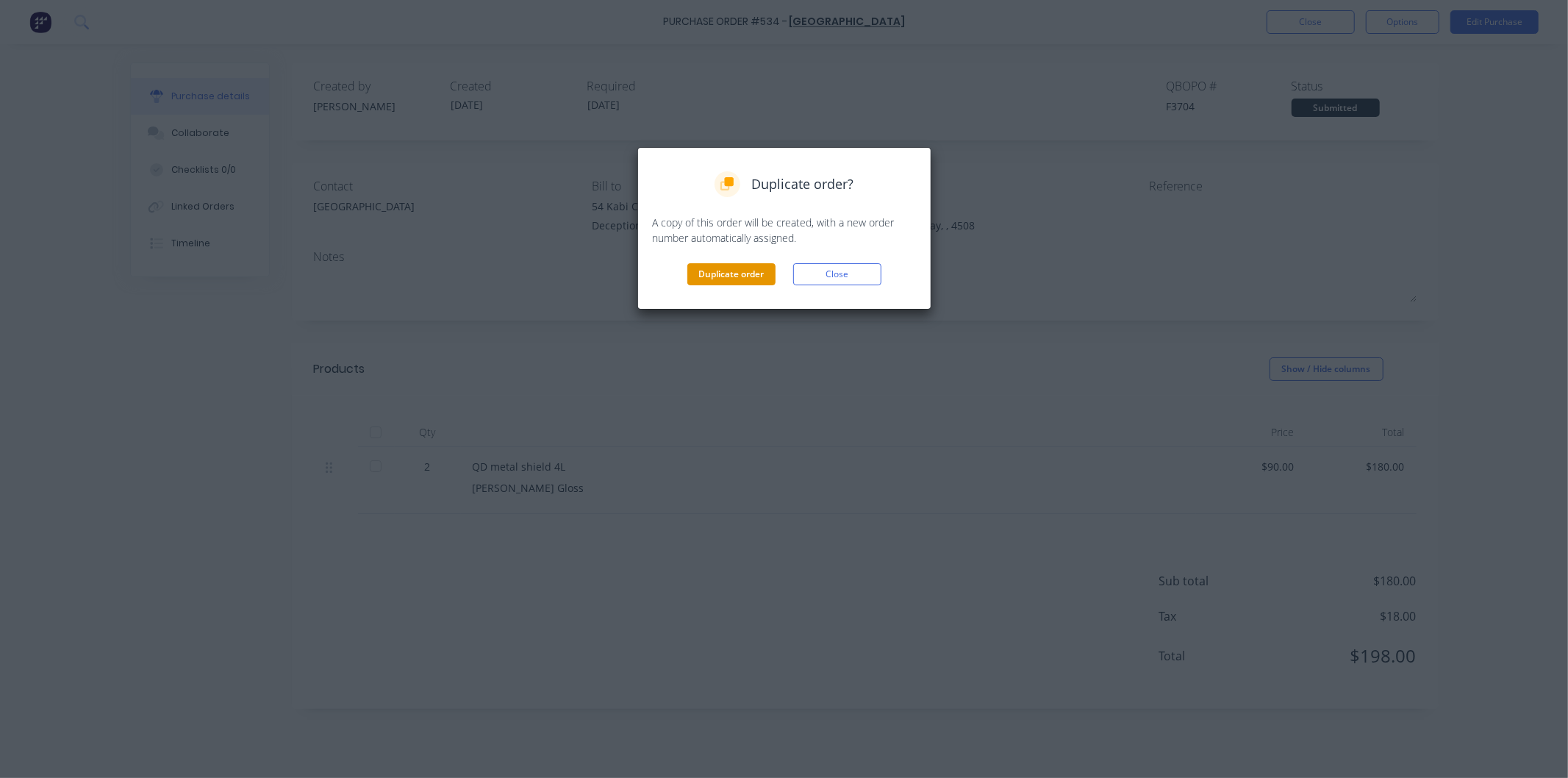
click at [722, 270] on button "Duplicate order" at bounding box center [731, 274] width 88 height 22
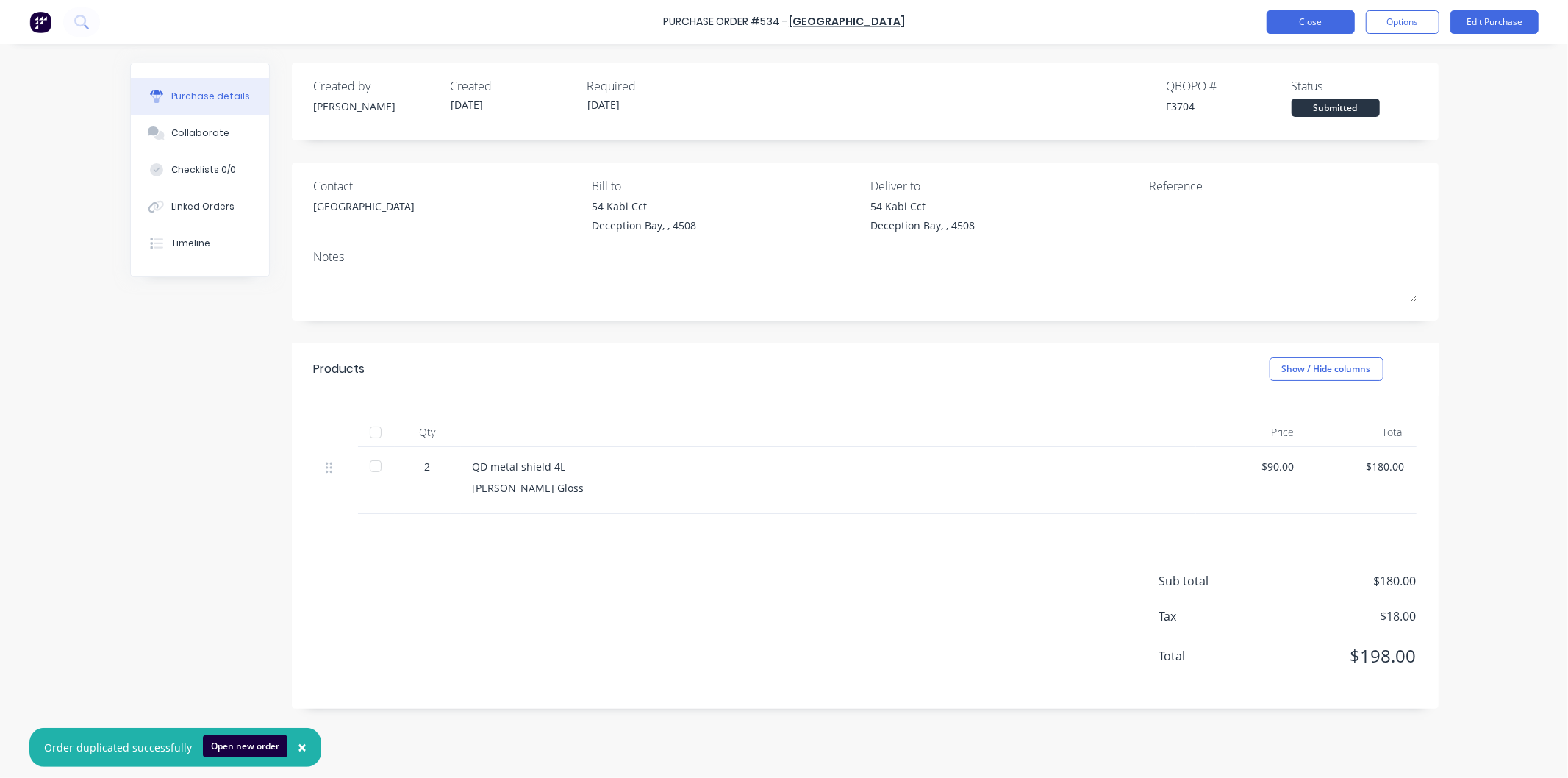
click at [1314, 19] on button "Close" at bounding box center [1310, 21] width 88 height 23
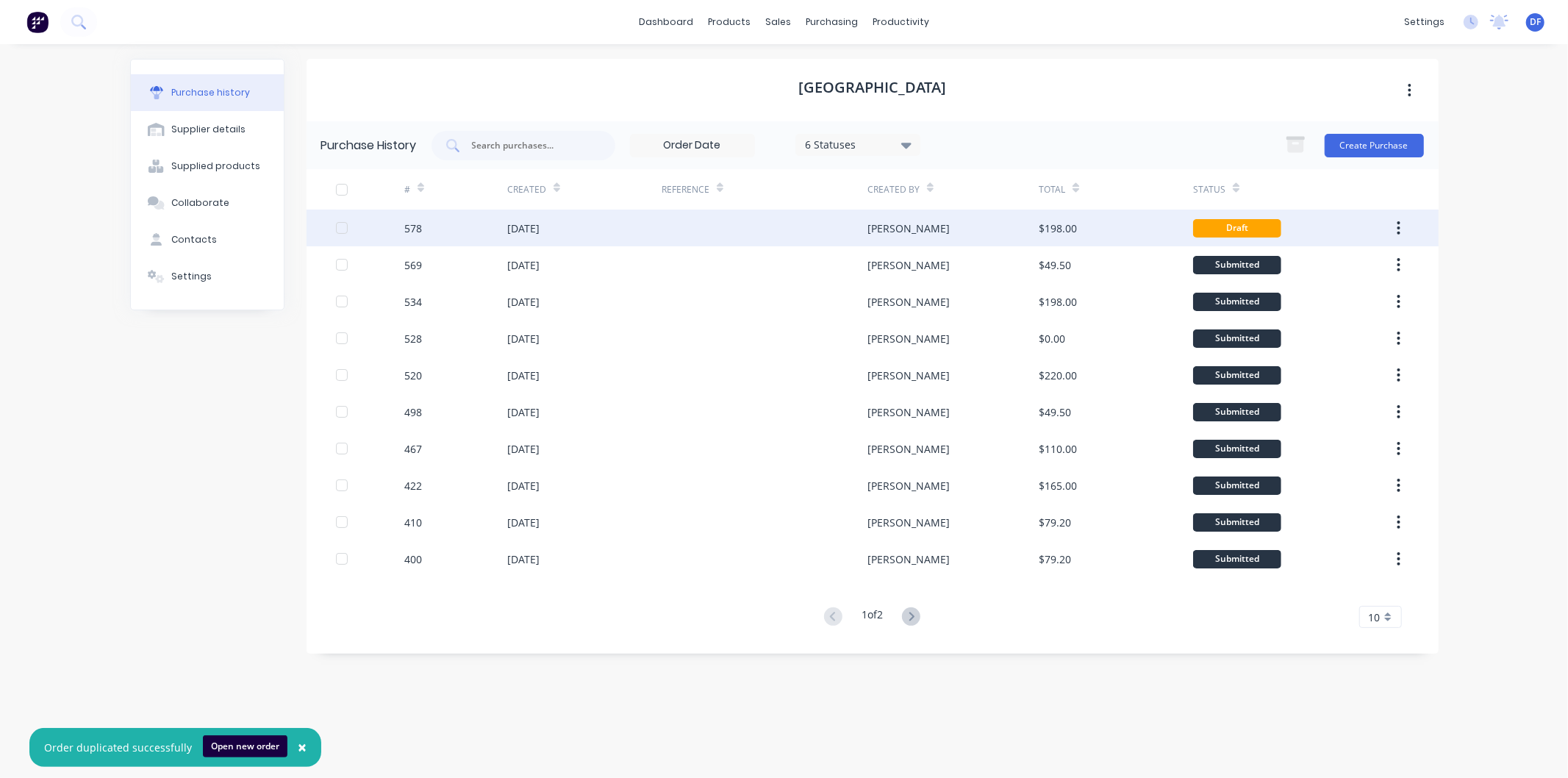
click at [518, 226] on div "[DATE]" at bounding box center [523, 228] width 32 height 16
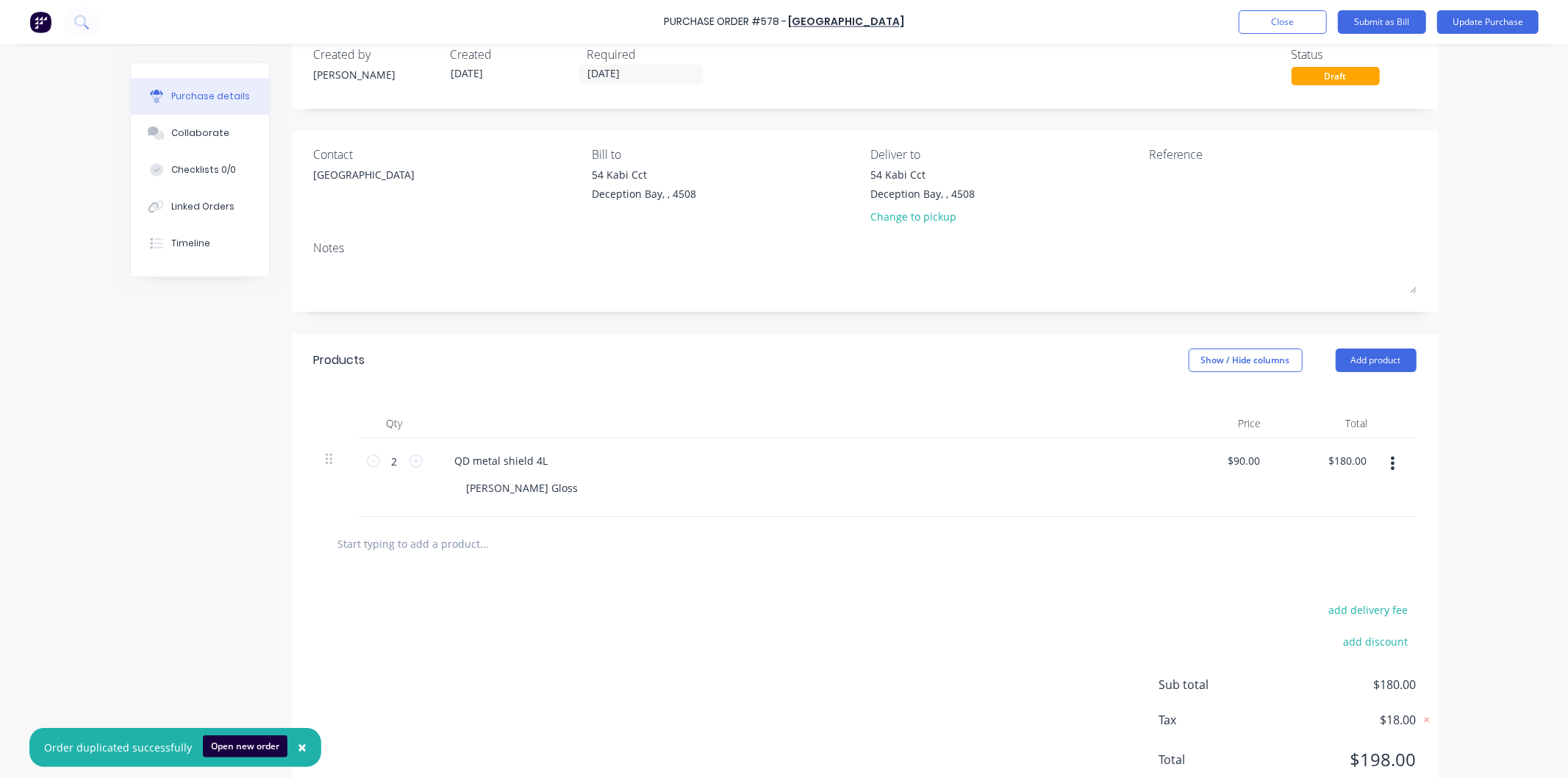
scroll to position [82, 0]
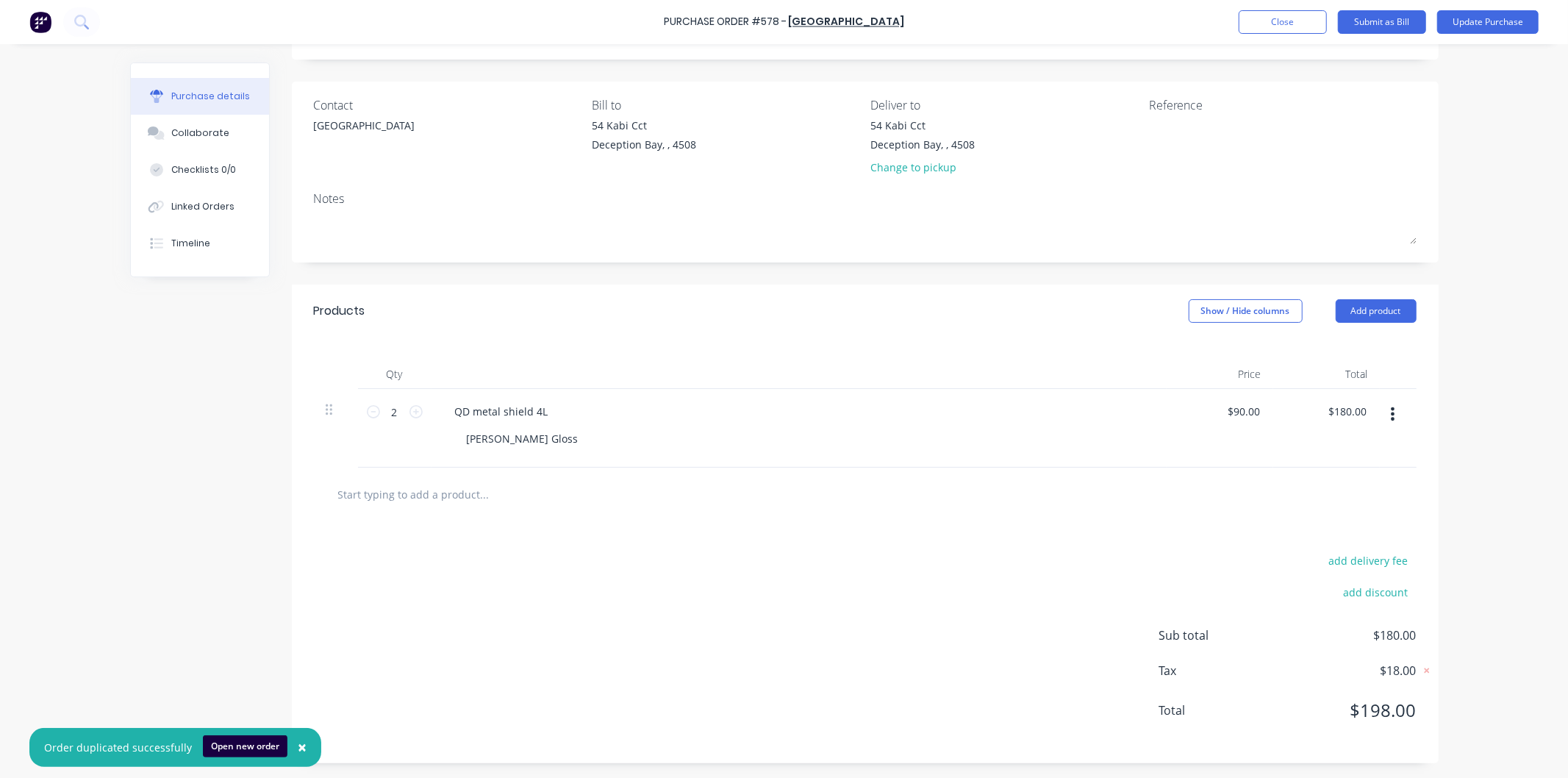
click at [440, 497] on input "text" at bounding box center [483, 494] width 294 height 30
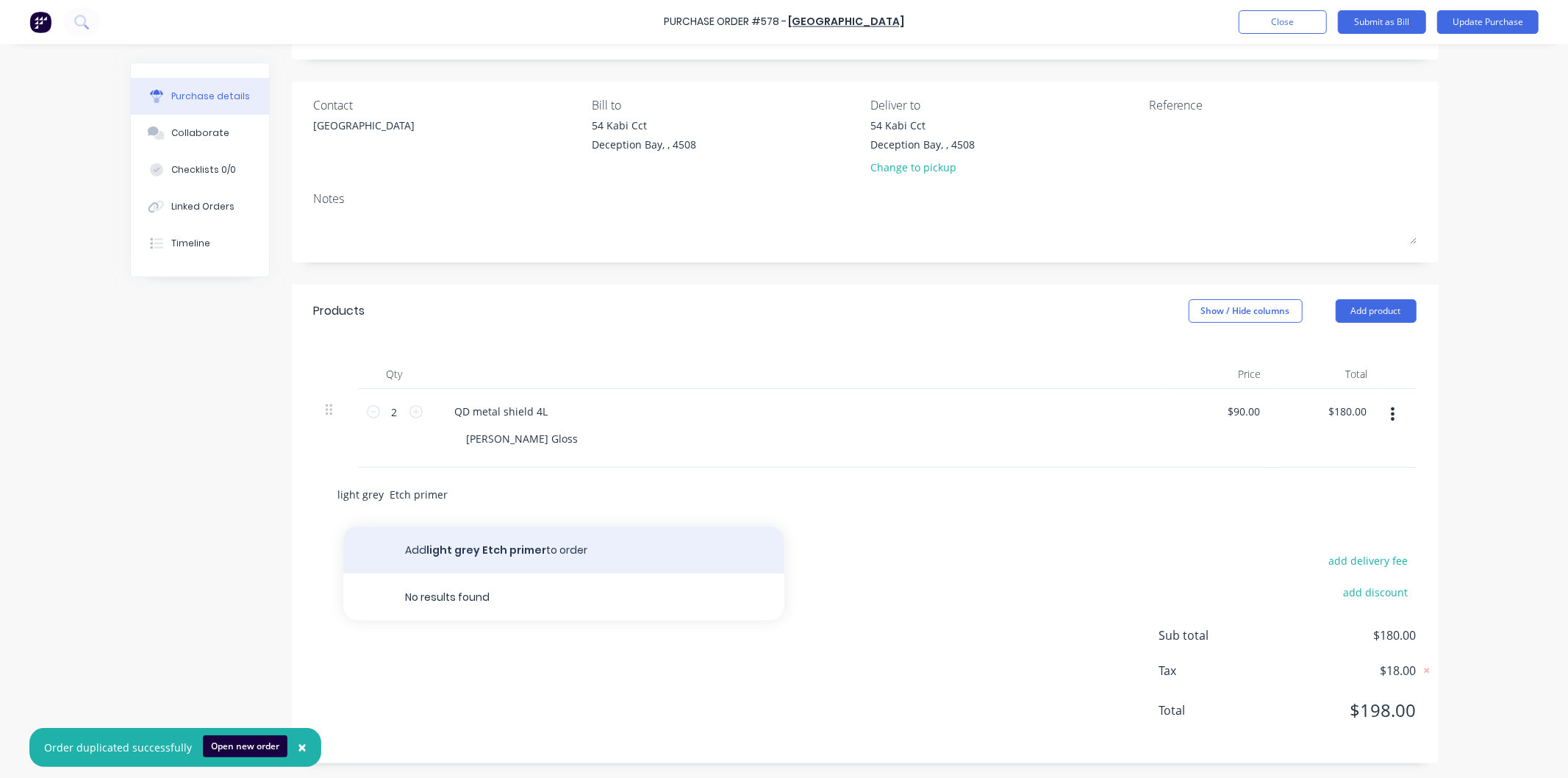
type input "light grey Etch primer"
click at [468, 546] on button "Add light grey Etch primer to order" at bounding box center [564, 549] width 441 height 47
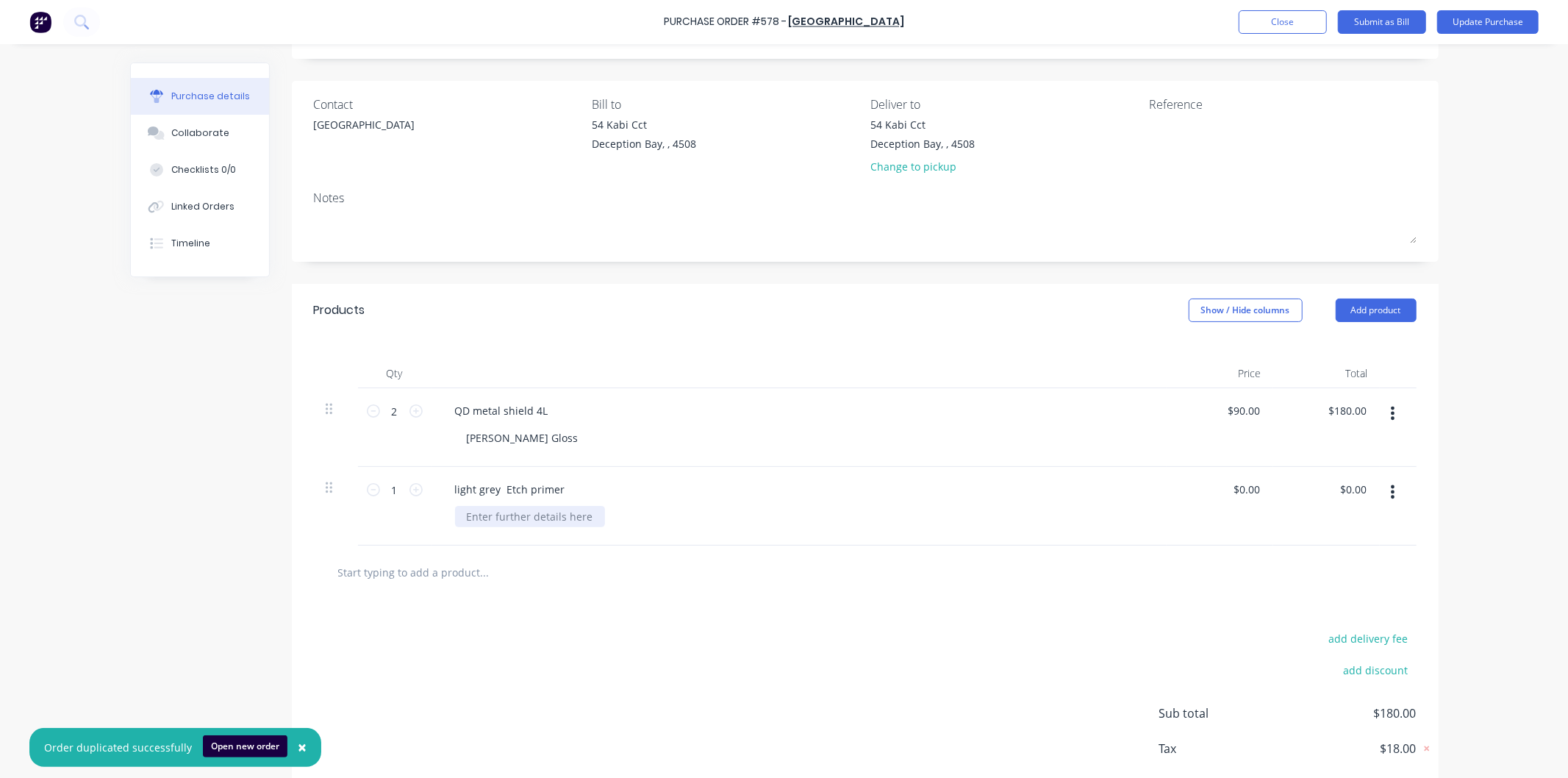
click at [534, 513] on div at bounding box center [530, 516] width 150 height 21
drag, startPoint x: 1257, startPoint y: 486, endPoint x: 1233, endPoint y: 489, distance: 24.2
click at [1233, 489] on div "$0.00 $0.00" at bounding box center [1248, 489] width 40 height 21
type input "0.00"
drag, startPoint x: 1225, startPoint y: 490, endPoint x: 1257, endPoint y: 486, distance: 32.2
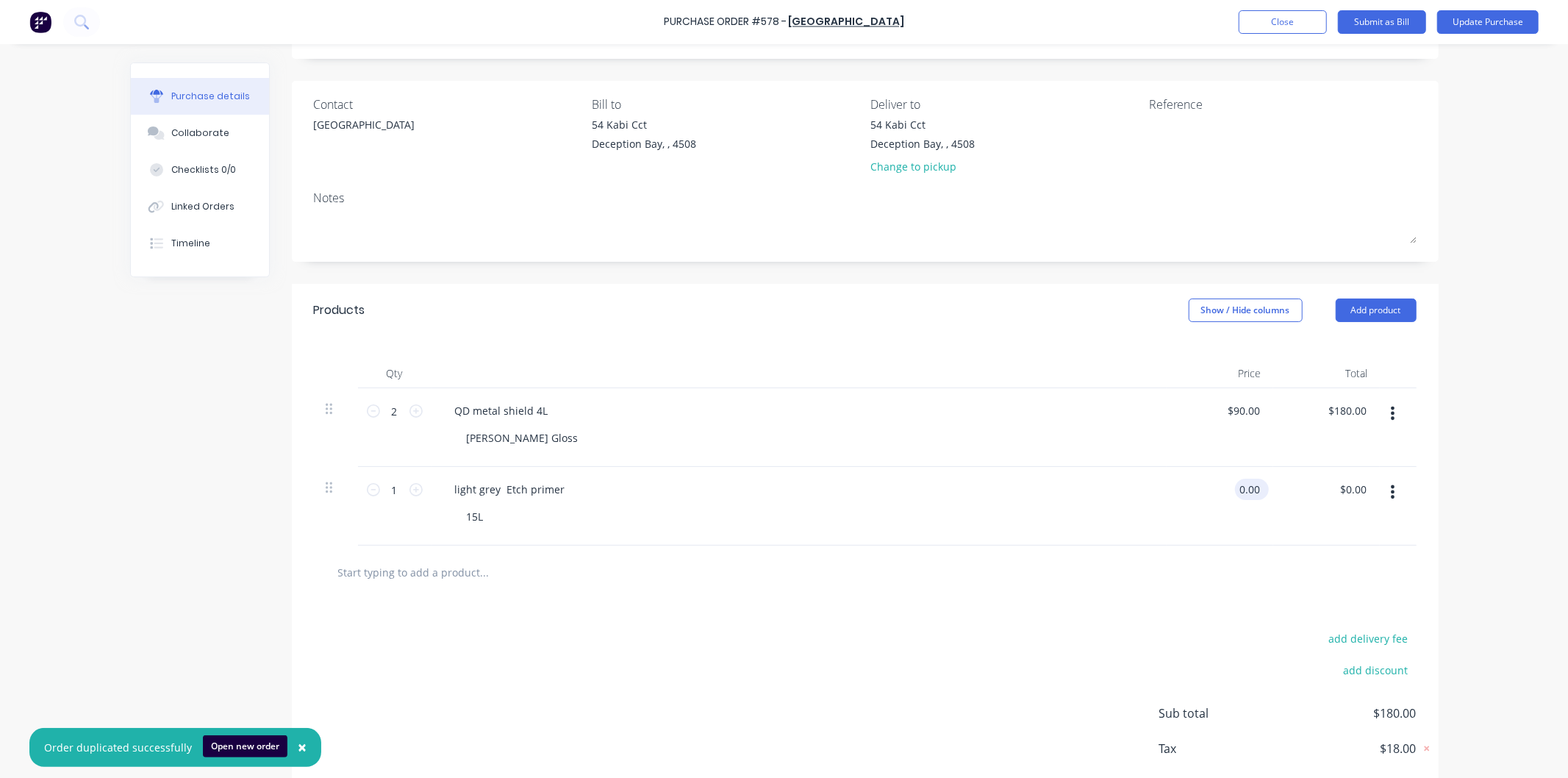
click at [1257, 486] on div "0.00 0.00" at bounding box center [1251, 489] width 34 height 21
type input "90.00"
type input "$0.00"
drag, startPoint x: 1253, startPoint y: 408, endPoint x: 1212, endPoint y: 412, distance: 41.2
click at [1212, 412] on div "90.00 90.00" at bounding box center [1219, 427] width 107 height 79
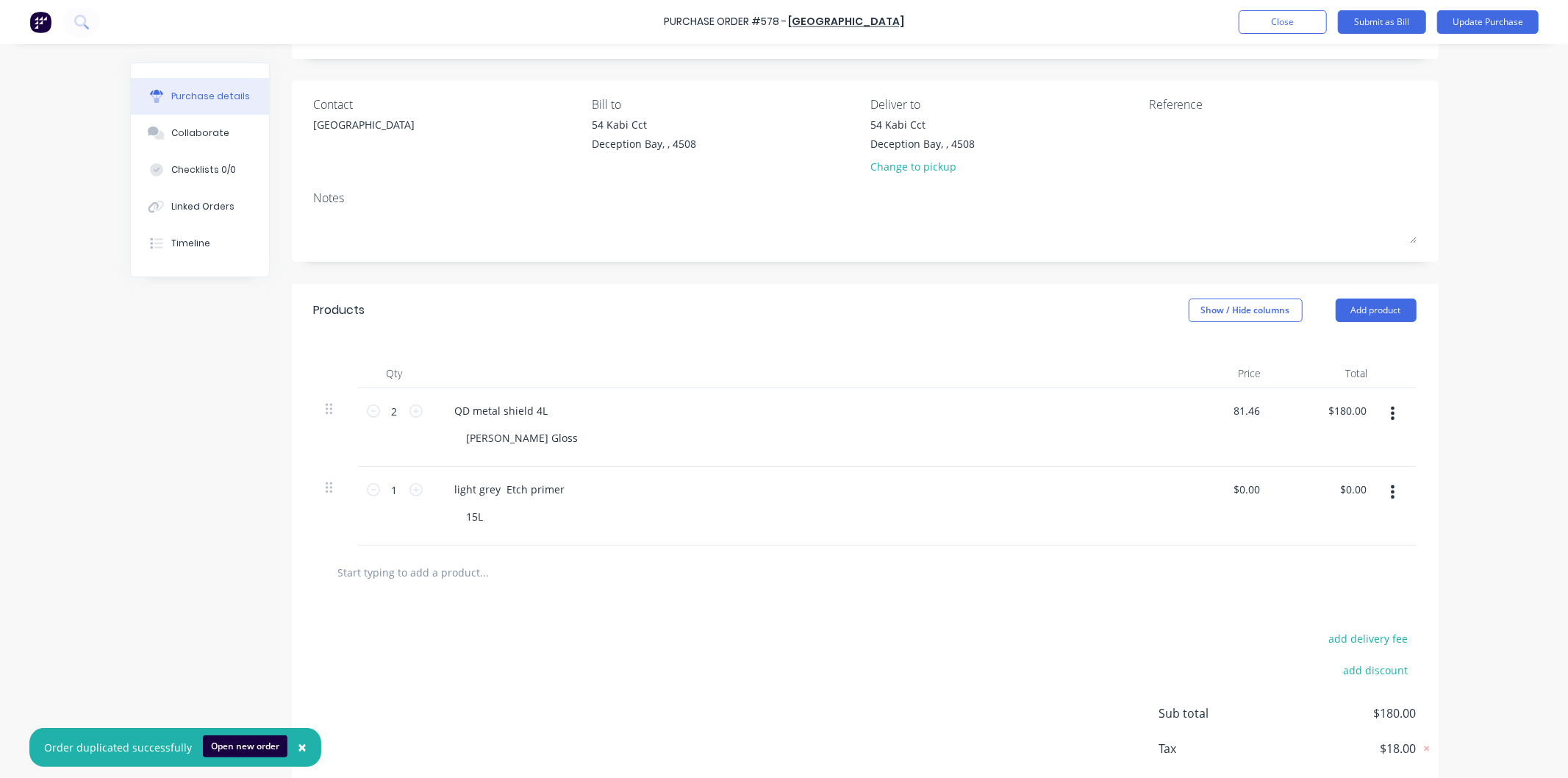
type input "$81.46"
type input "$162.92"
click at [1166, 436] on div "$81.46 81.46" at bounding box center [1219, 427] width 107 height 79
drag, startPoint x: 1262, startPoint y: 487, endPoint x: 1232, endPoint y: 491, distance: 30.3
click at [1232, 491] on div "$0.00 $0.00" at bounding box center [1219, 506] width 107 height 79
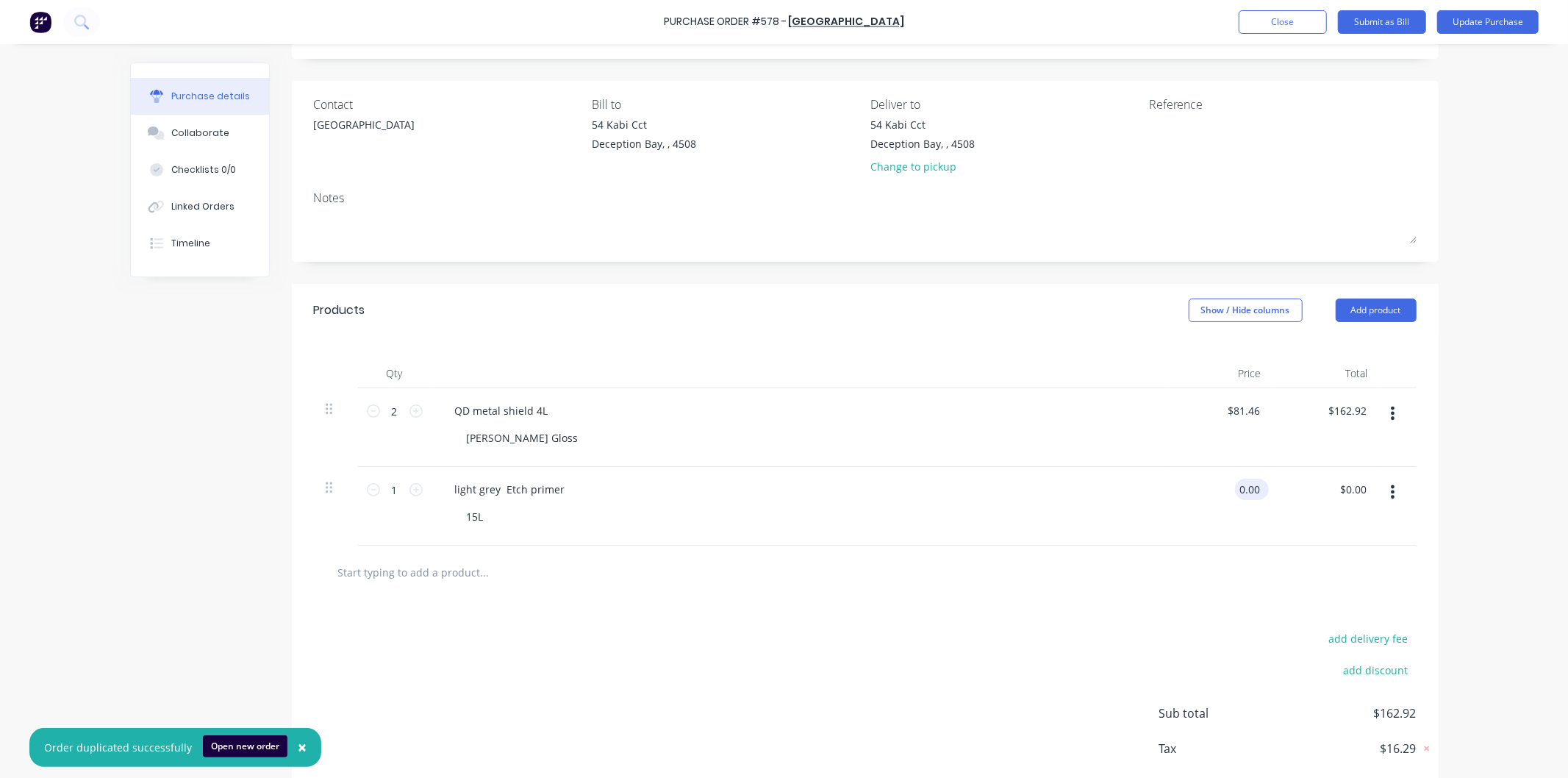
drag, startPoint x: 1253, startPoint y: 487, endPoint x: 1228, endPoint y: 488, distance: 25.0
click at [1235, 488] on div "0.00 0.00" at bounding box center [1248, 489] width 28 height 21
type input "$291.64"
click at [1128, 494] on div "light grey Etch primer" at bounding box center [799, 489] width 711 height 21
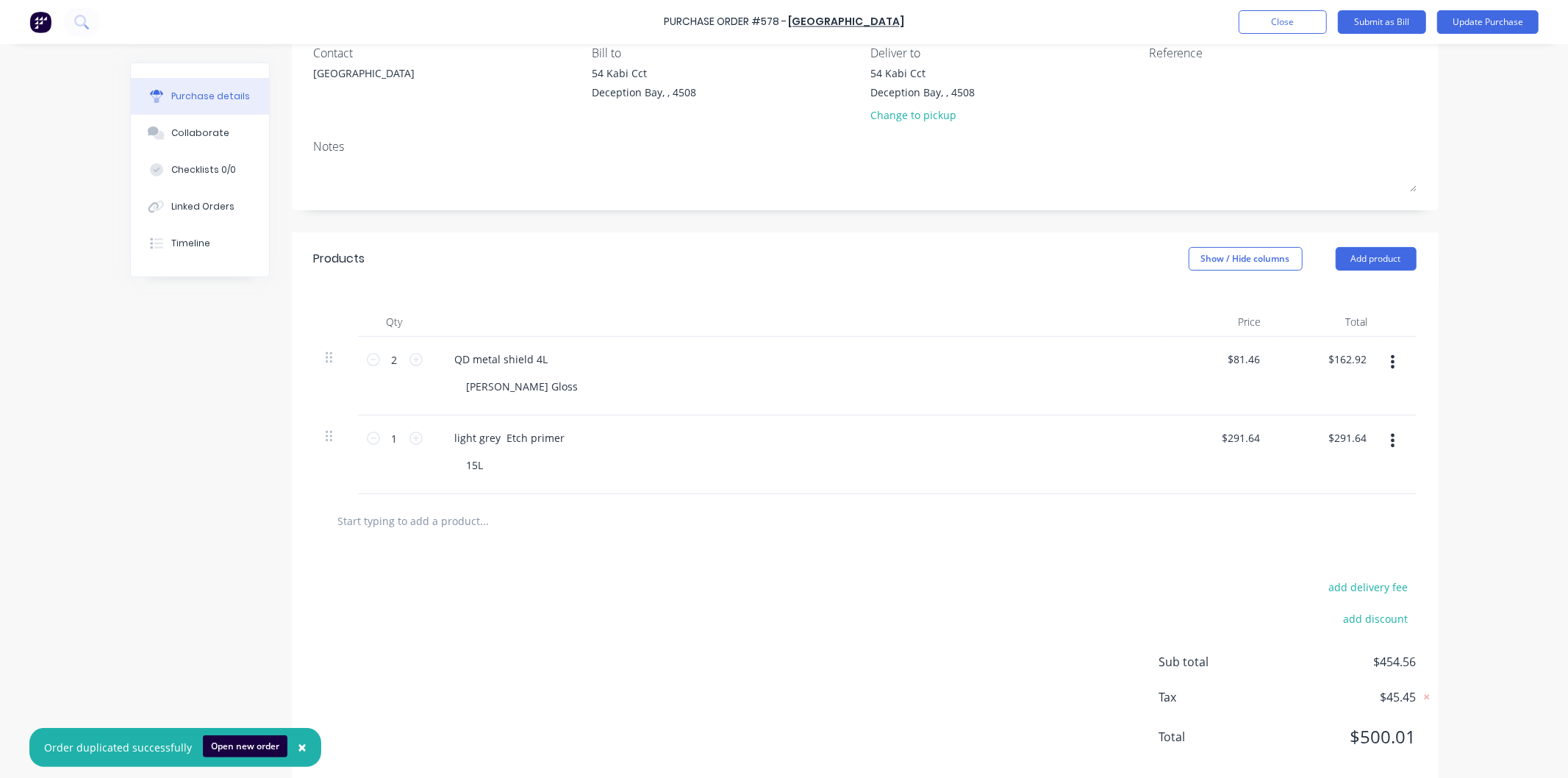
scroll to position [160, 0]
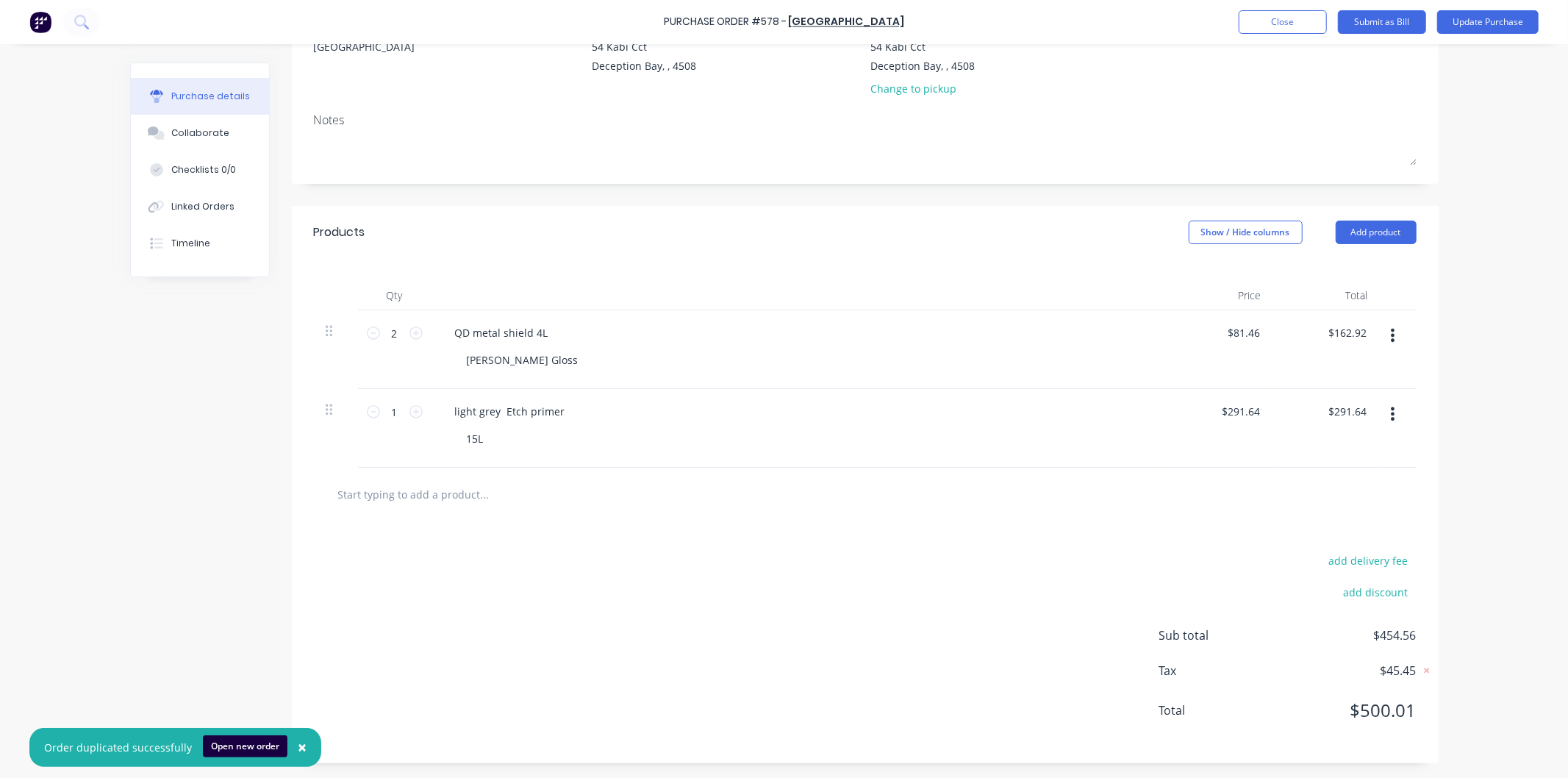
click at [1048, 448] on div "15L" at bounding box center [805, 438] width 700 height 21
click at [1473, 19] on button "Update Purchase" at bounding box center [1488, 21] width 102 height 23
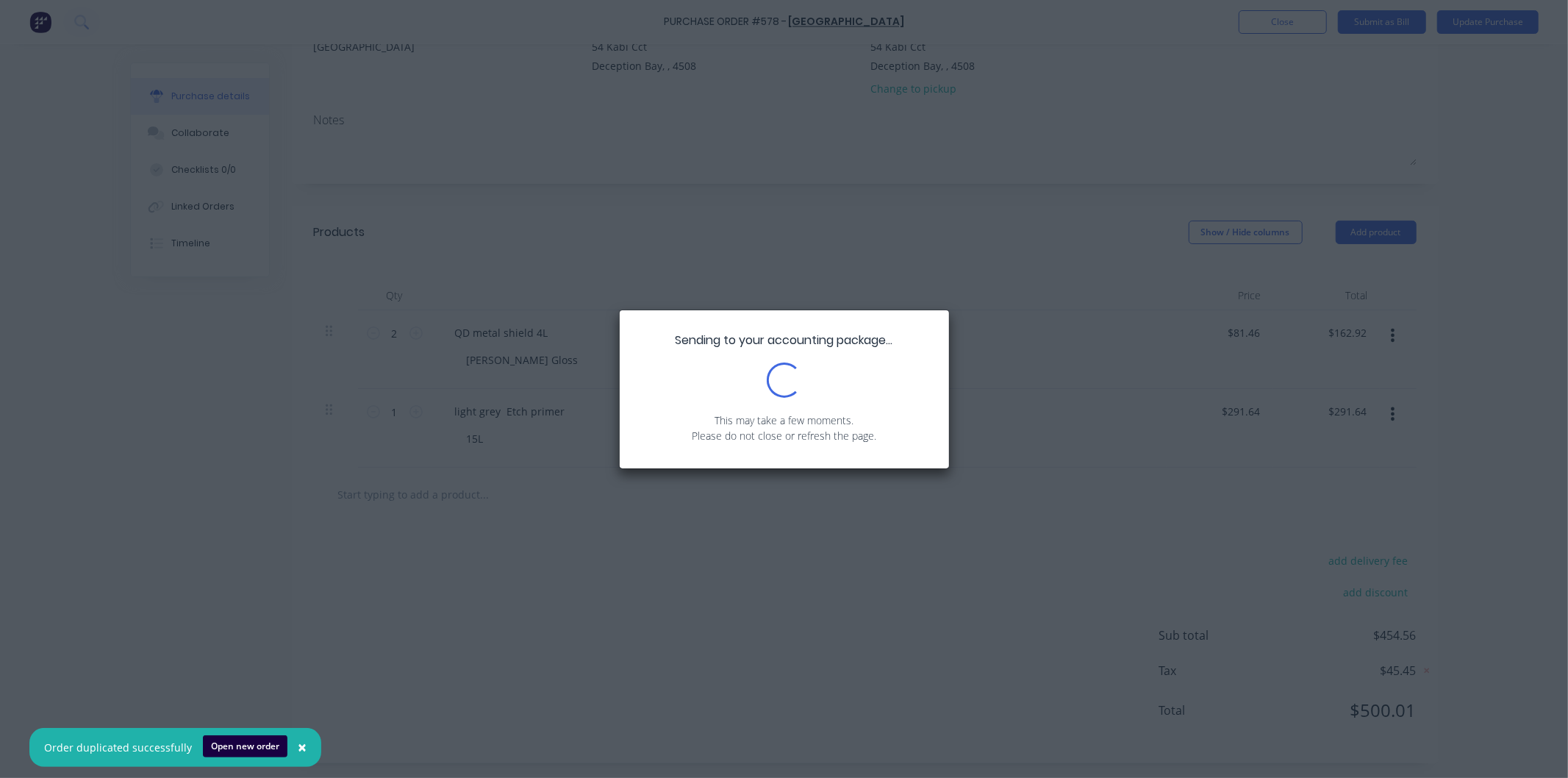
scroll to position [0, 0]
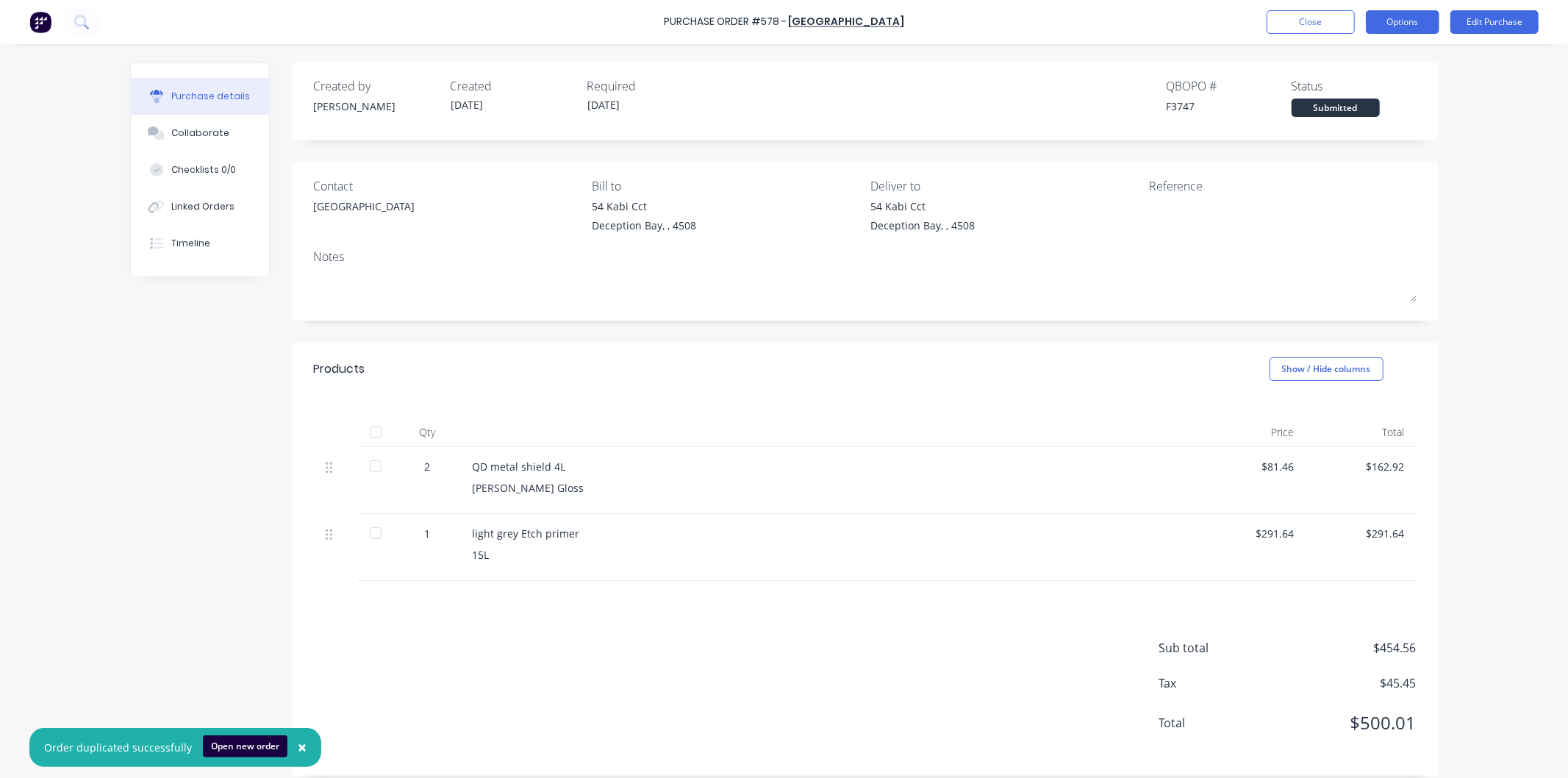
click at [1401, 16] on button "Options" at bounding box center [1402, 21] width 73 height 23
click at [1348, 57] on div "Print / Email" at bounding box center [1369, 59] width 113 height 21
click at [1342, 84] on div "With pricing" at bounding box center [1369, 89] width 113 height 21
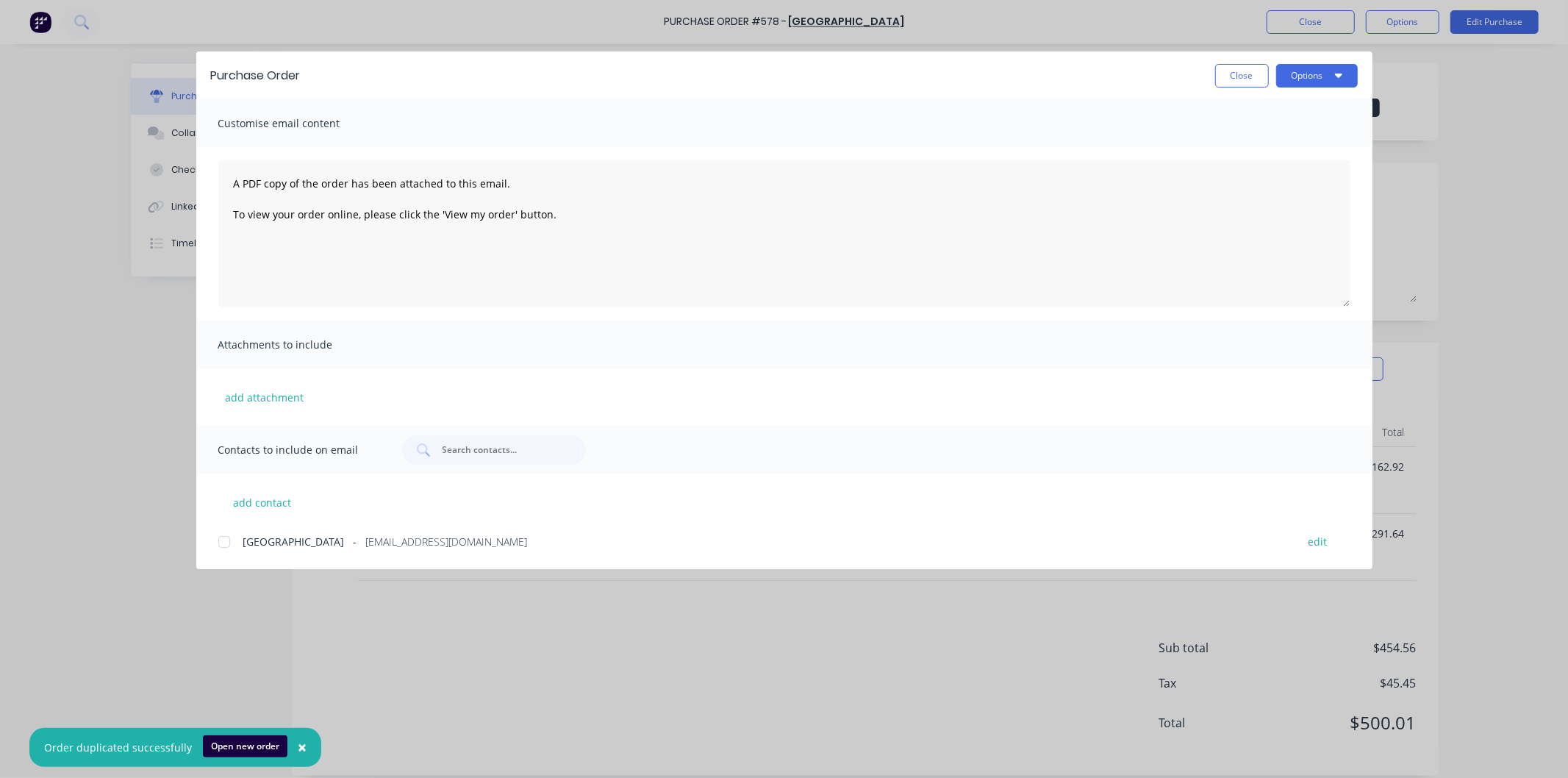
click at [220, 541] on div at bounding box center [224, 542] width 30 height 30
click at [1309, 75] on button "Options" at bounding box center [1317, 75] width 82 height 23
click at [1251, 166] on div "Email" at bounding box center [1287, 171] width 113 height 21
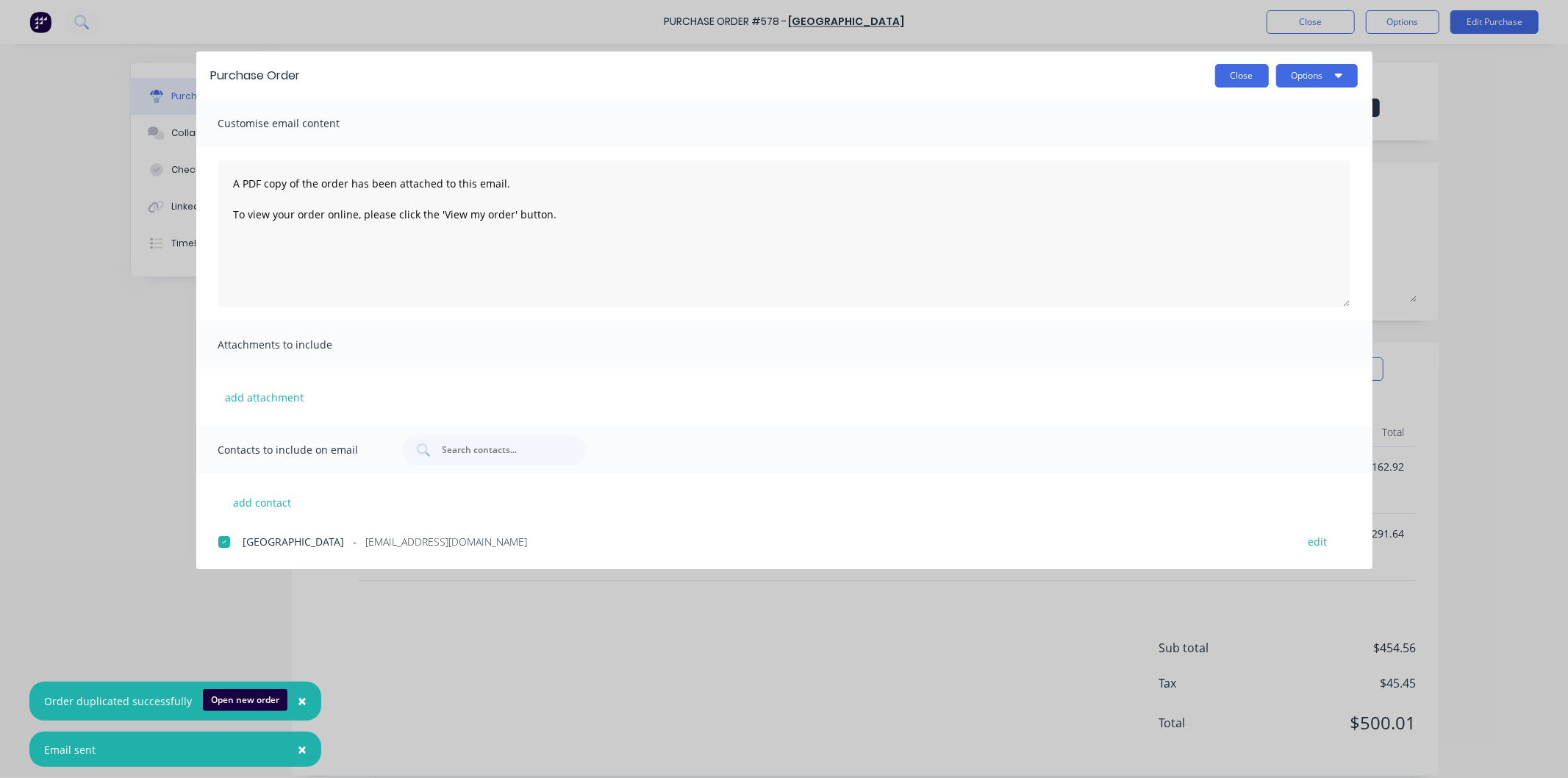
click at [1239, 69] on button "Close" at bounding box center [1242, 75] width 54 height 23
